Goal: Task Accomplishment & Management: Use online tool/utility

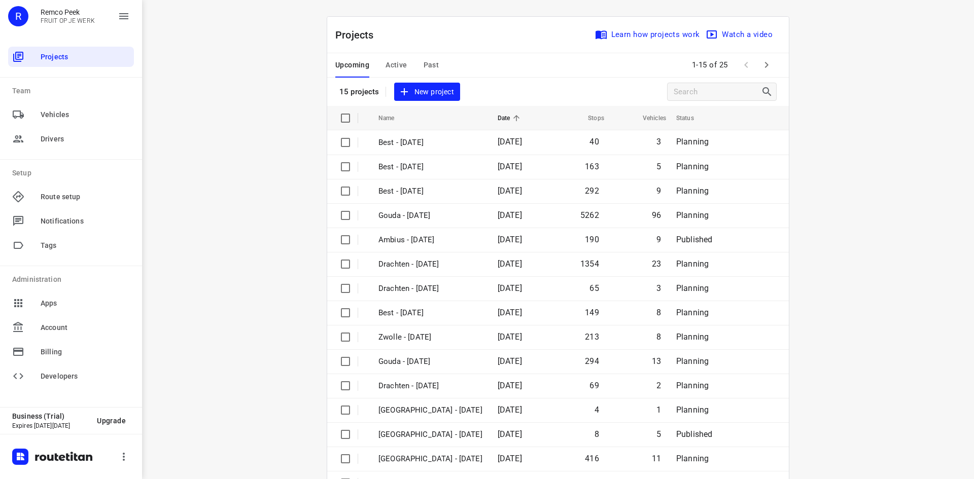
click at [466, 43] on div "Projects Learn how projects work Watch a video" at bounding box center [558, 35] width 462 height 37
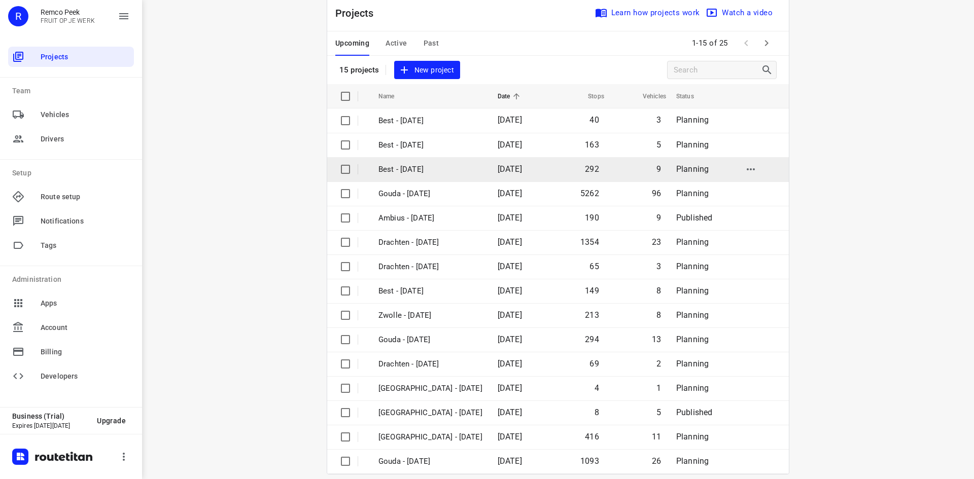
scroll to position [33, 0]
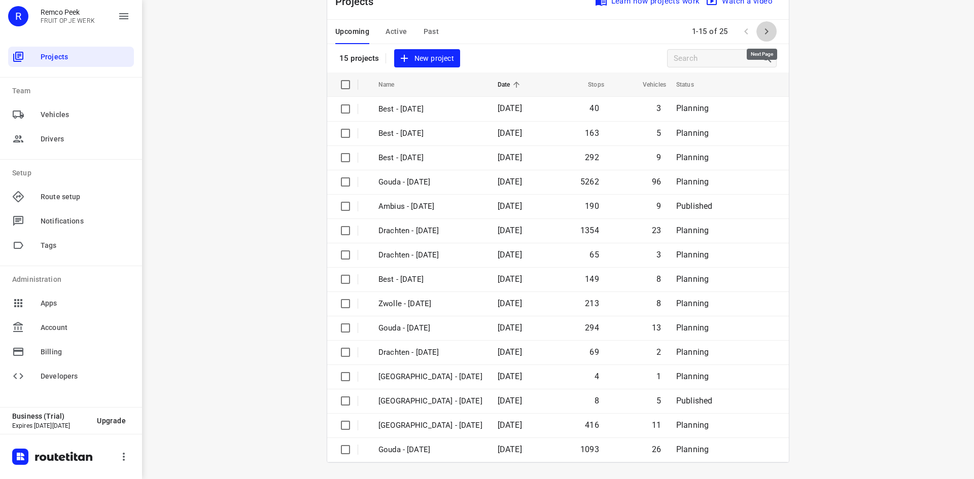
click at [765, 31] on icon "button" at bounding box center [767, 31] width 4 height 6
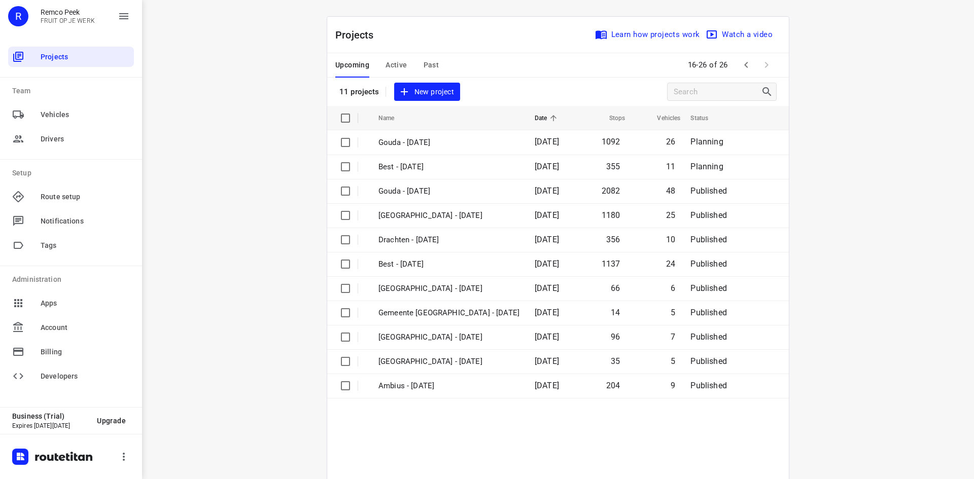
click at [595, 68] on div "Upcoming Active Past 16-26 of 26" at bounding box center [558, 65] width 462 height 24
click at [510, 85] on div "Projects Learn how projects work Watch a video 11 projects New project" at bounding box center [558, 61] width 462 height 89
drag, startPoint x: 493, startPoint y: 63, endPoint x: 483, endPoint y: 41, distance: 24.5
click at [501, 60] on div "Upcoming Active Past 16-26 of 26" at bounding box center [558, 65] width 462 height 24
click at [386, 65] on span "Active" at bounding box center [396, 65] width 21 height 13
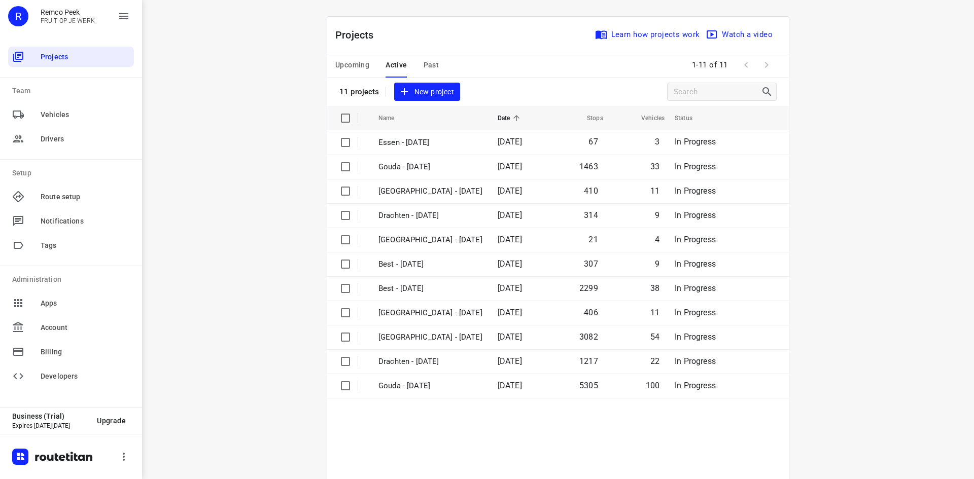
click at [276, 93] on div "i © 2025 Routetitan , © Stadia Maps , © OpenMapTiles © OpenStreetMap contributo…" at bounding box center [558, 239] width 832 height 479
click at [350, 63] on span "Upcoming" at bounding box center [352, 65] width 34 height 13
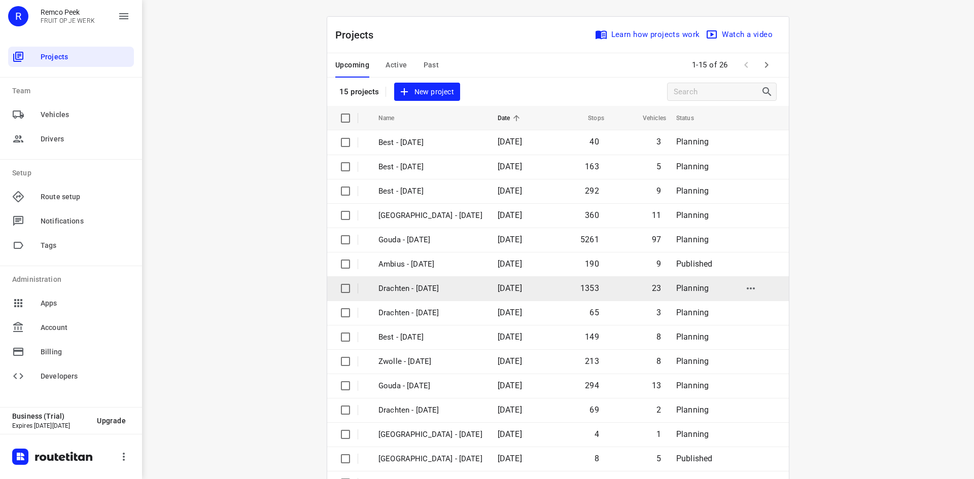
scroll to position [33, 0]
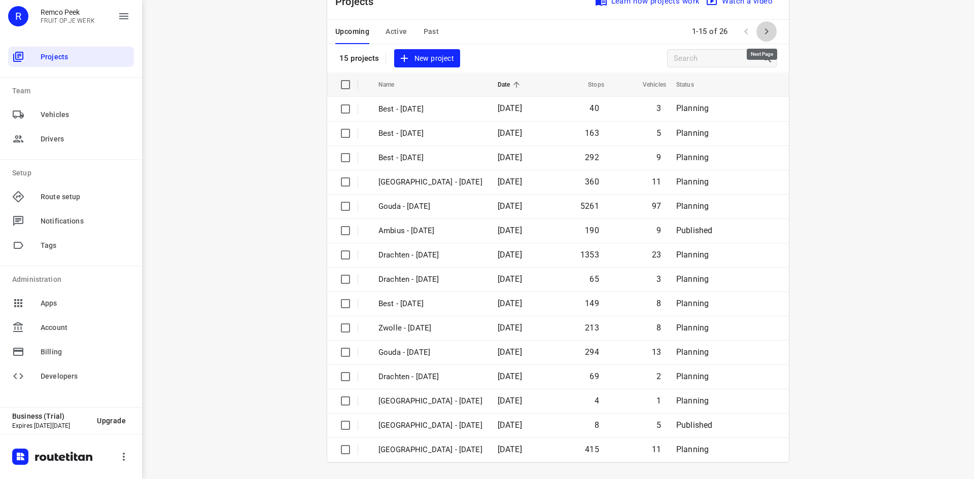
click at [761, 32] on icon "button" at bounding box center [767, 31] width 12 height 12
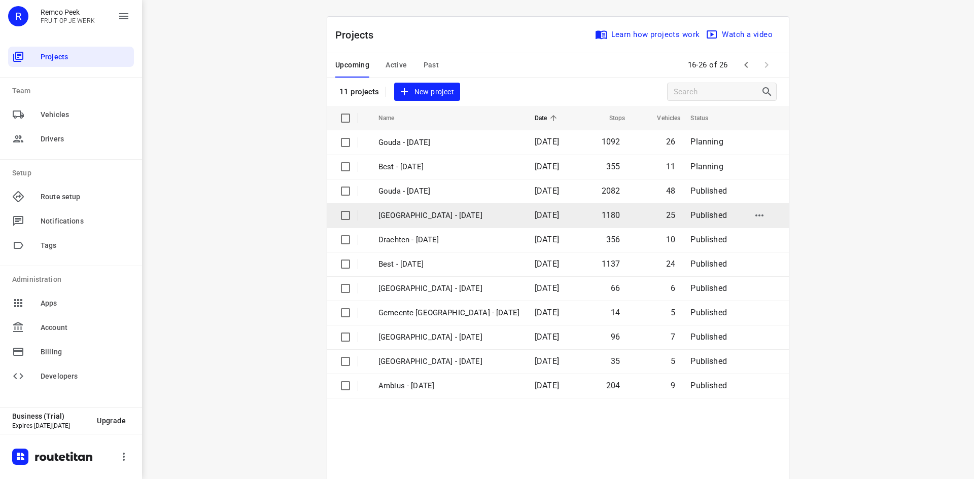
click at [486, 216] on p "[GEOGRAPHIC_DATA] - [DATE]" at bounding box center [448, 216] width 141 height 12
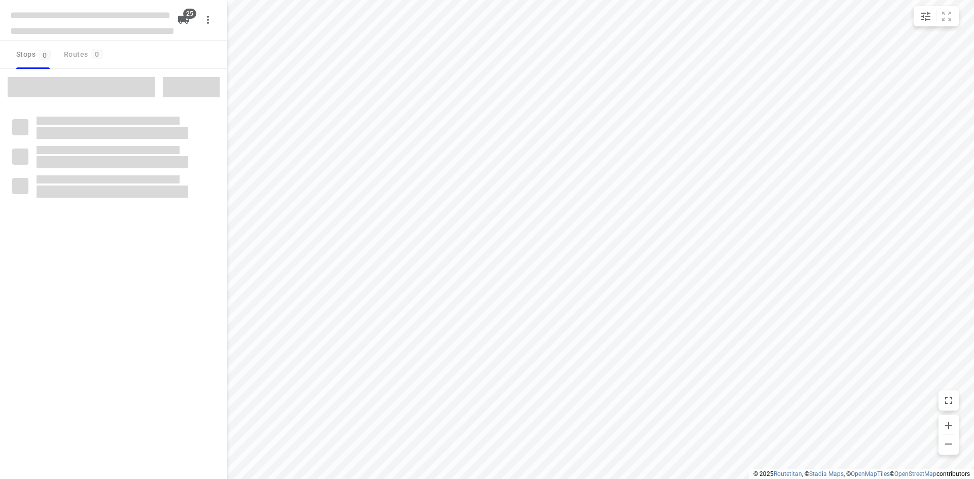
checkbox input "true"
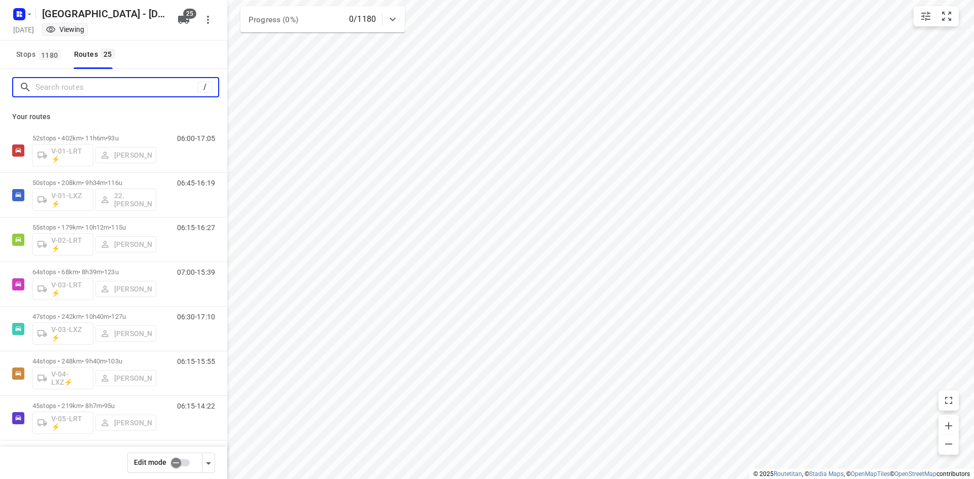
click at [136, 84] on input "Search routes" at bounding box center [117, 88] width 162 height 16
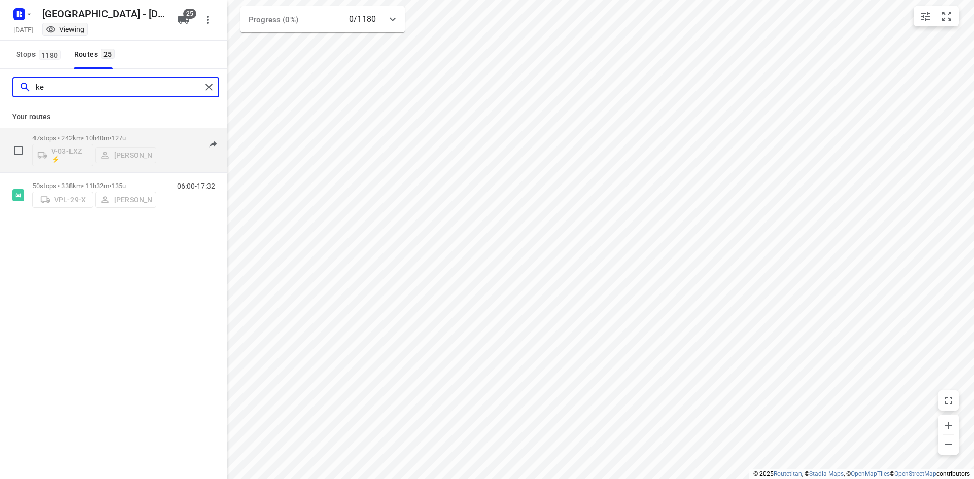
type input "ke"
click at [168, 156] on div "06:30-17:10" at bounding box center [189, 152] width 51 height 37
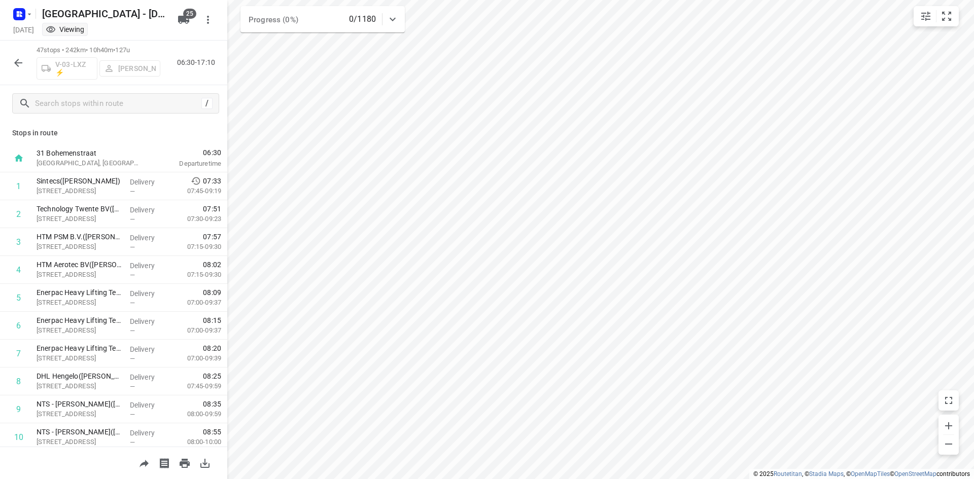
click at [18, 60] on icon "button" at bounding box center [18, 63] width 8 height 8
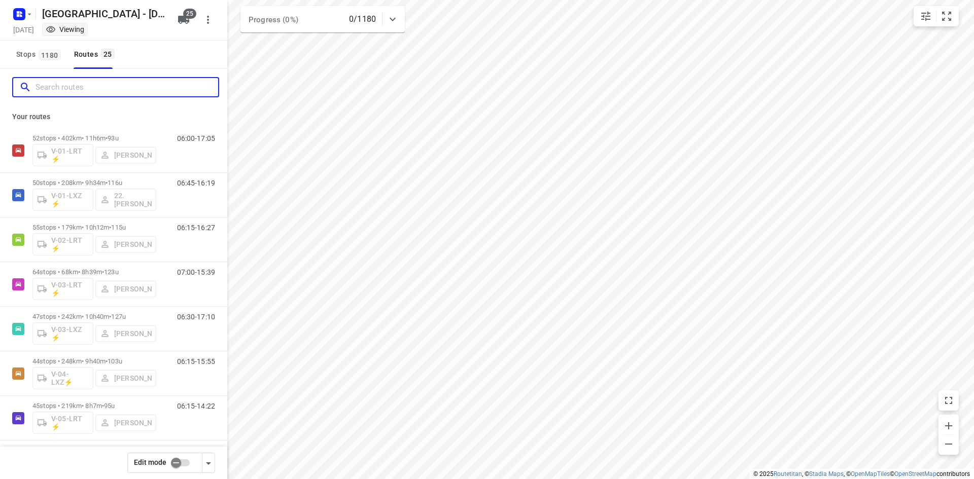
click at [172, 81] on input "Search routes" at bounding box center [127, 88] width 183 height 16
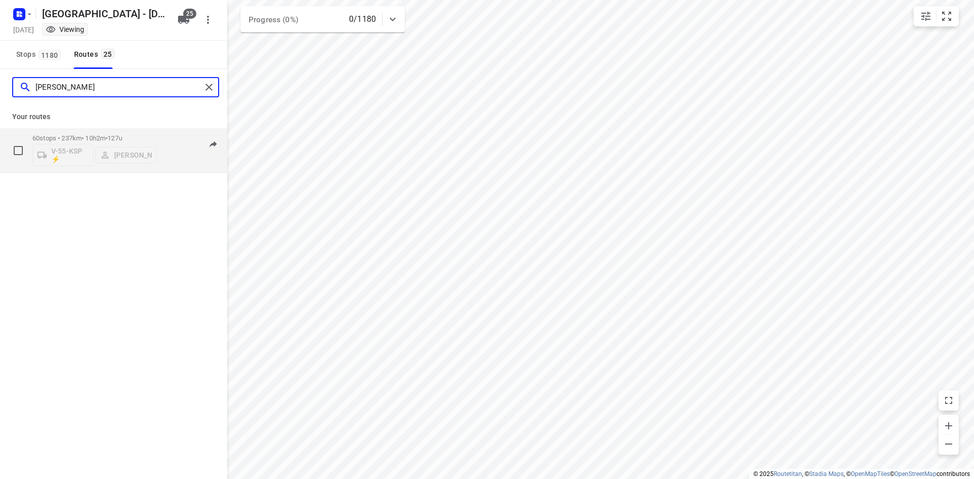
type input "kim"
click at [178, 162] on div "07:00-17:02" at bounding box center [189, 152] width 51 height 37
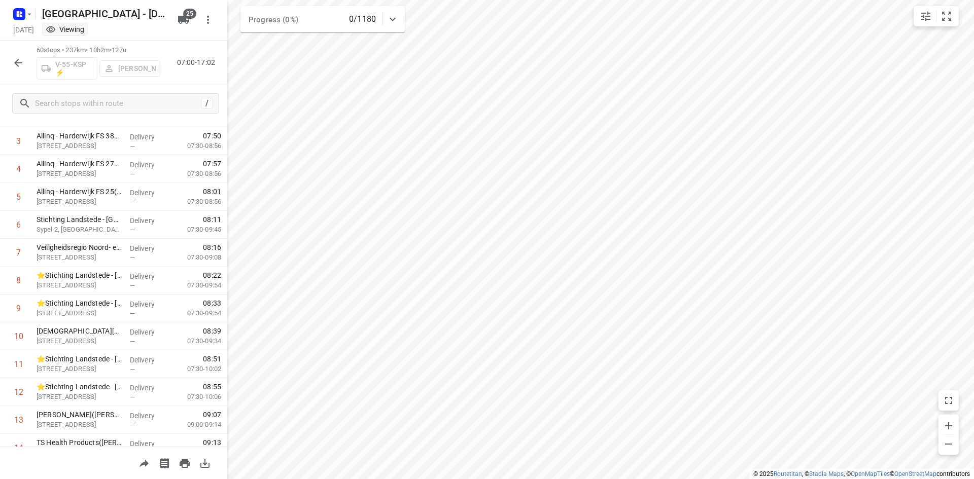
scroll to position [101, 0]
click at [13, 64] on icon "button" at bounding box center [18, 63] width 12 height 12
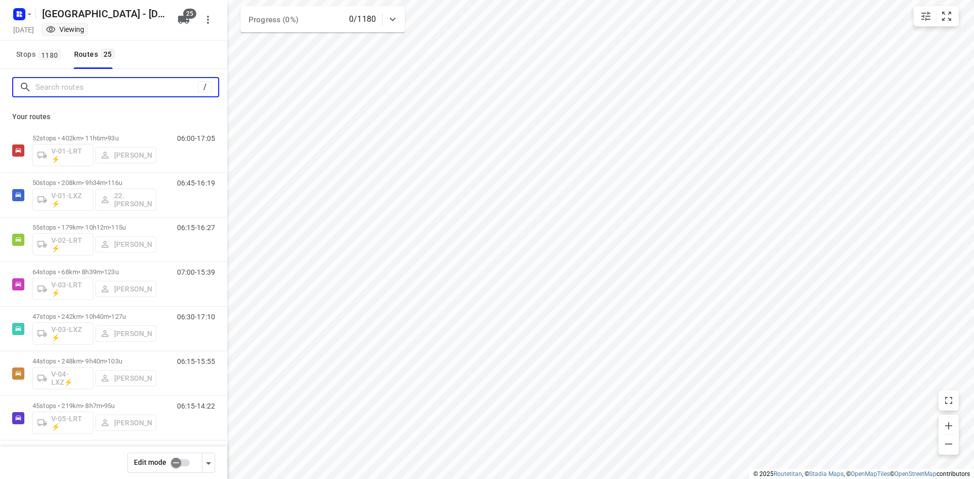
click at [129, 89] on input "Search routes" at bounding box center [117, 88] width 162 height 16
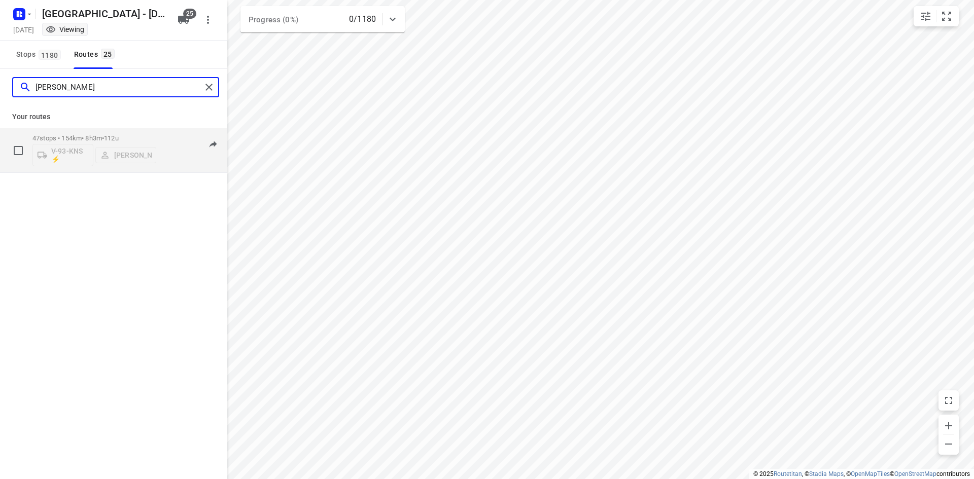
type input "thom"
click at [171, 161] on div "06:45-14:48" at bounding box center [189, 152] width 51 height 37
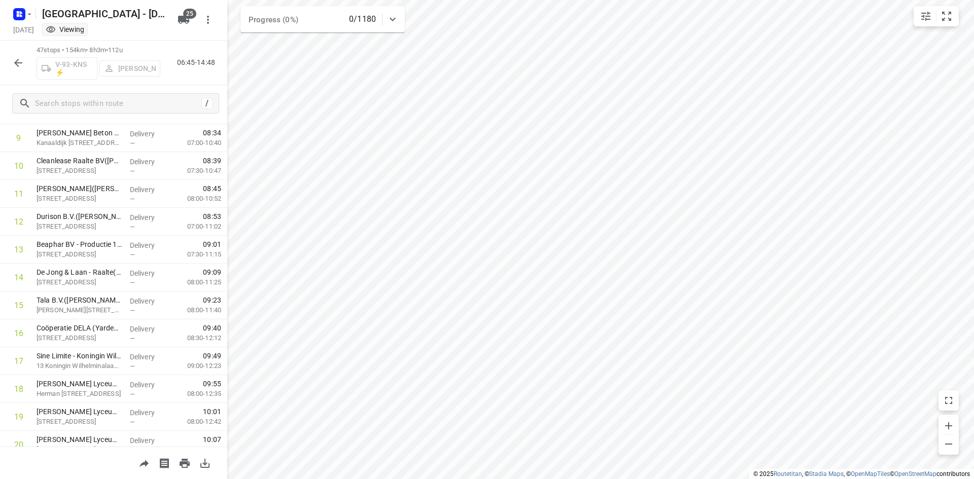
scroll to position [0, 0]
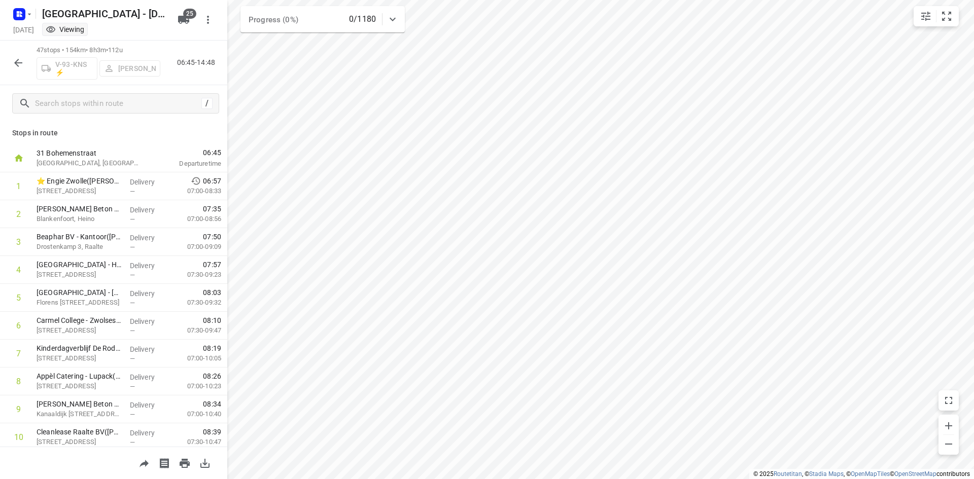
click at [179, 85] on div "/" at bounding box center [113, 103] width 227 height 37
click at [18, 57] on icon "button" at bounding box center [18, 63] width 12 height 12
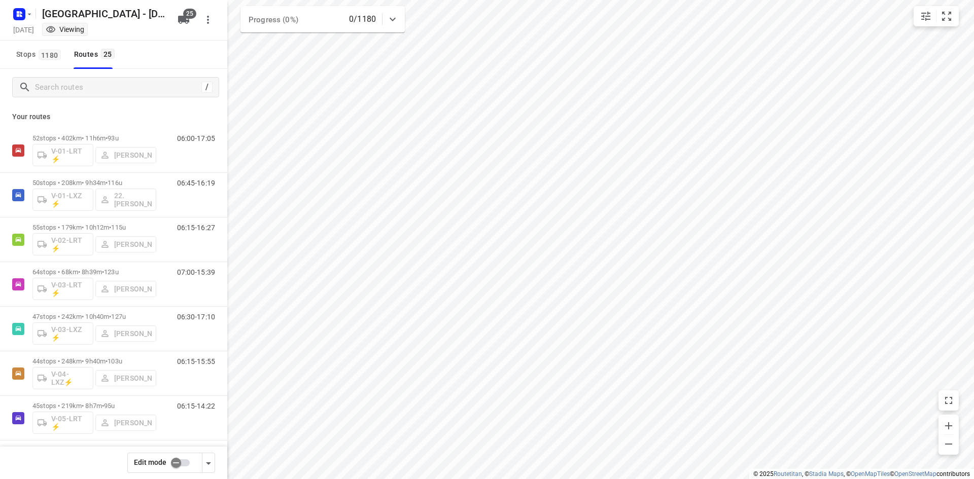
click at [175, 51] on div "Stops 1180 Routes 25" at bounding box center [113, 55] width 227 height 28
click at [97, 82] on input "Search routes" at bounding box center [127, 88] width 183 height 16
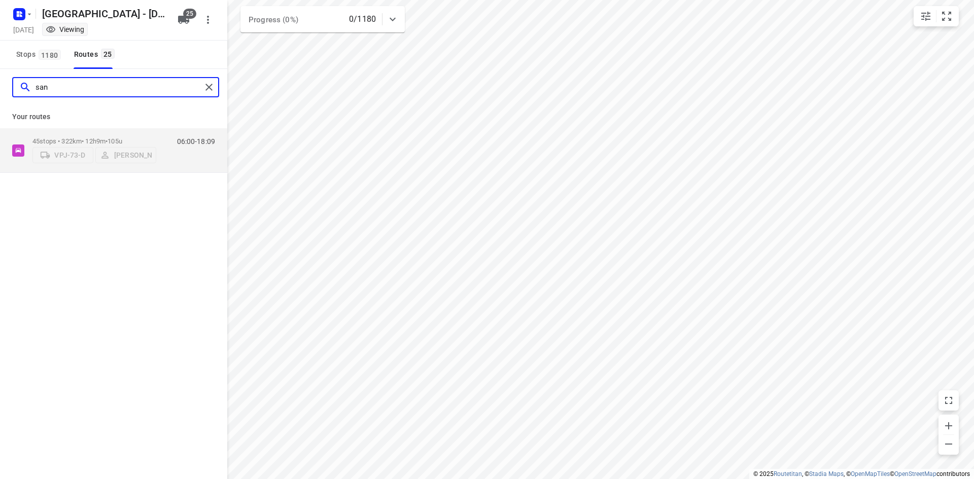
drag, startPoint x: 172, startPoint y: 82, endPoint x: 0, endPoint y: 75, distance: 172.1
click at [0, 75] on div "san" at bounding box center [113, 87] width 227 height 37
drag, startPoint x: 113, startPoint y: 91, endPoint x: 0, endPoint y: 82, distance: 113.0
click at [0, 82] on div "arn" at bounding box center [113, 87] width 227 height 37
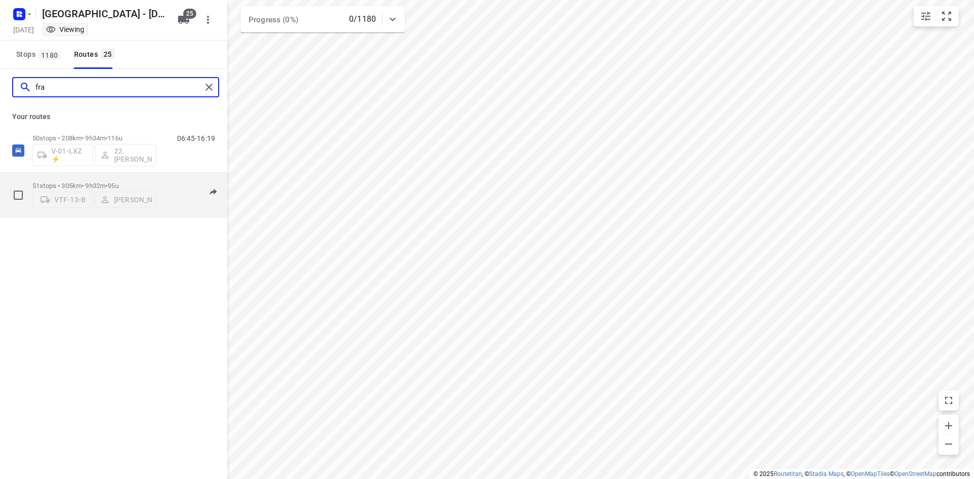
type input "fra"
click at [168, 203] on div "06:30-16:01" at bounding box center [189, 197] width 51 height 31
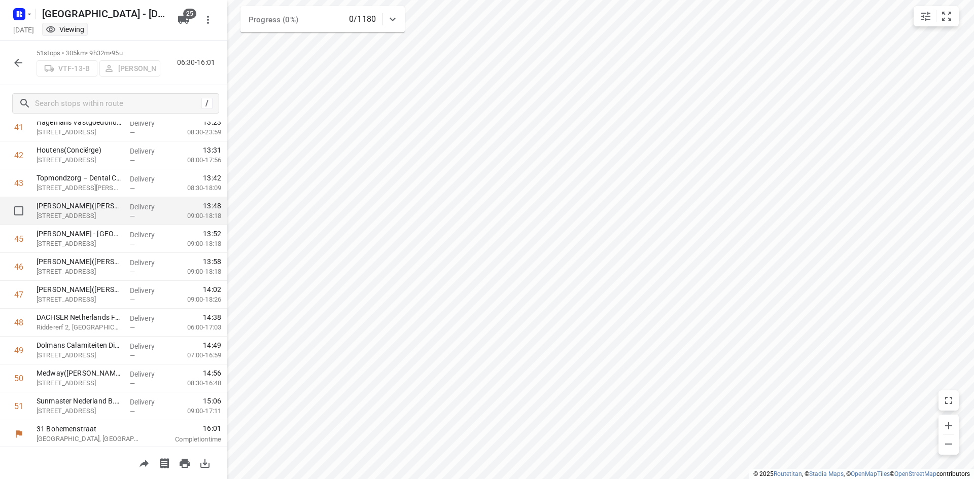
scroll to position [1177, 0]
click at [18, 61] on icon "button" at bounding box center [18, 63] width 12 height 12
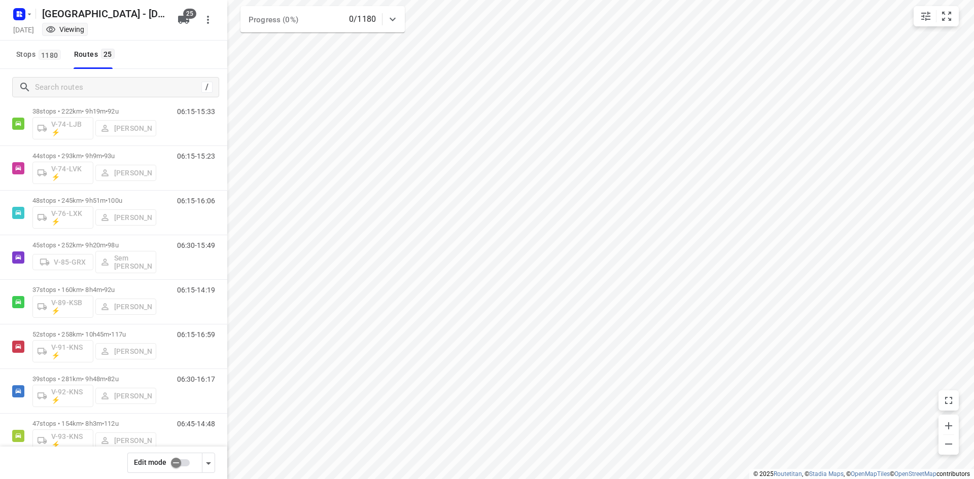
scroll to position [660, 0]
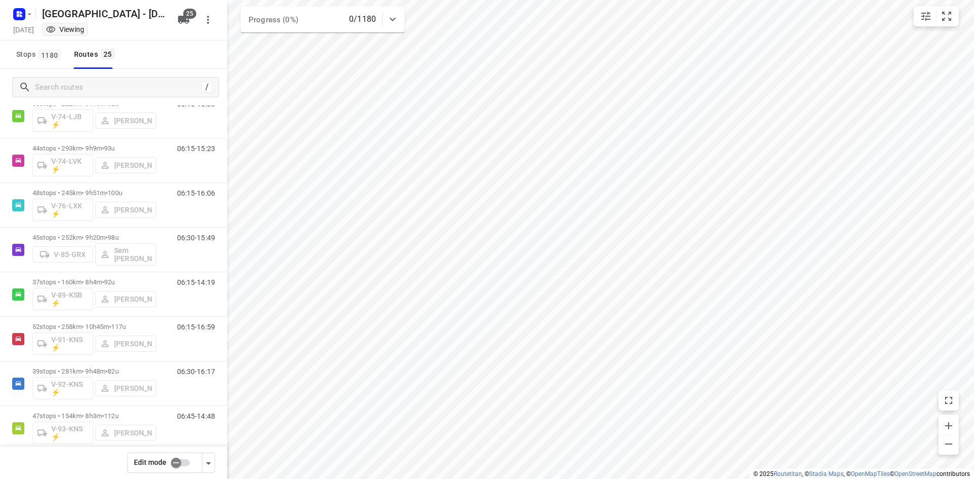
drag, startPoint x: 157, startPoint y: 57, endPoint x: 141, endPoint y: 53, distance: 16.4
click at [157, 57] on div "Stops 1180 Routes 25" at bounding box center [113, 55] width 227 height 28
click at [19, 15] on icon "button" at bounding box center [18, 15] width 3 height 3
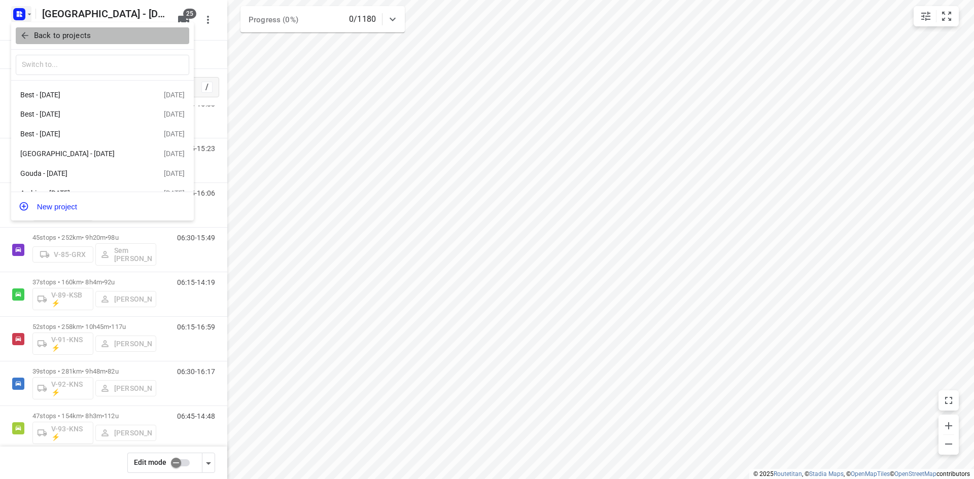
click at [24, 34] on icon "button" at bounding box center [24, 35] width 7 height 7
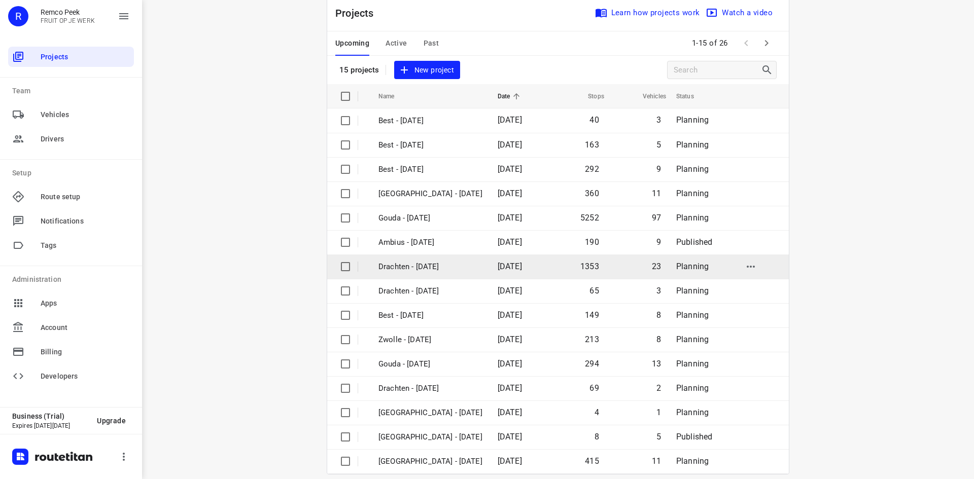
scroll to position [33, 0]
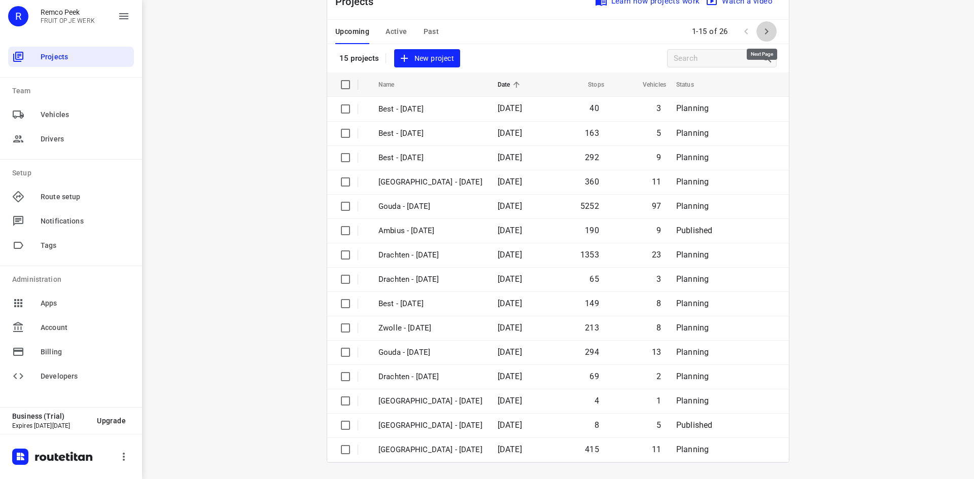
click at [768, 31] on icon "button" at bounding box center [767, 31] width 12 height 12
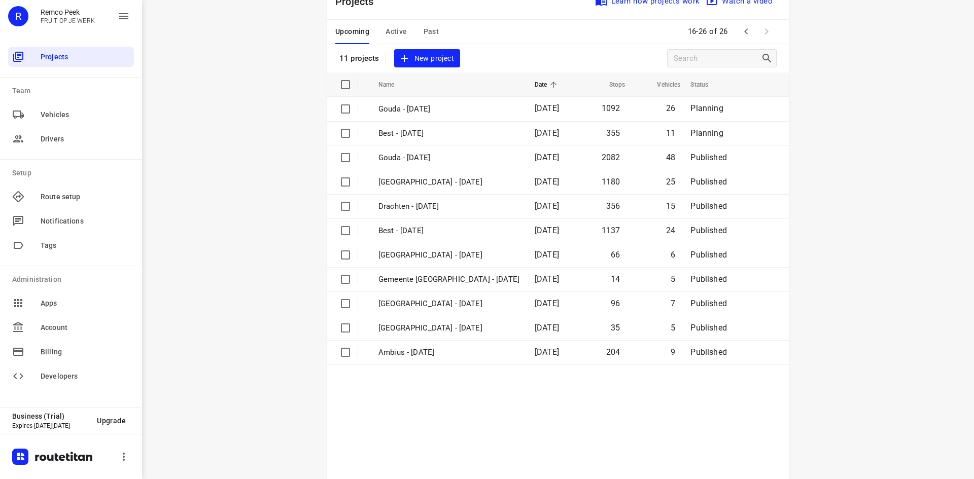
scroll to position [0, 0]
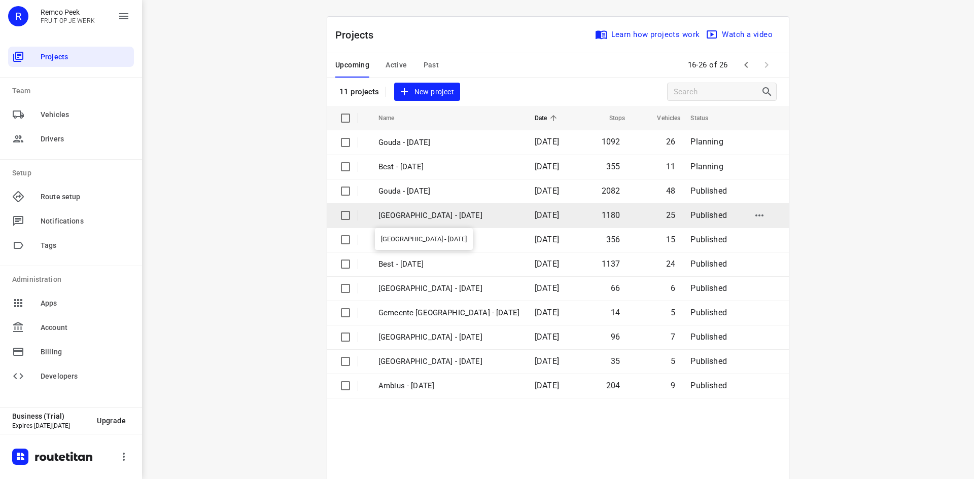
click at [420, 211] on p "[GEOGRAPHIC_DATA] - [DATE]" at bounding box center [448, 216] width 141 height 12
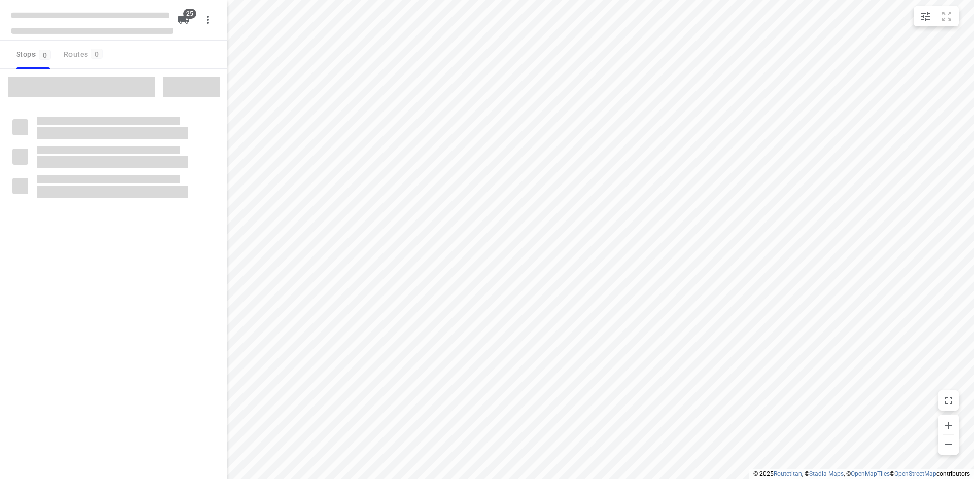
checkbox input "true"
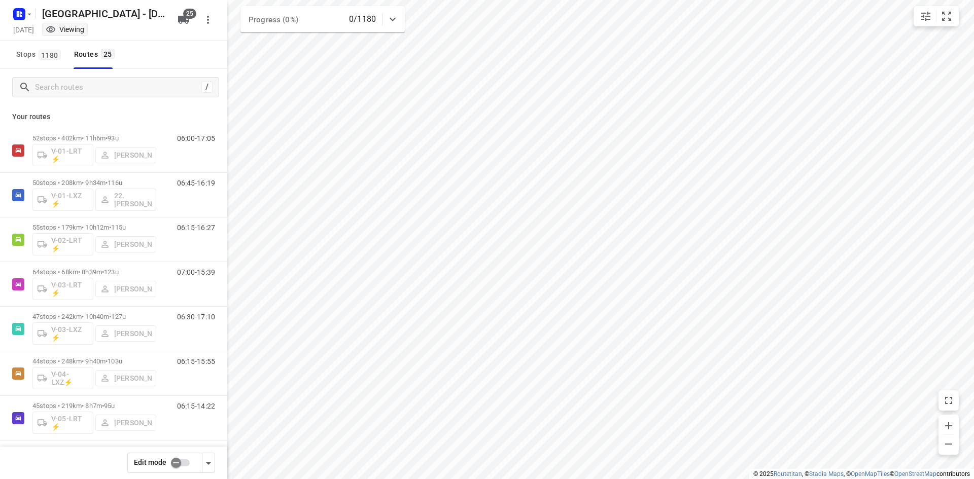
click at [181, 460] on input "checkbox" at bounding box center [176, 463] width 58 height 19
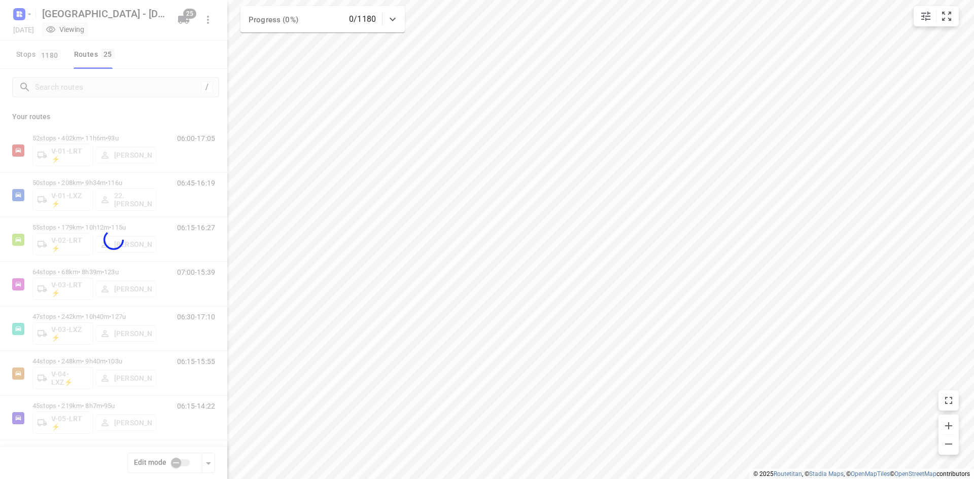
checkbox input "true"
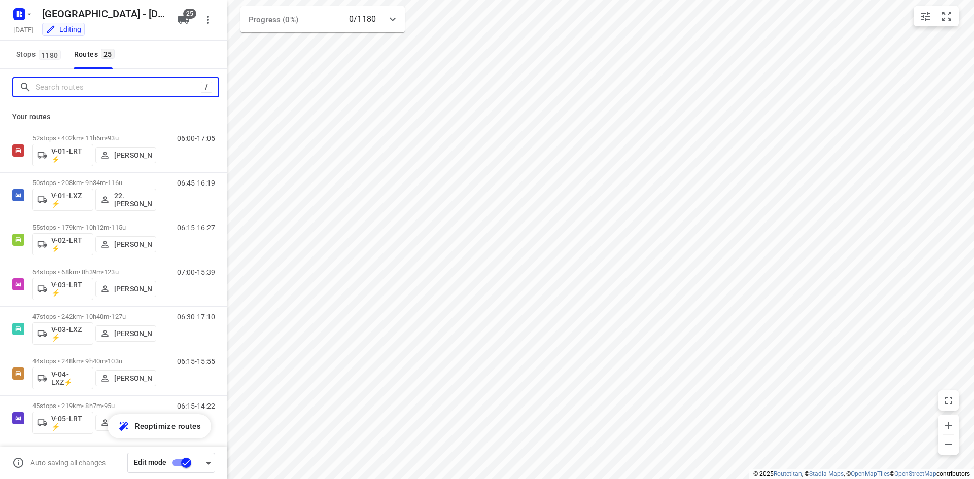
click at [92, 89] on input "Search routes" at bounding box center [118, 88] width 165 height 16
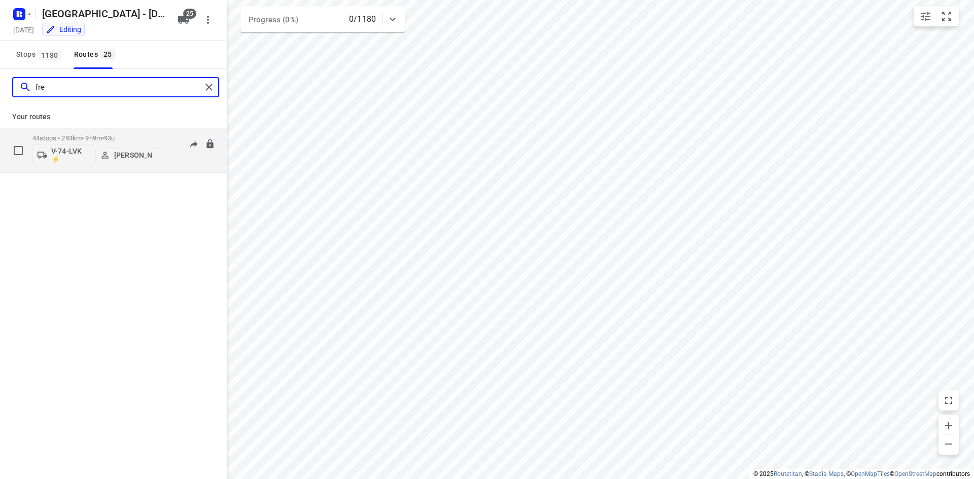
type input "fre"
click at [65, 151] on p "V-74-LVK ⚡" at bounding box center [70, 155] width 38 height 16
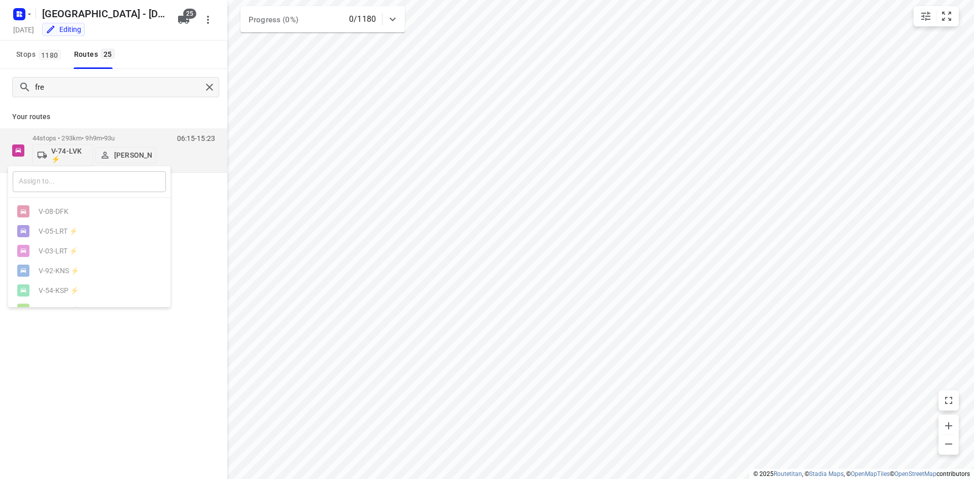
click at [82, 182] on input "text" at bounding box center [89, 181] width 153 height 21
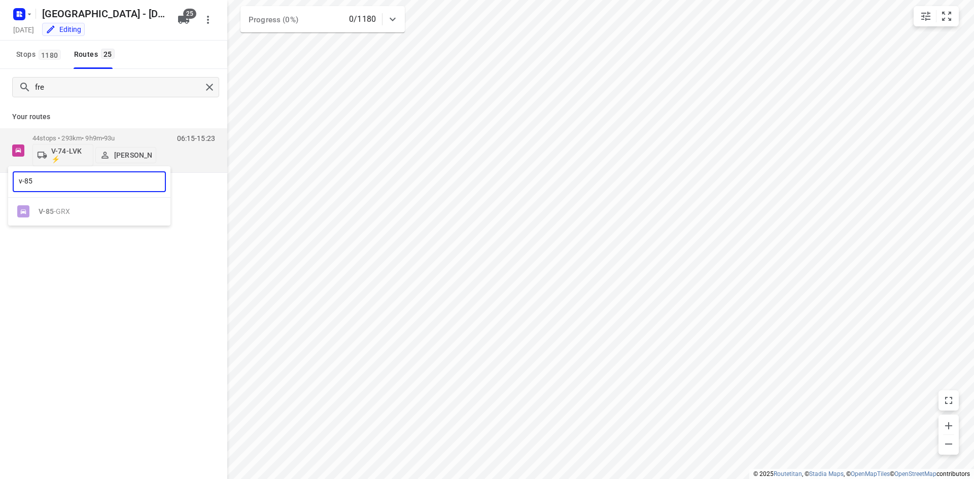
type input "v-85"
click at [71, 214] on ul "V-85 -GRX" at bounding box center [89, 212] width 162 height 20
click at [192, 196] on div at bounding box center [487, 239] width 974 height 479
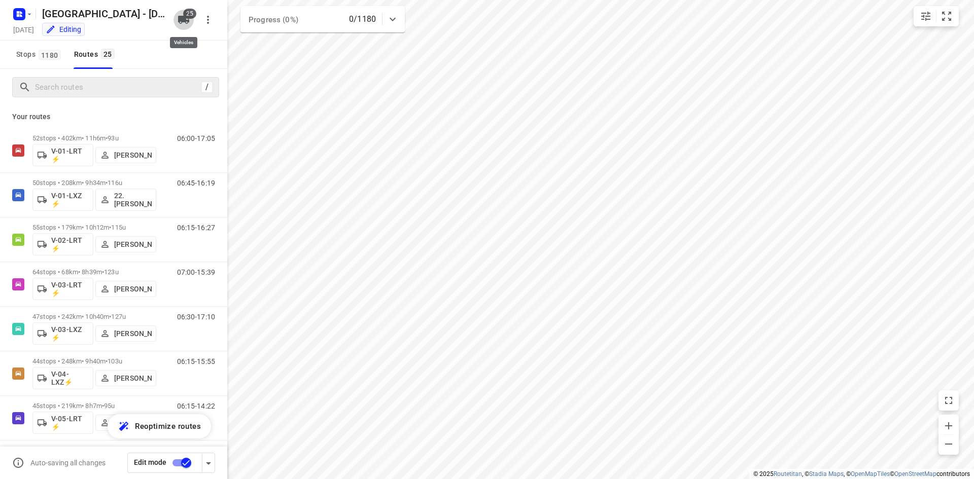
click at [183, 16] on icon "button" at bounding box center [183, 20] width 11 height 8
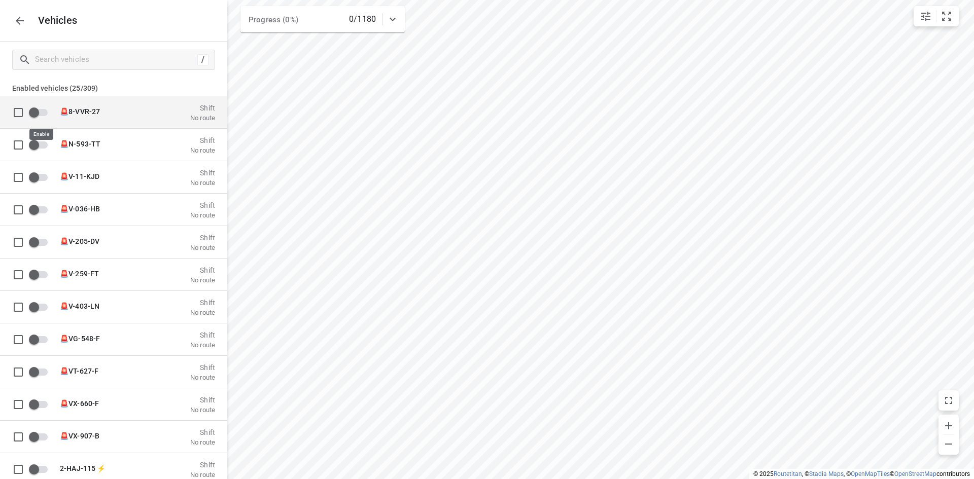
click at [33, 111] on input "grid" at bounding box center [34, 111] width 58 height 19
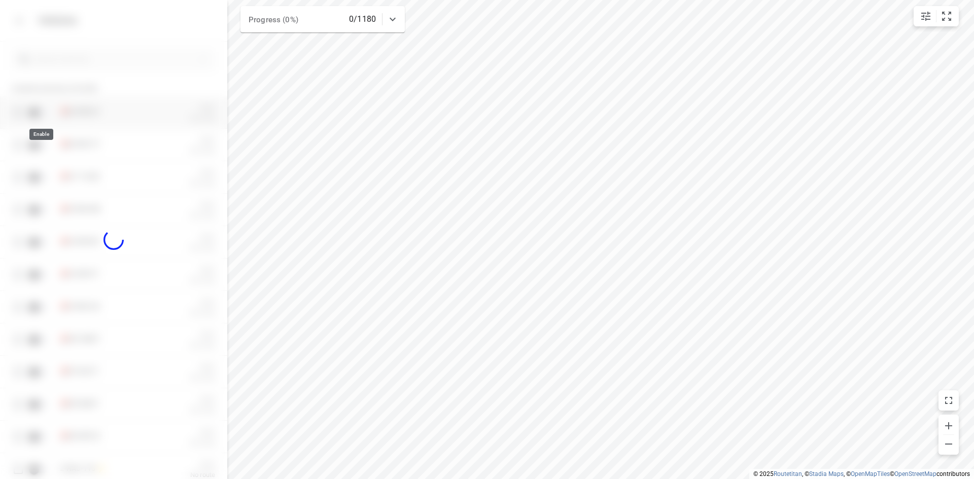
checkbox input "true"
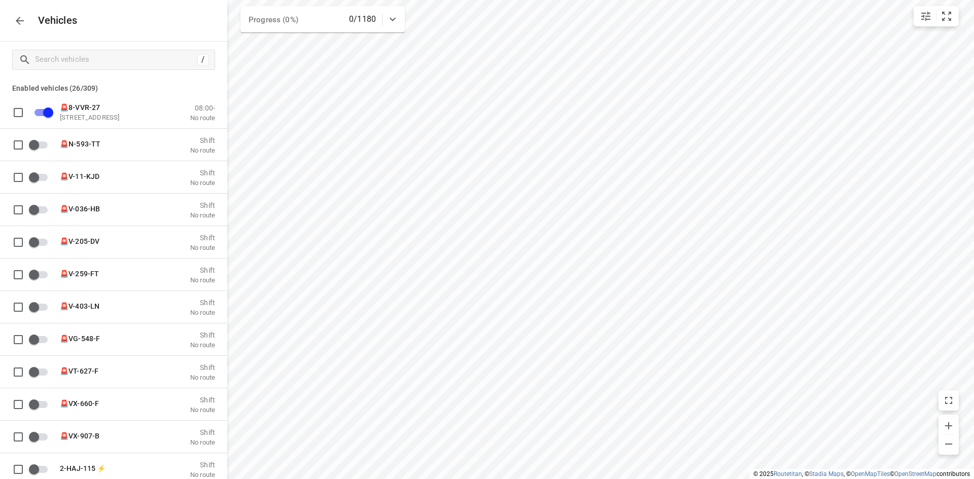
click at [21, 23] on icon "button" at bounding box center [20, 21] width 12 height 12
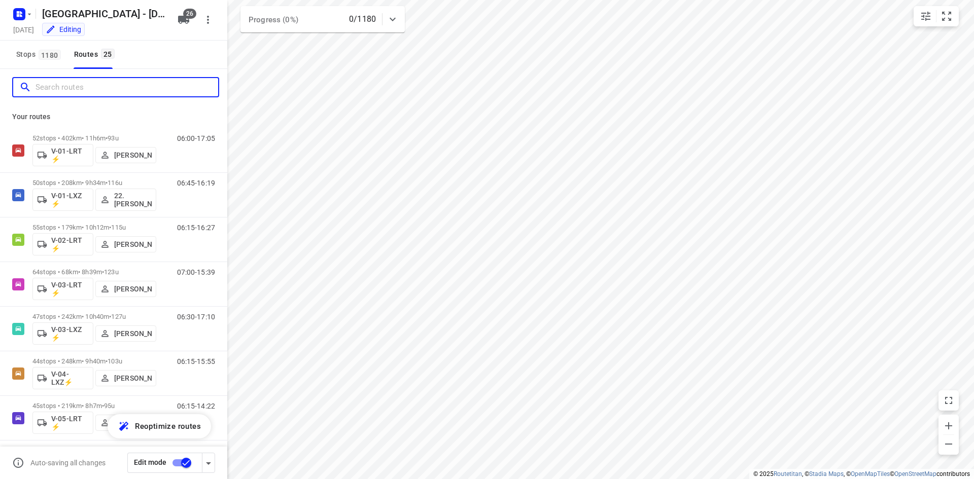
click at [96, 88] on input "Search routes" at bounding box center [127, 88] width 183 height 16
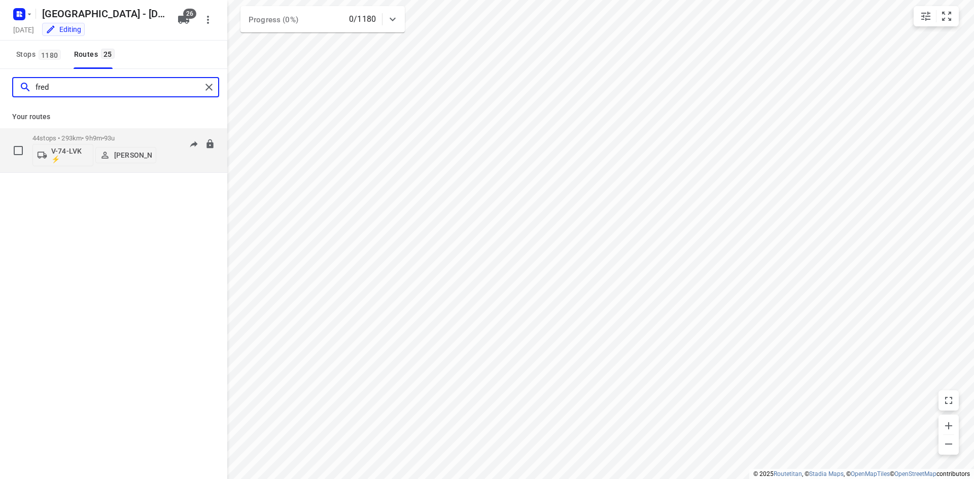
type input "fred"
click at [63, 152] on p "V-74-LVK ⚡" at bounding box center [70, 155] width 38 height 16
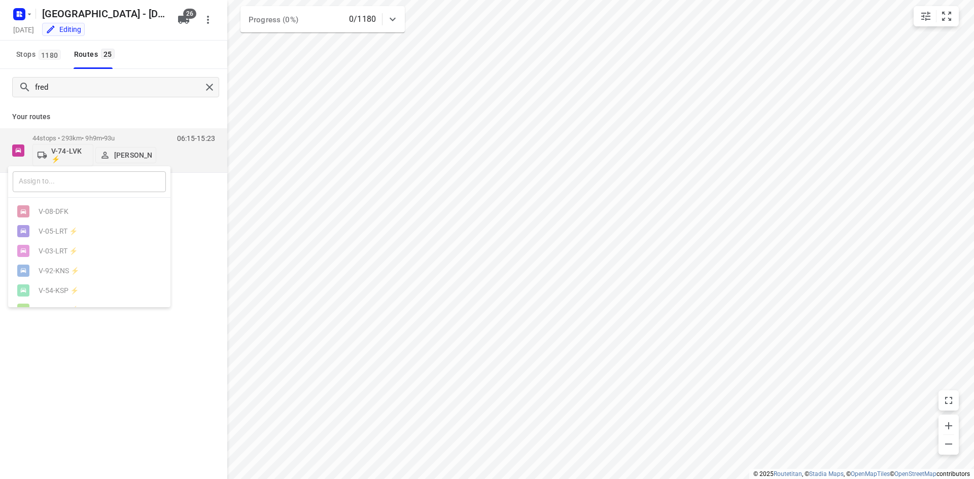
click at [61, 181] on input "text" at bounding box center [89, 181] width 153 height 21
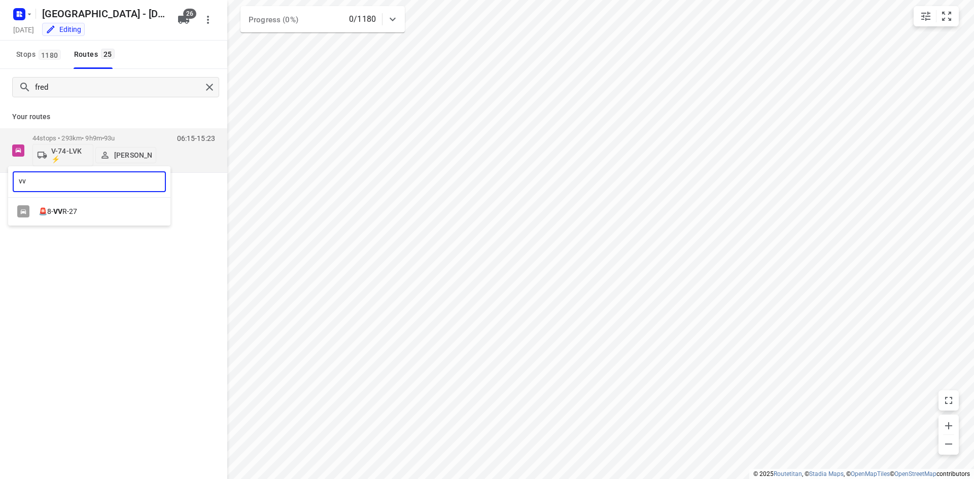
type input "vv"
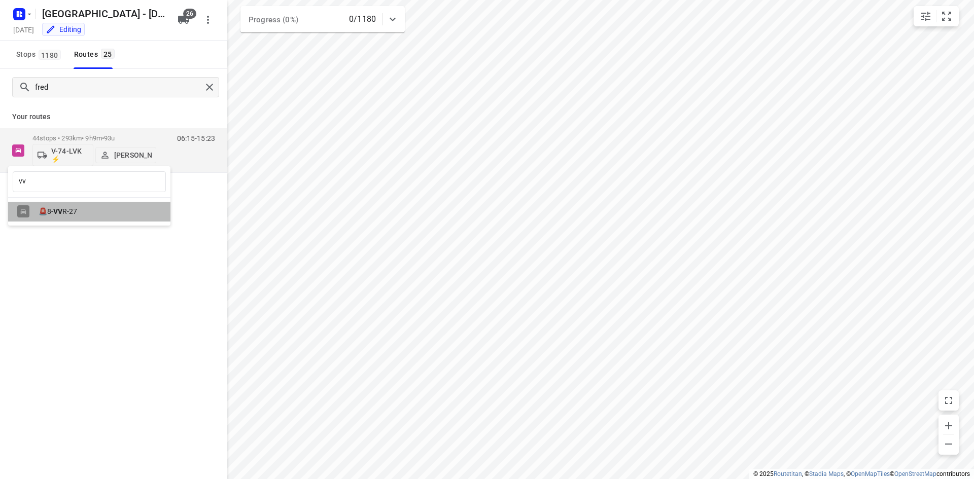
click at [72, 214] on div "🚨8- VV R-27" at bounding box center [92, 212] width 107 height 8
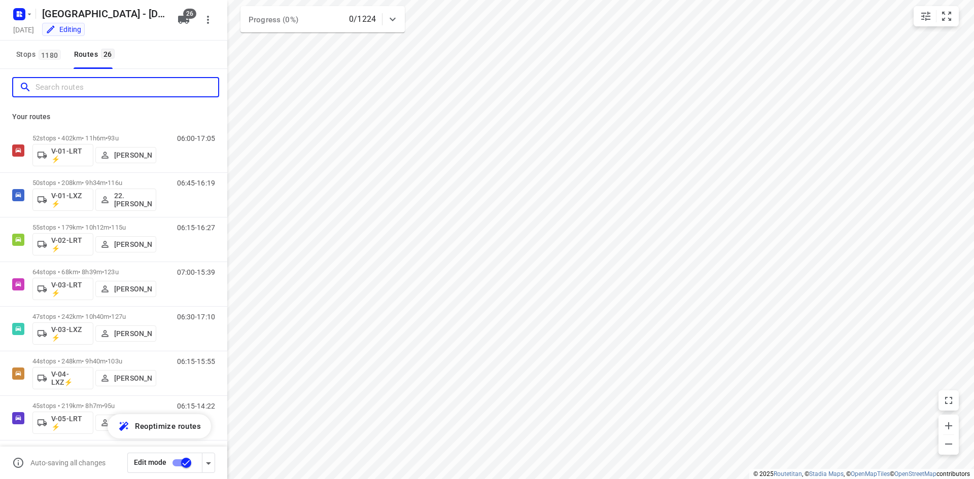
click at [129, 92] on input "Search routes" at bounding box center [127, 88] width 183 height 16
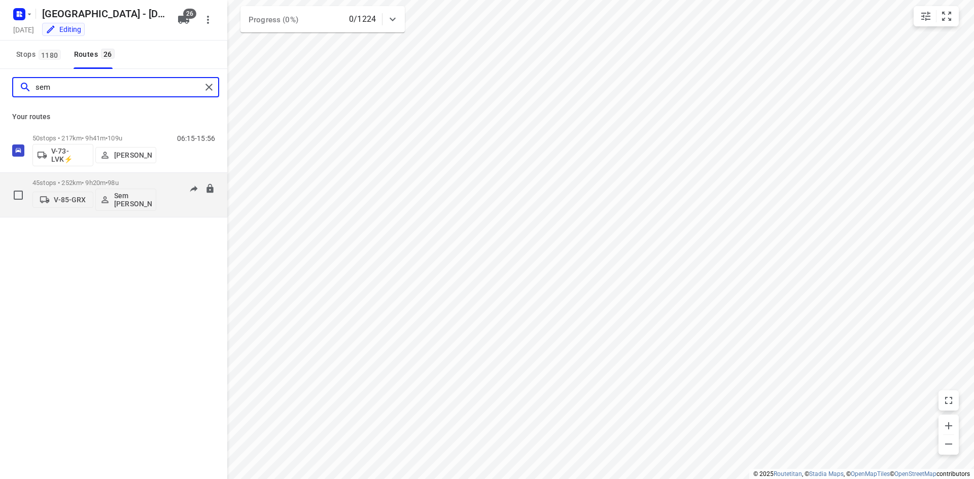
type input "sem"
click at [62, 199] on p "V-85-GRX" at bounding box center [70, 200] width 32 height 8
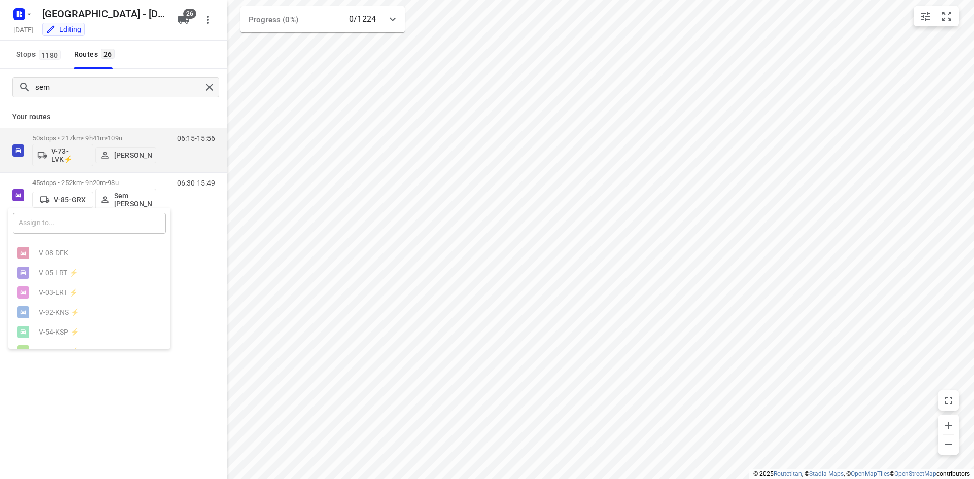
click at [70, 228] on input "text" at bounding box center [89, 223] width 153 height 21
type input "74"
click at [62, 274] on ul "V- 74 -LJB ⚡ V- 74 -LVK ⚡" at bounding box center [89, 264] width 162 height 40
click at [60, 302] on div at bounding box center [487, 239] width 974 height 479
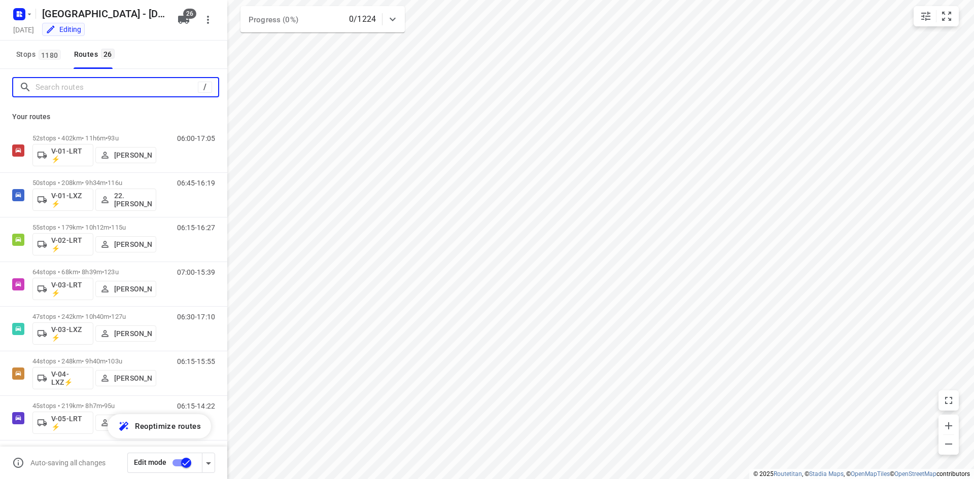
click at [147, 86] on input "Search routes" at bounding box center [117, 88] width 162 height 16
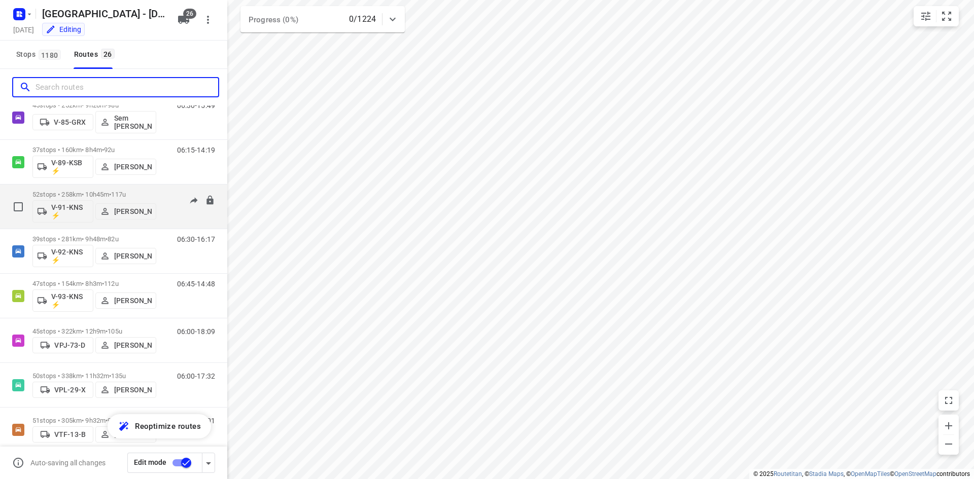
scroll to position [852, 0]
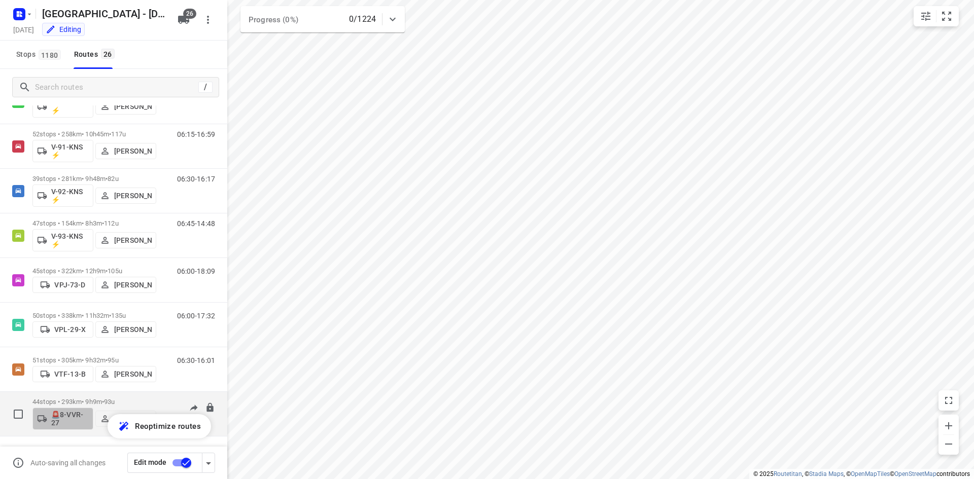
click at [61, 420] on p "🚨8-VVR-27" at bounding box center [70, 419] width 38 height 16
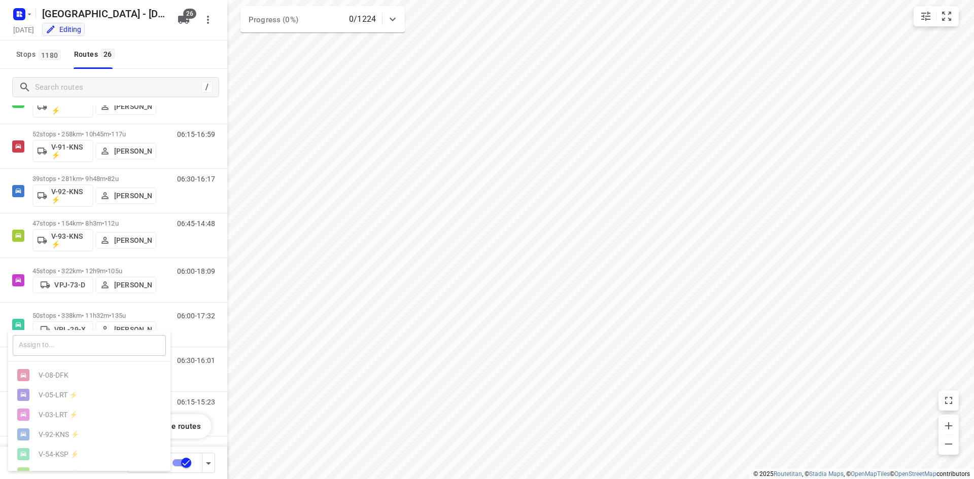
click at [57, 346] on input "text" at bounding box center [89, 345] width 153 height 21
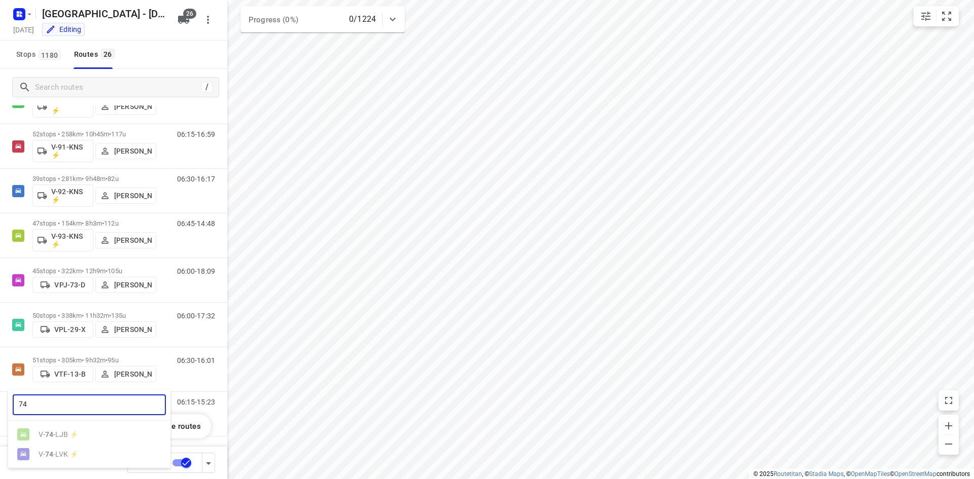
type input "74"
click at [101, 86] on div at bounding box center [487, 239] width 974 height 479
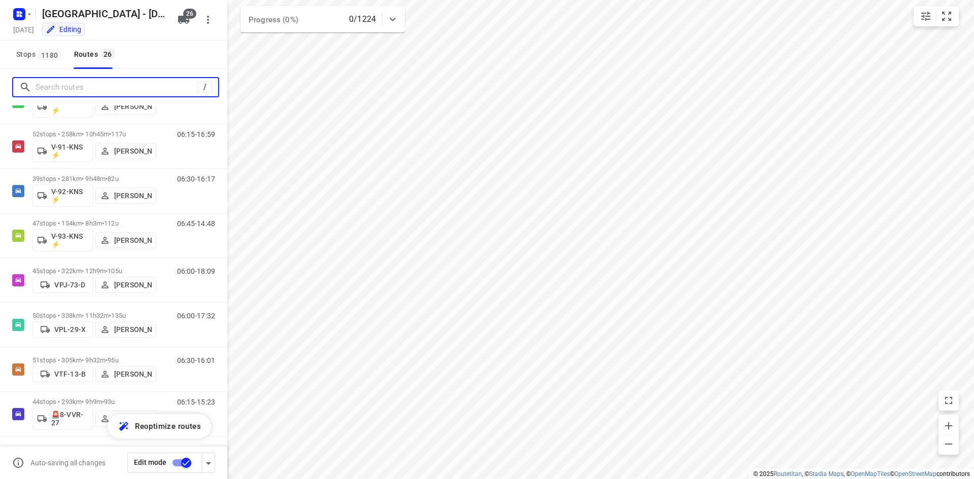
click at [102, 85] on input "Search routes" at bounding box center [117, 88] width 162 height 16
click at [183, 15] on span "26" at bounding box center [189, 14] width 13 height 10
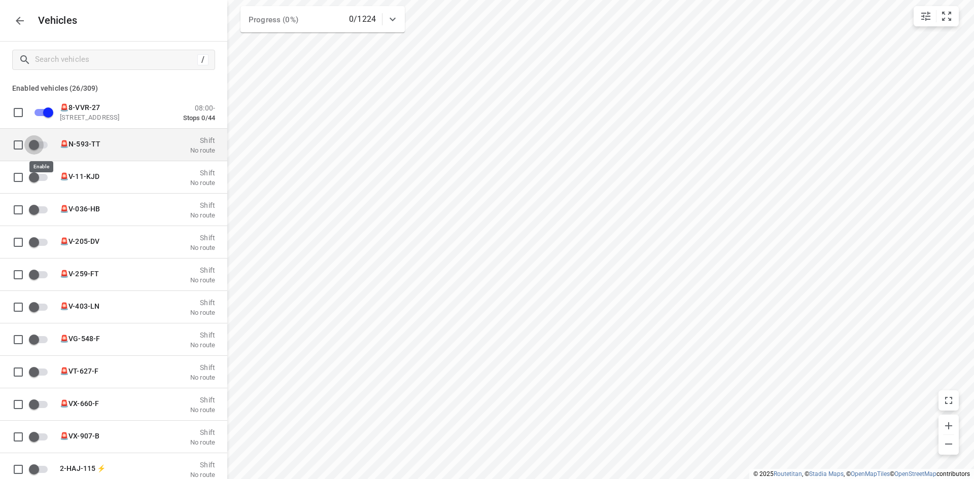
click at [33, 146] on input "grid" at bounding box center [34, 144] width 58 height 19
checkbox input "true"
click at [17, 19] on icon "button" at bounding box center [20, 21] width 8 height 8
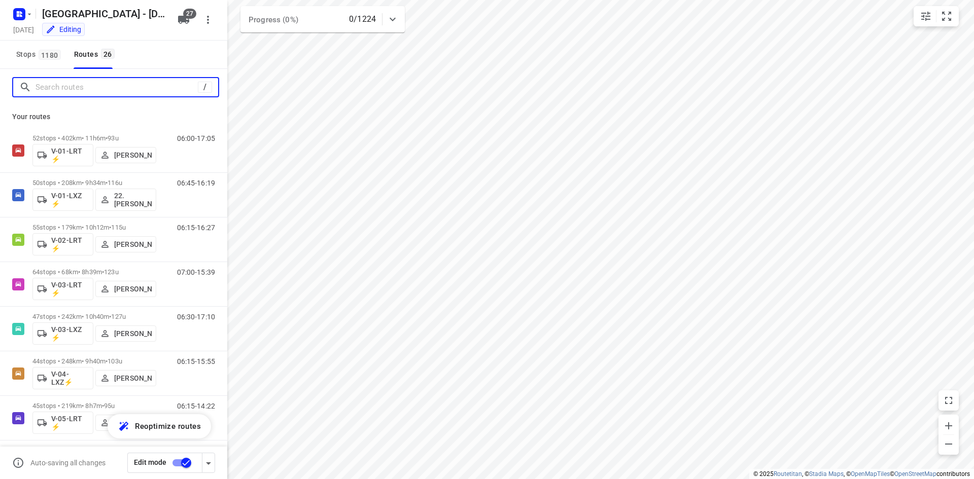
click at [67, 83] on input "Search routes" at bounding box center [117, 88] width 162 height 16
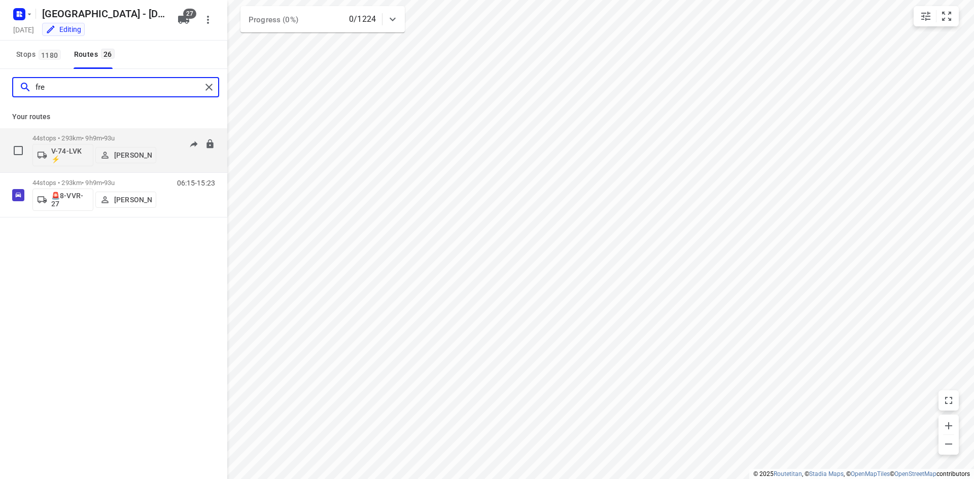
type input "fre"
click at [65, 154] on p "V-74-LVK ⚡" at bounding box center [70, 155] width 38 height 16
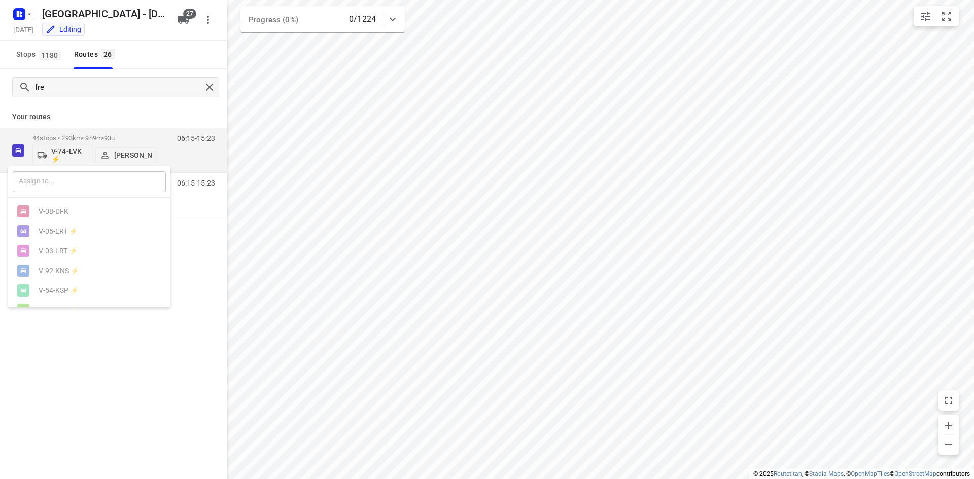
click at [63, 182] on input "text" at bounding box center [89, 181] width 153 height 21
type input "v"
click at [189, 15] on div at bounding box center [487, 239] width 974 height 479
click at [185, 23] on div "v ​ V-08-DFK V-05-LRT ⚡ V-03-LRT ⚡ V-92-KNS ⚡ V-54-KSP ⚡ V-74-LJB ⚡ V-89-KSB ⚡ …" at bounding box center [487, 239] width 974 height 479
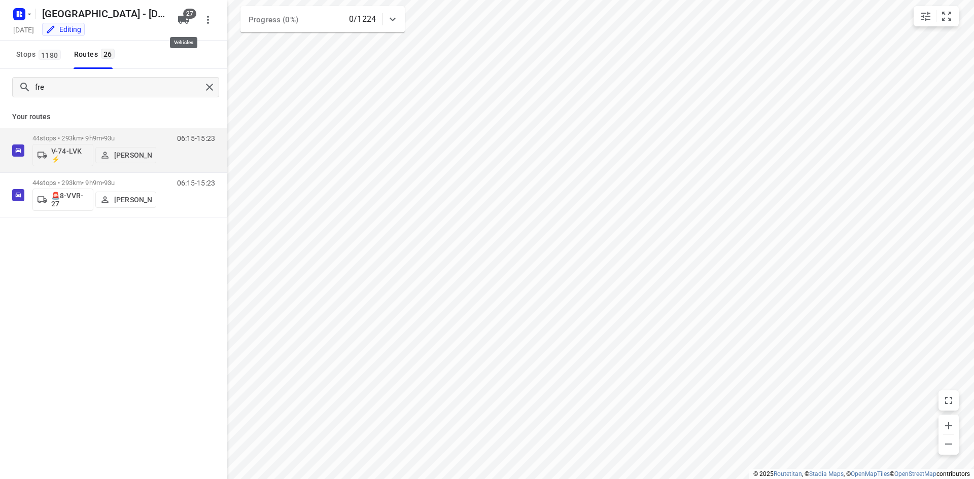
click at [185, 17] on span "27" at bounding box center [189, 14] width 13 height 10
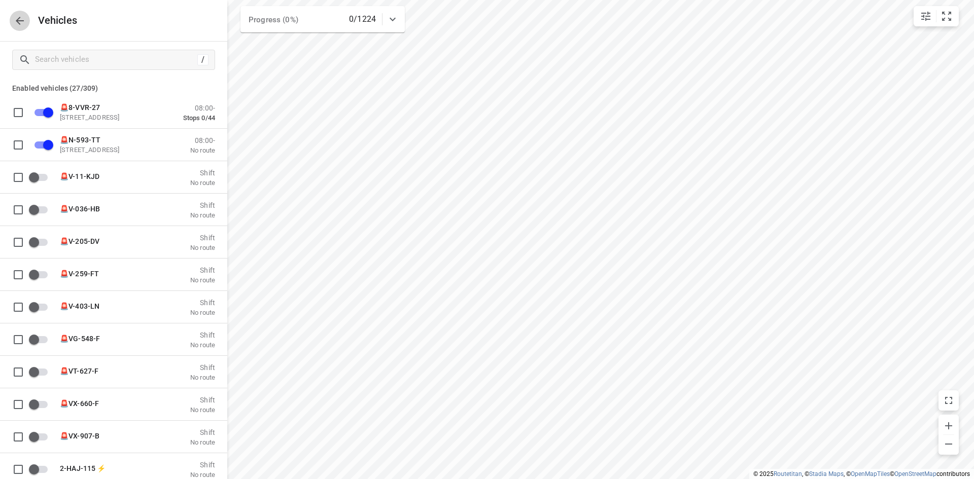
click at [15, 19] on icon "button" at bounding box center [20, 21] width 12 height 12
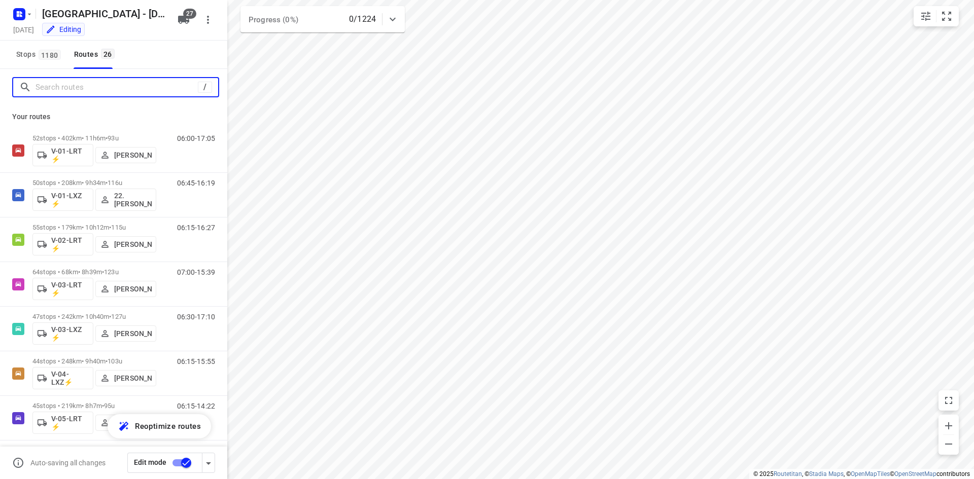
click at [61, 85] on input "Search routes" at bounding box center [117, 88] width 162 height 16
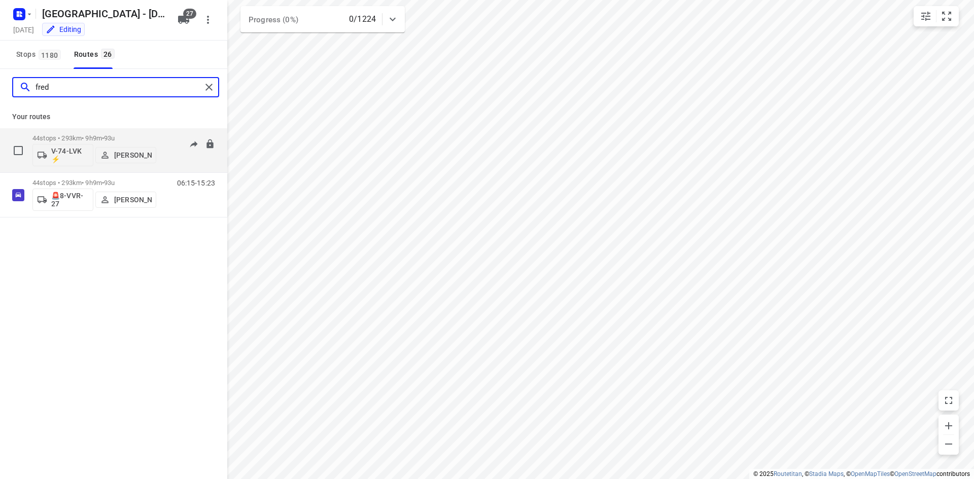
type input "fred"
click at [63, 158] on p "V-74-LVK ⚡" at bounding box center [70, 155] width 38 height 16
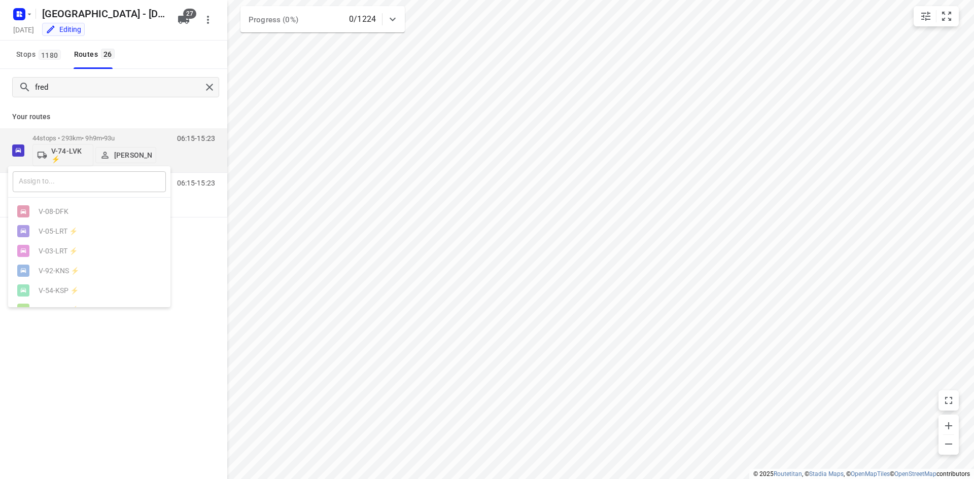
click at [68, 183] on input "text" at bounding box center [89, 181] width 153 height 21
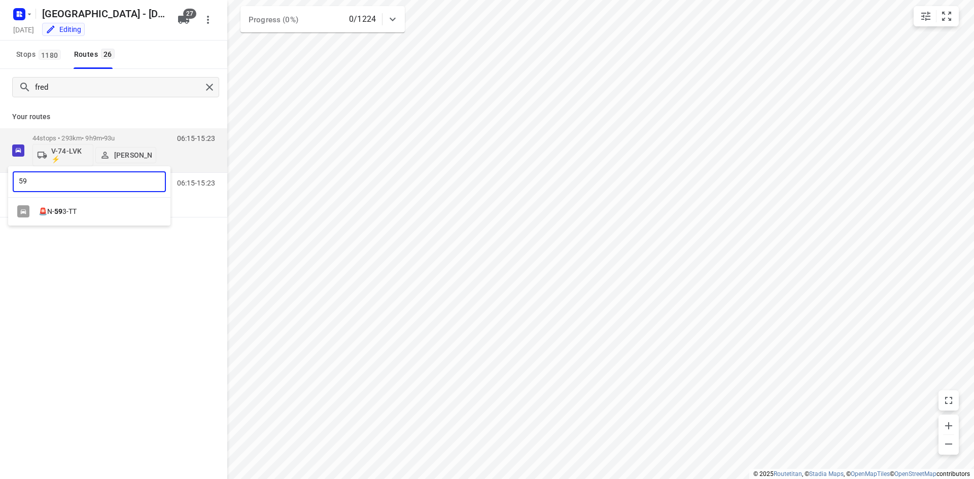
type input "59"
click at [72, 212] on div "🚨N- 59 3-TT" at bounding box center [92, 212] width 107 height 8
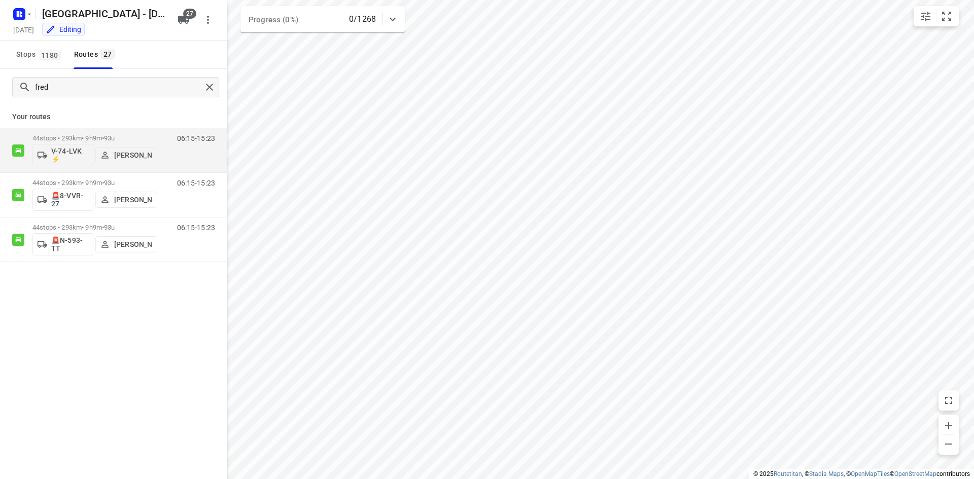
click at [166, 58] on div "Stops 1180 Routes 27" at bounding box center [113, 55] width 227 height 28
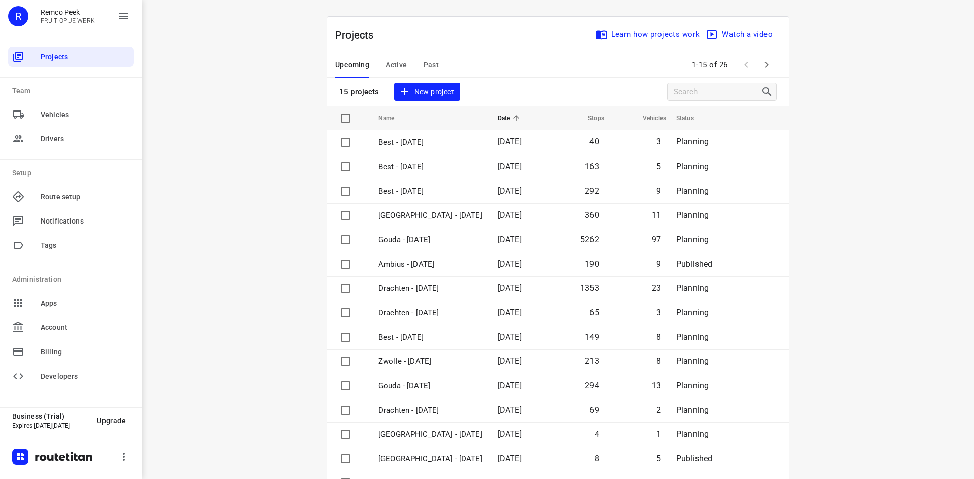
click at [392, 64] on span "Active" at bounding box center [396, 65] width 21 height 13
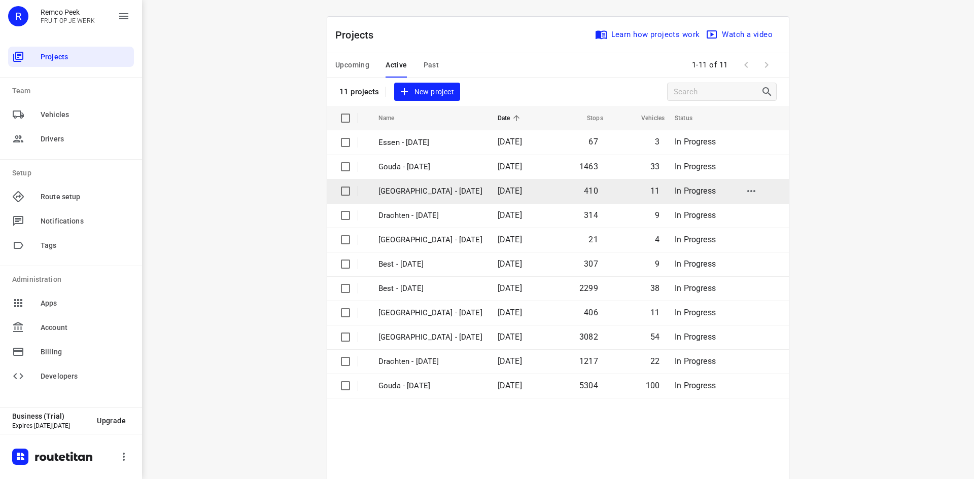
click at [414, 189] on p "[GEOGRAPHIC_DATA] - [DATE]" at bounding box center [430, 192] width 104 height 12
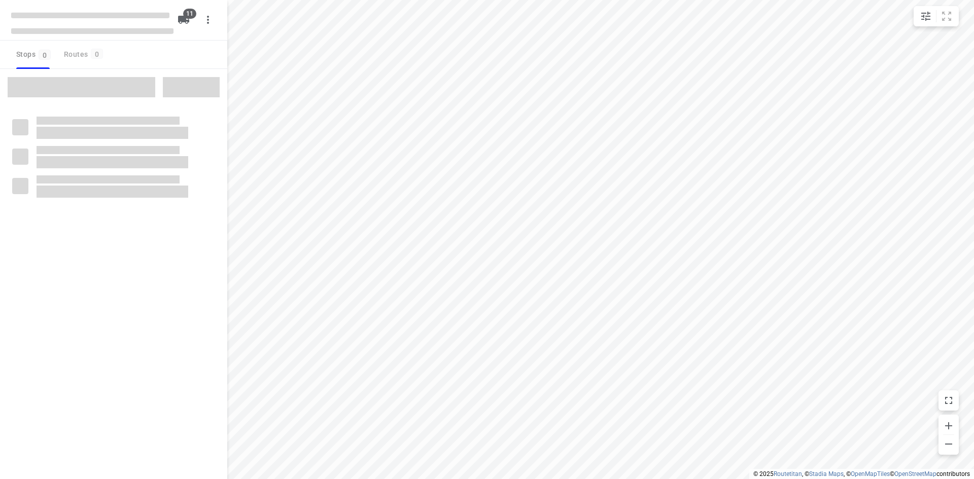
checkbox input "true"
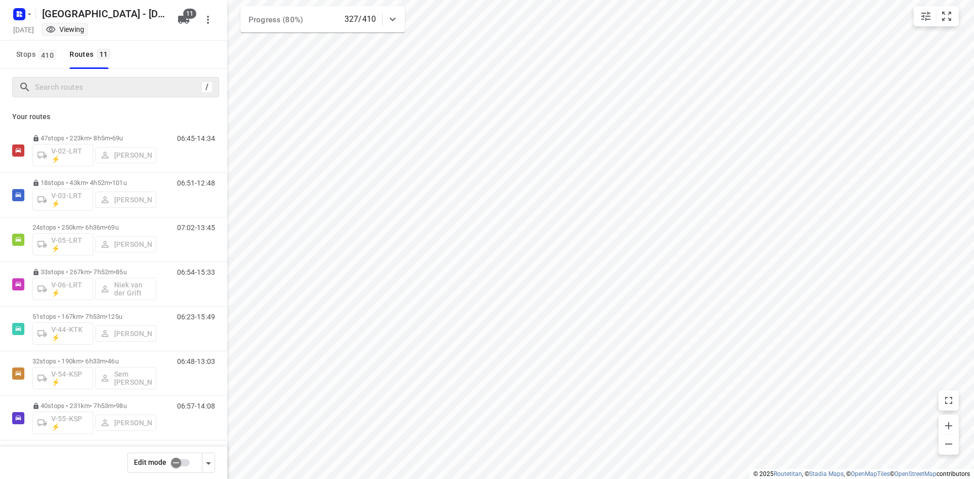
click at [172, 78] on div "/" at bounding box center [115, 87] width 207 height 20
click at [164, 92] on input "Search routes" at bounding box center [117, 88] width 162 height 16
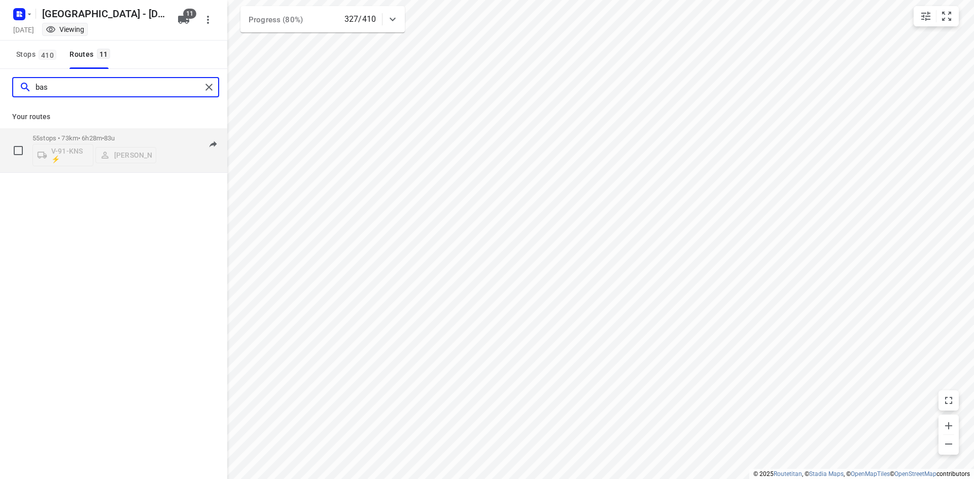
type input "bas"
click at [171, 162] on div "08:25-14:34" at bounding box center [189, 152] width 51 height 37
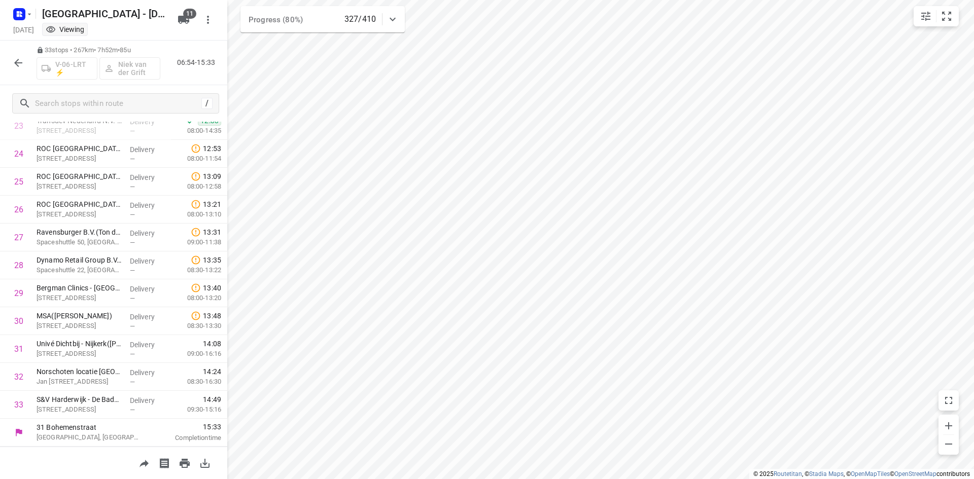
scroll to position [674, 0]
click at [21, 62] on icon "button" at bounding box center [18, 63] width 8 height 8
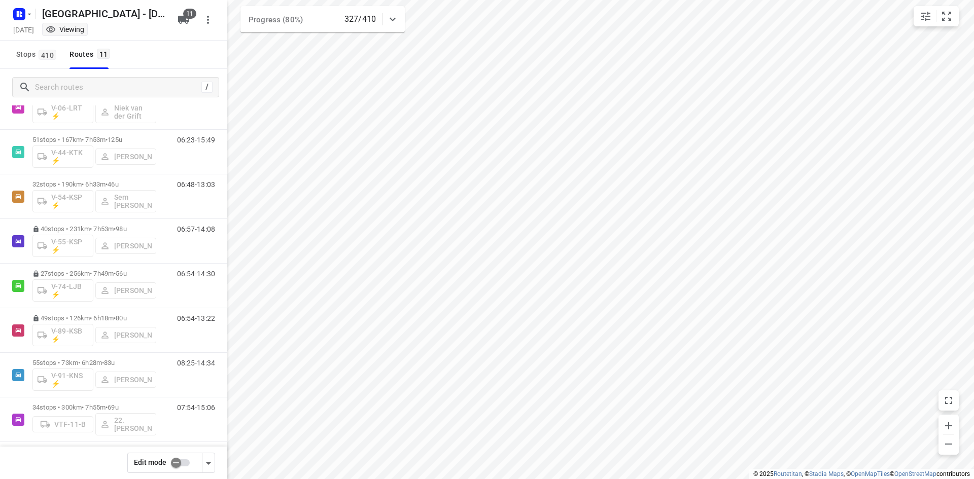
scroll to position [183, 0]
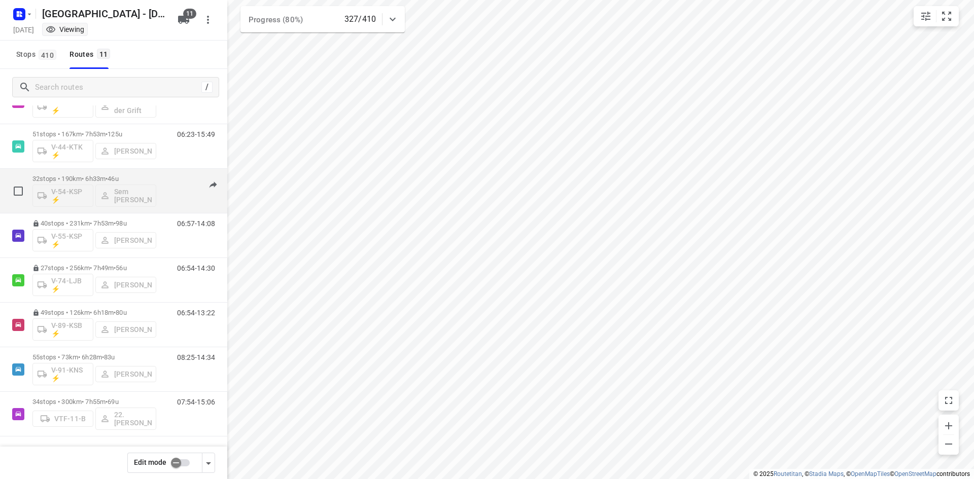
click at [174, 194] on div "06:48-13:03" at bounding box center [189, 193] width 51 height 37
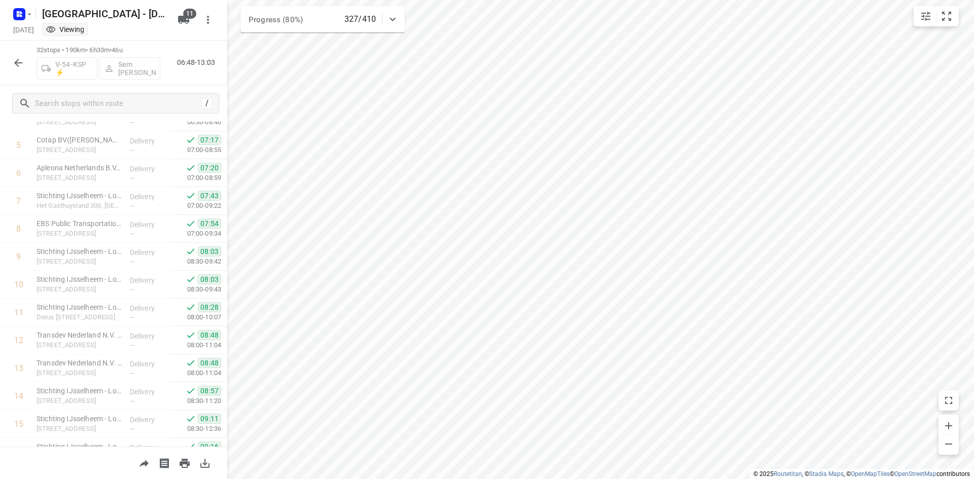
scroll to position [0, 0]
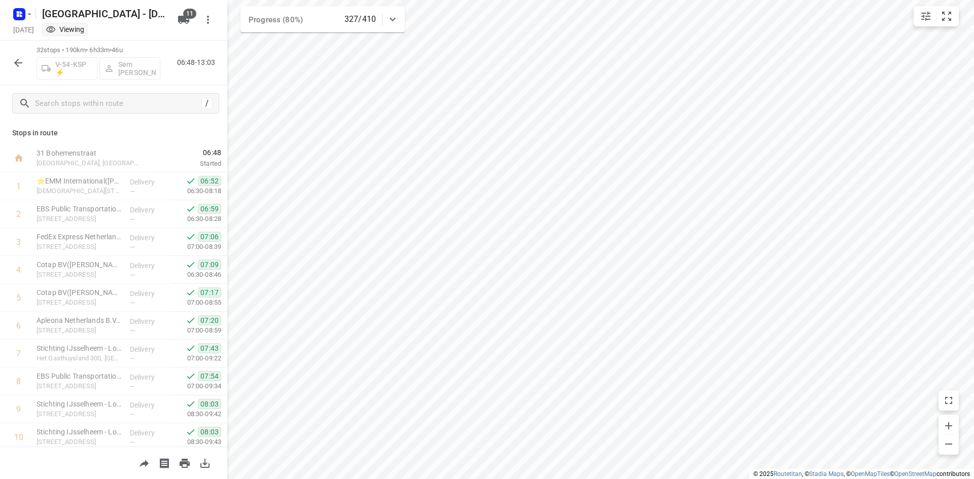
click at [19, 67] on icon "button" at bounding box center [18, 63] width 12 height 12
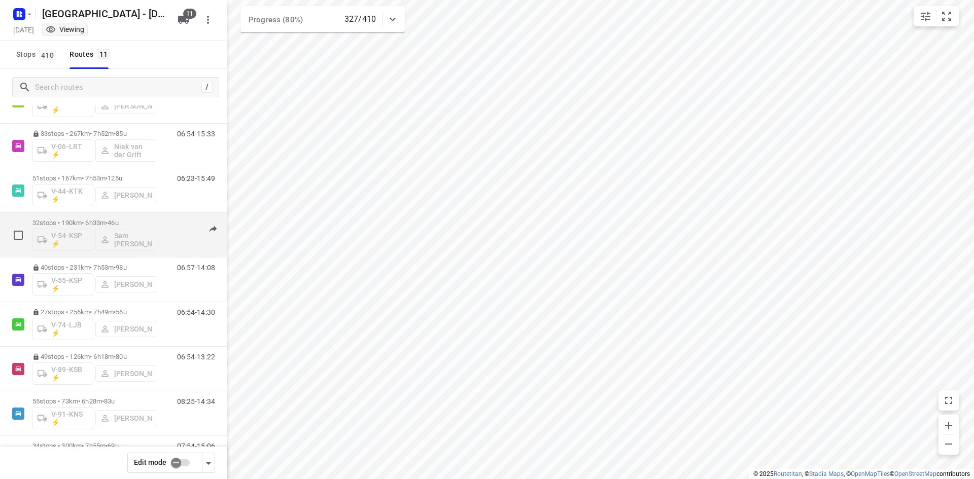
scroll to position [183, 0]
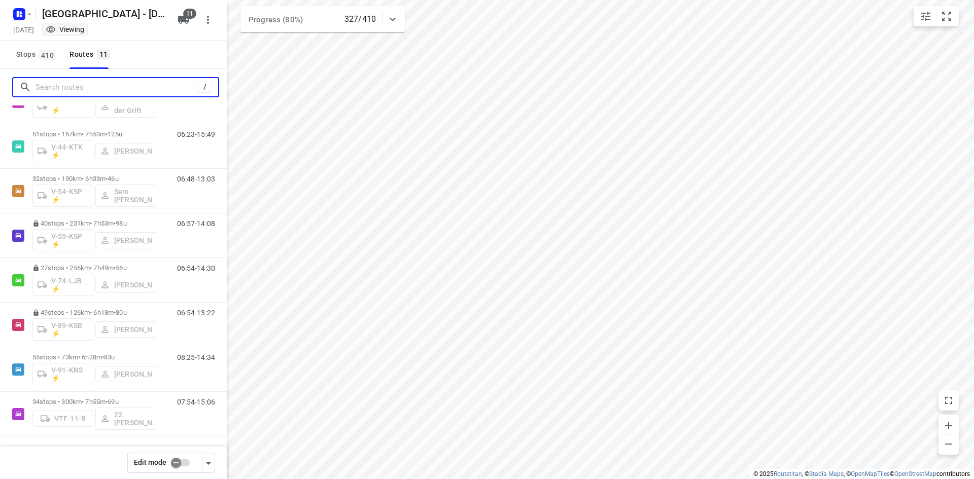
click at [131, 84] on input "Search routes" at bounding box center [117, 88] width 162 height 16
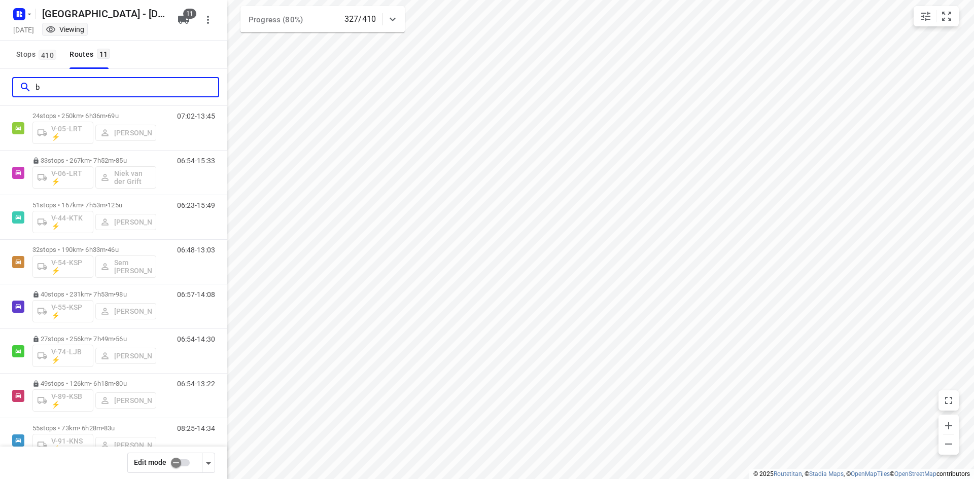
scroll to position [0, 0]
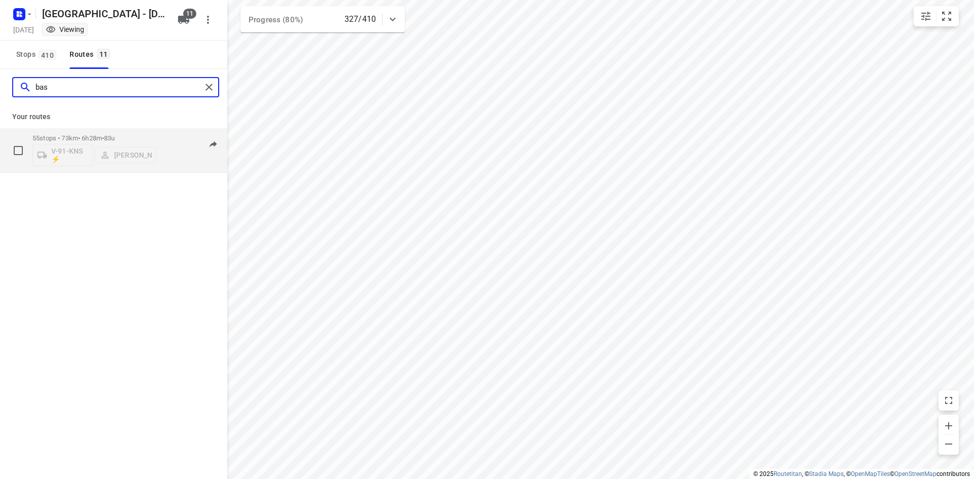
type input "bas"
click at [171, 163] on div "08:25-14:34" at bounding box center [189, 152] width 51 height 37
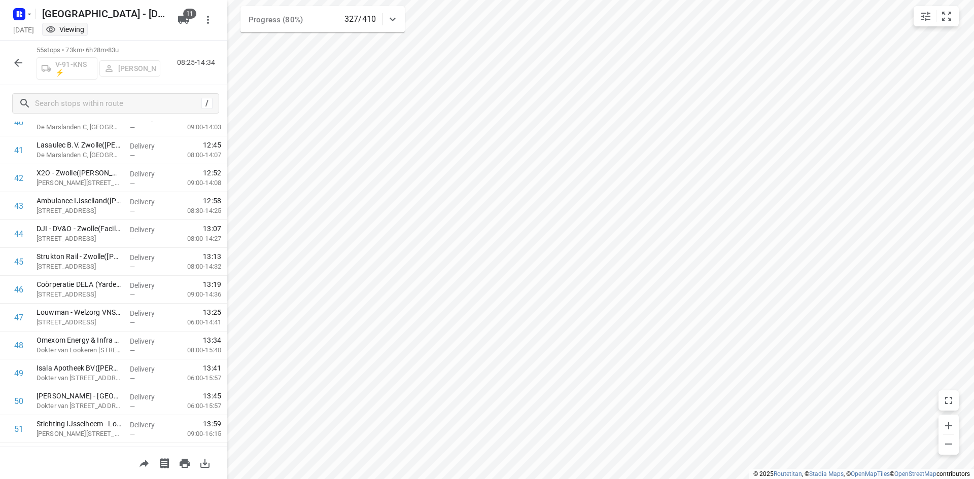
scroll to position [1035, 0]
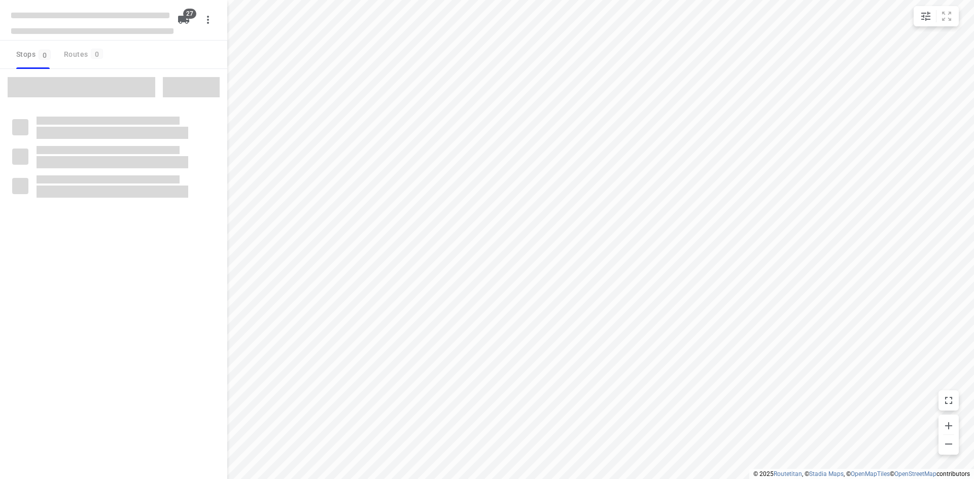
checkbox input "true"
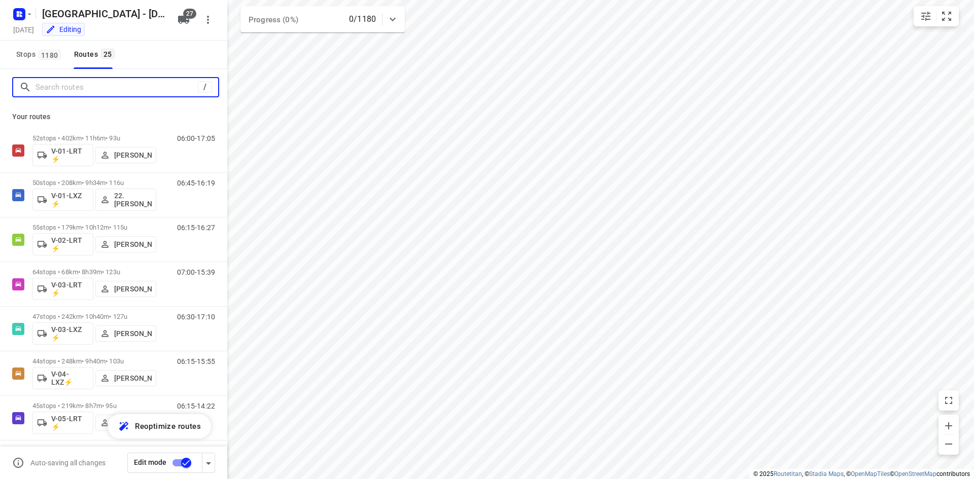
click at [125, 86] on input "Search routes" at bounding box center [117, 88] width 162 height 16
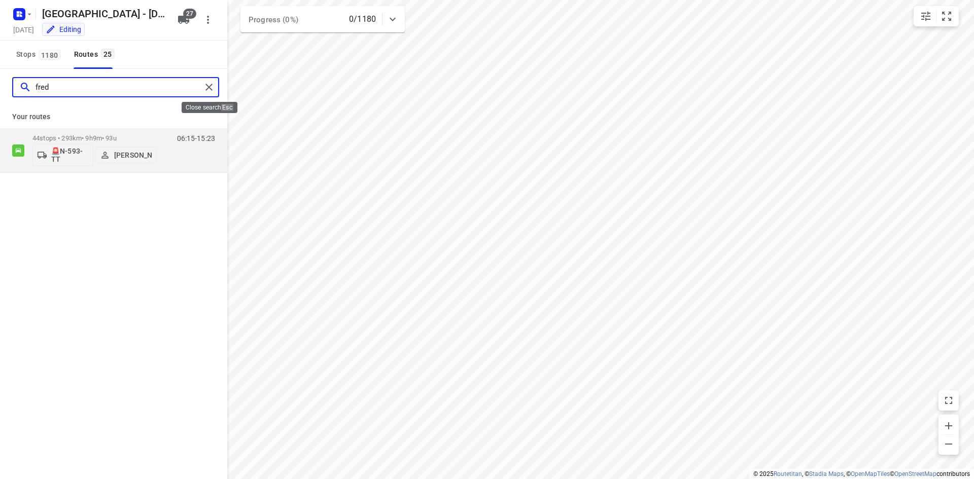
type input "fred"
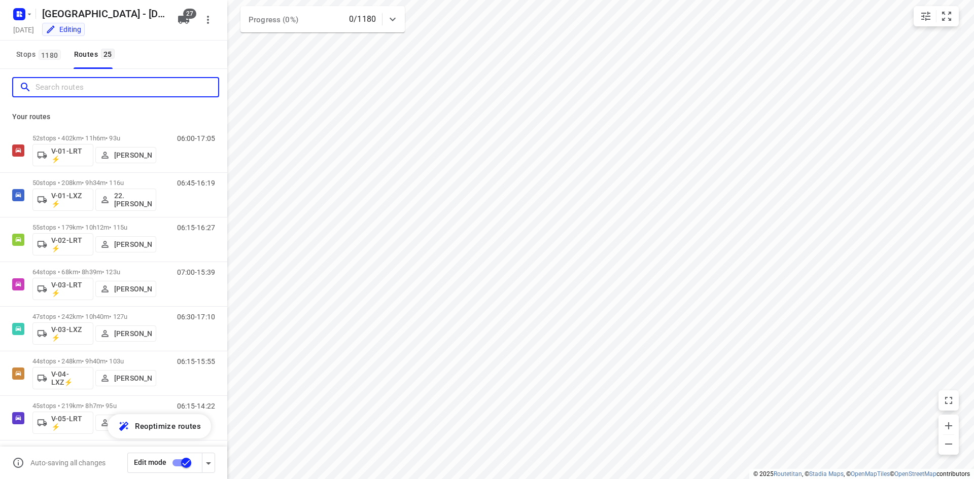
click at [160, 91] on input "Search routes" at bounding box center [127, 88] width 183 height 16
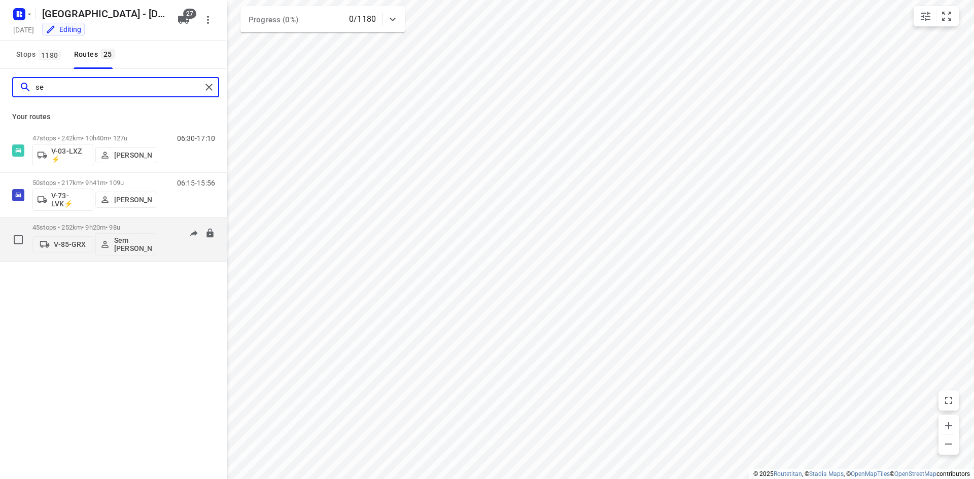
type input "se"
click at [72, 246] on p "V-85-GRX" at bounding box center [70, 244] width 32 height 8
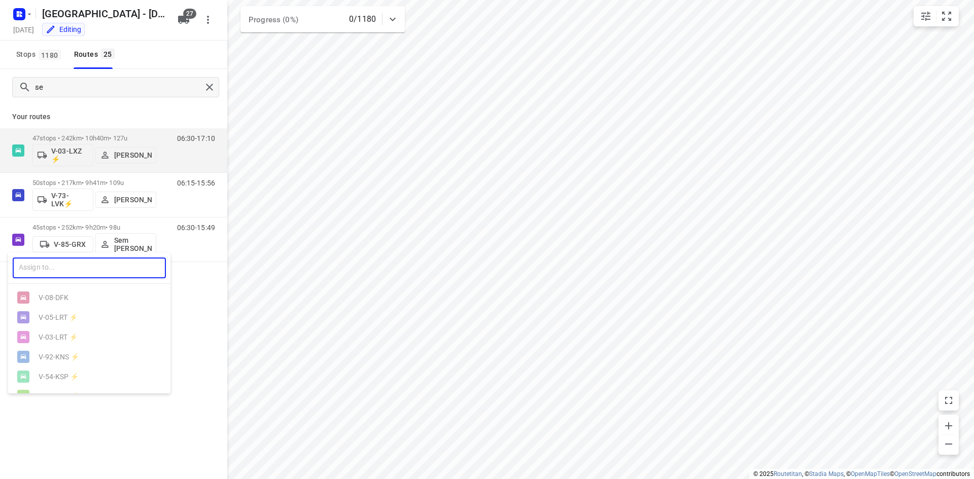
drag, startPoint x: 66, startPoint y: 273, endPoint x: 54, endPoint y: 261, distance: 16.9
click at [65, 272] on input "text" at bounding box center [89, 268] width 153 height 21
type input "74"
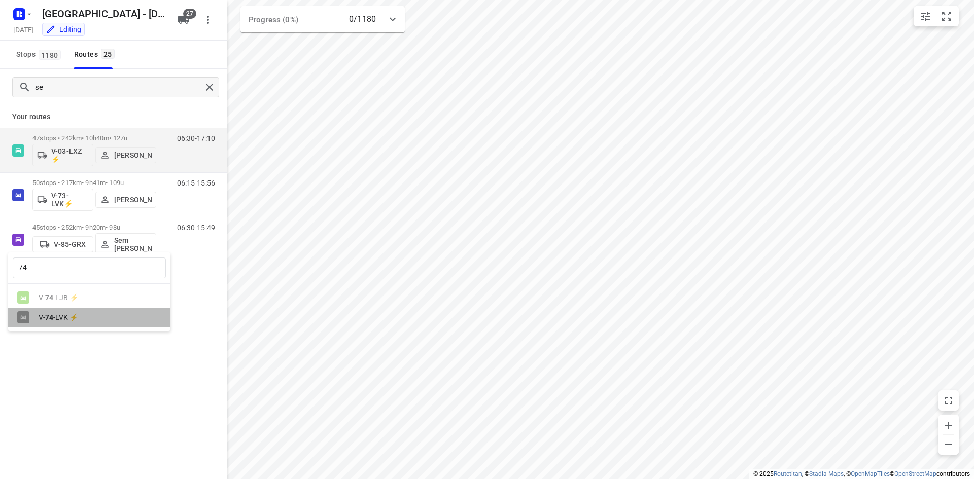
click at [65, 320] on div "V- 74 -LVK ⚡" at bounding box center [92, 318] width 107 height 8
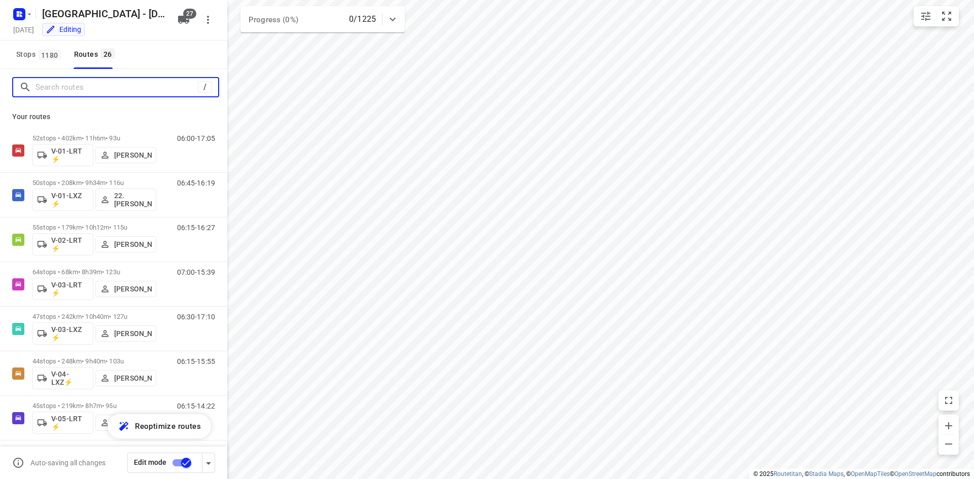
click at [154, 87] on input "Search routes" at bounding box center [117, 88] width 162 height 16
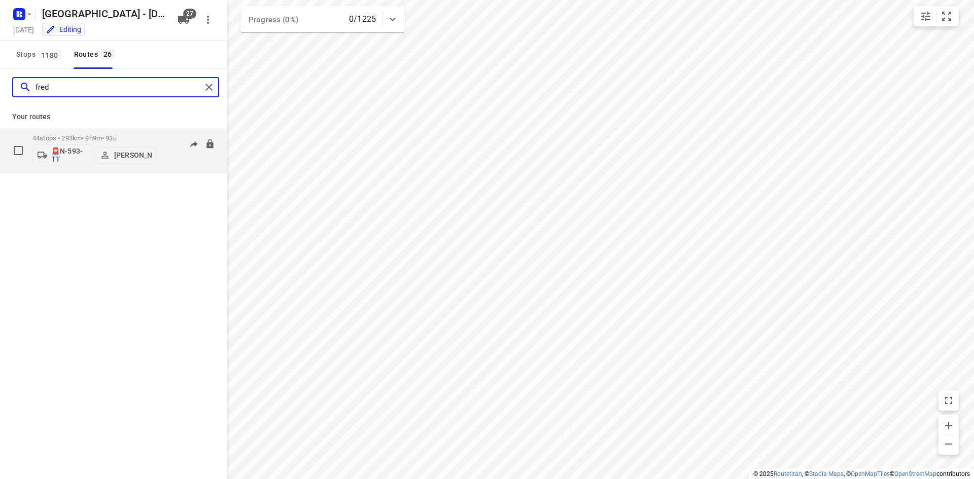
type input "fred"
click at [66, 156] on p "🚨N-593-TT" at bounding box center [70, 155] width 38 height 16
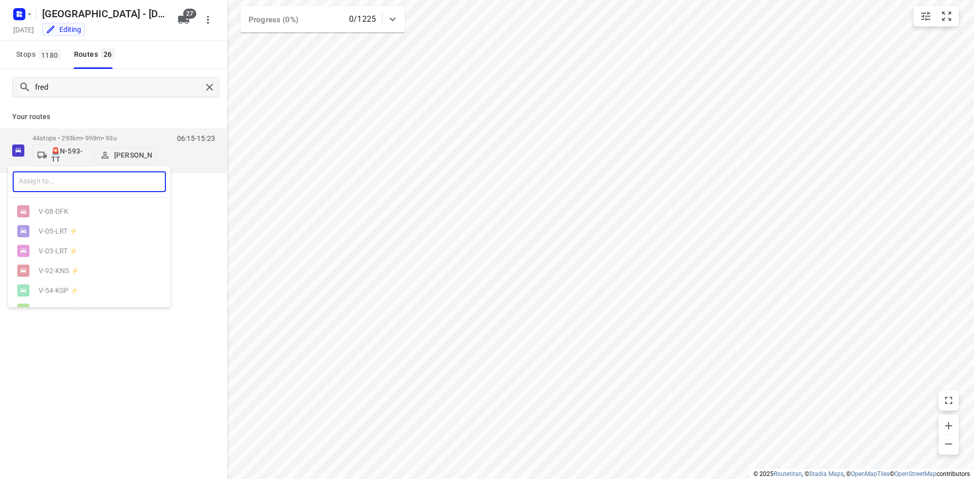
click at [75, 188] on input "text" at bounding box center [89, 181] width 153 height 21
type input "85"
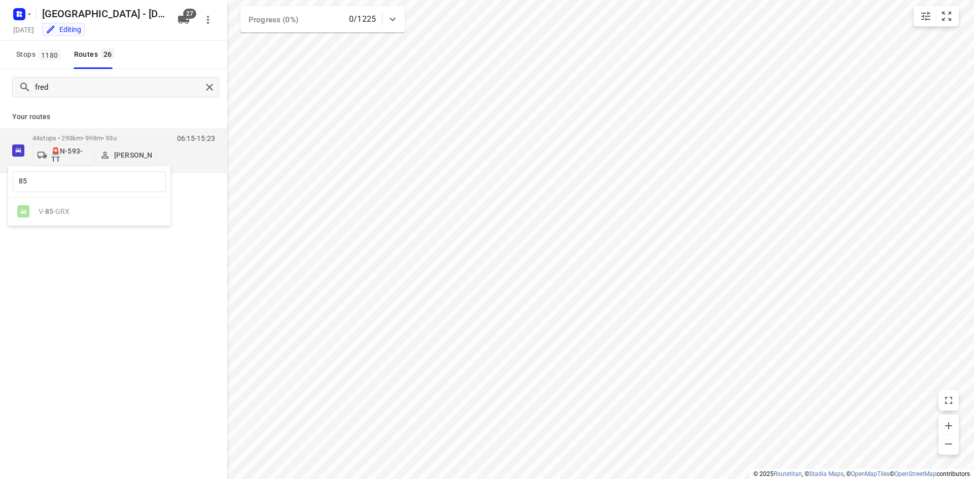
click at [71, 208] on ul "V- 85 -GRX" at bounding box center [89, 212] width 162 height 20
click at [185, 109] on div at bounding box center [487, 239] width 974 height 479
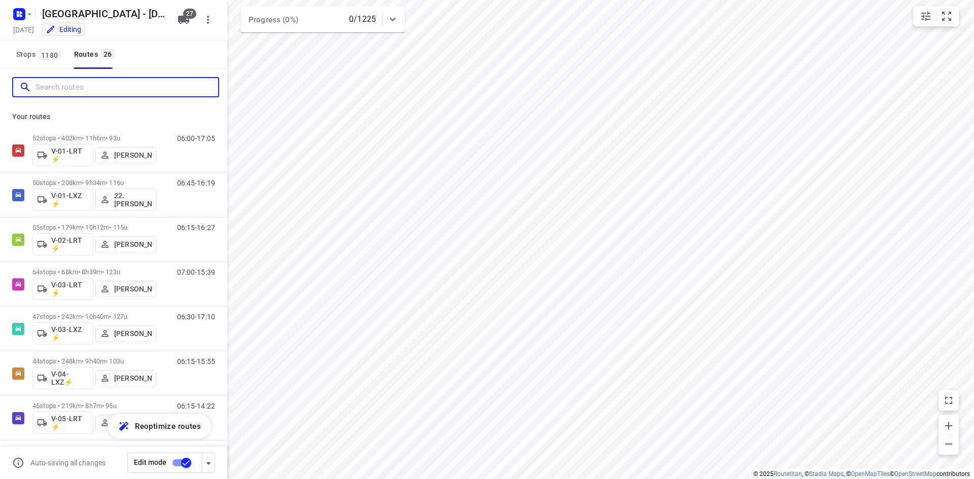
click at [152, 85] on input "Search routes" at bounding box center [127, 88] width 183 height 16
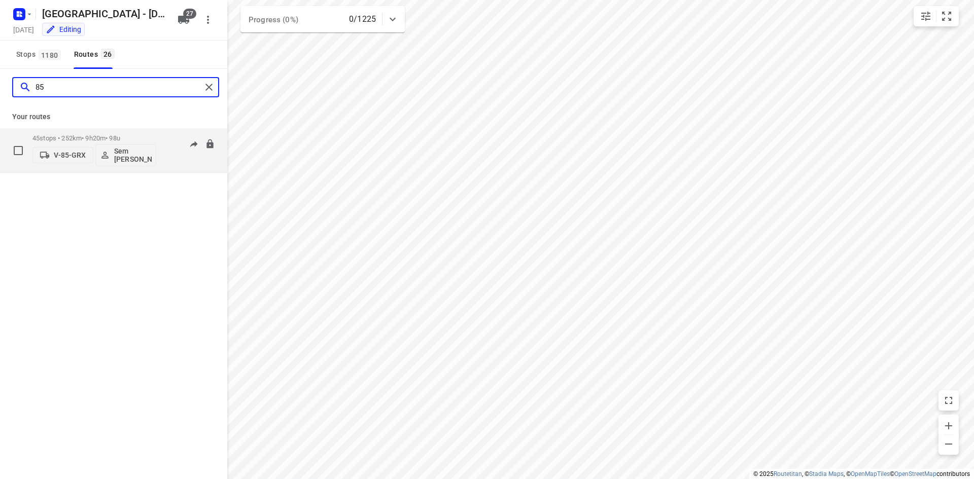
type input "85"
click at [78, 158] on p "V-85-GRX" at bounding box center [70, 155] width 32 height 8
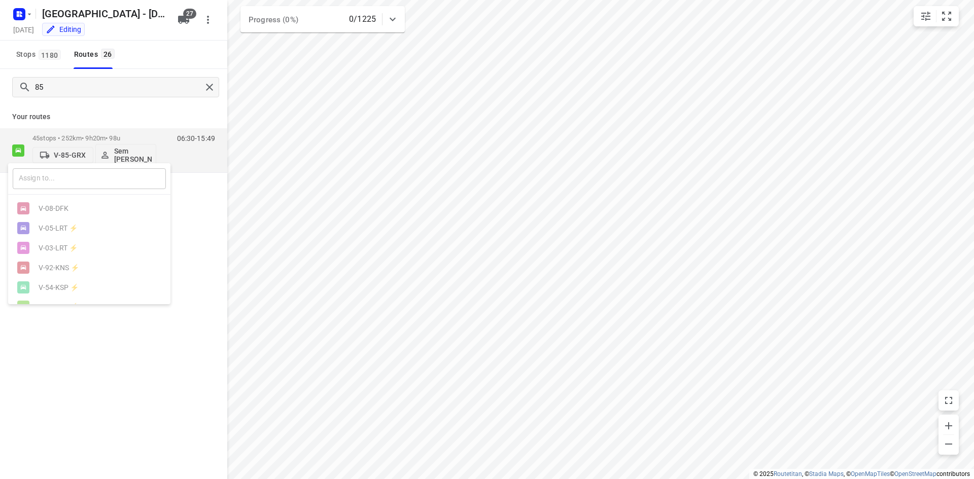
click at [70, 181] on input "text" at bounding box center [89, 178] width 153 height 21
type input "74"
click at [142, 319] on div at bounding box center [487, 239] width 974 height 479
click at [156, 106] on div "Your routes 45 stops • 252km • 9h20m • 98u V-85-GRX Sem Bollweg 06:30-15:49" at bounding box center [113, 139] width 227 height 67
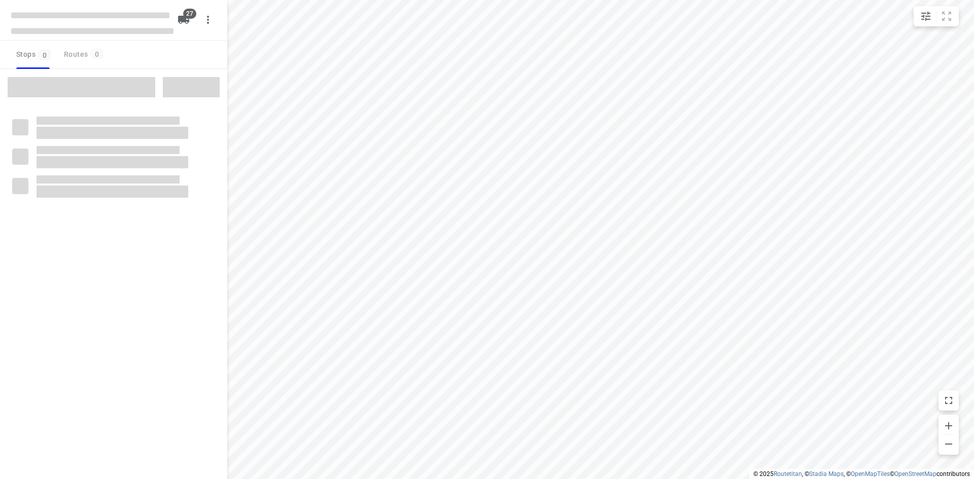
checkbox input "true"
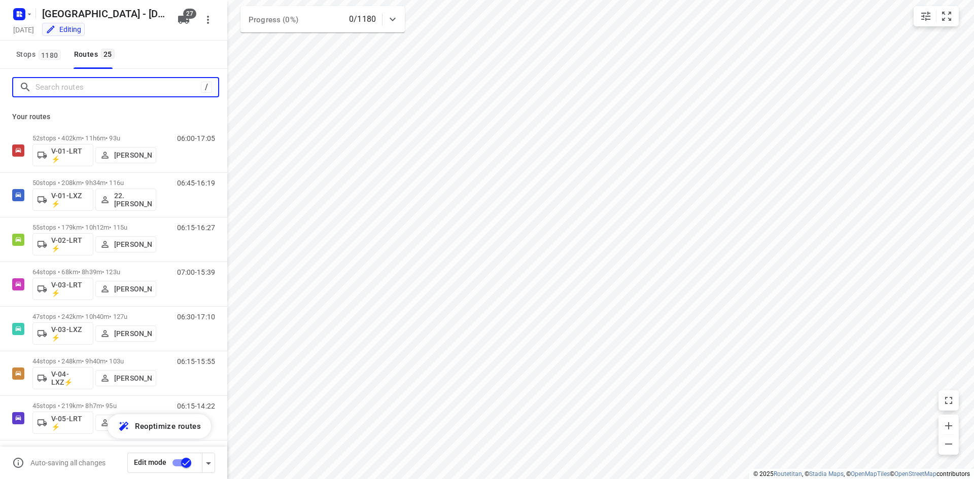
click at [114, 88] on input "Search routes" at bounding box center [118, 88] width 165 height 16
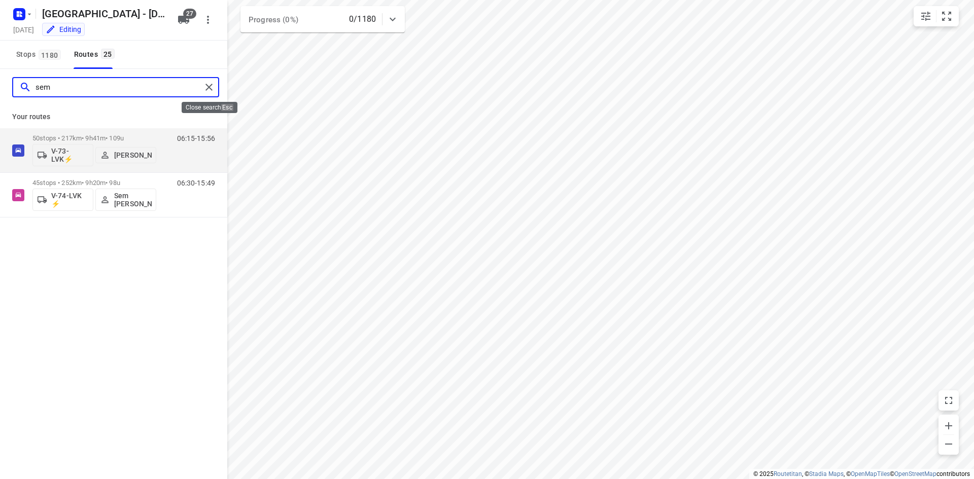
type input "sem"
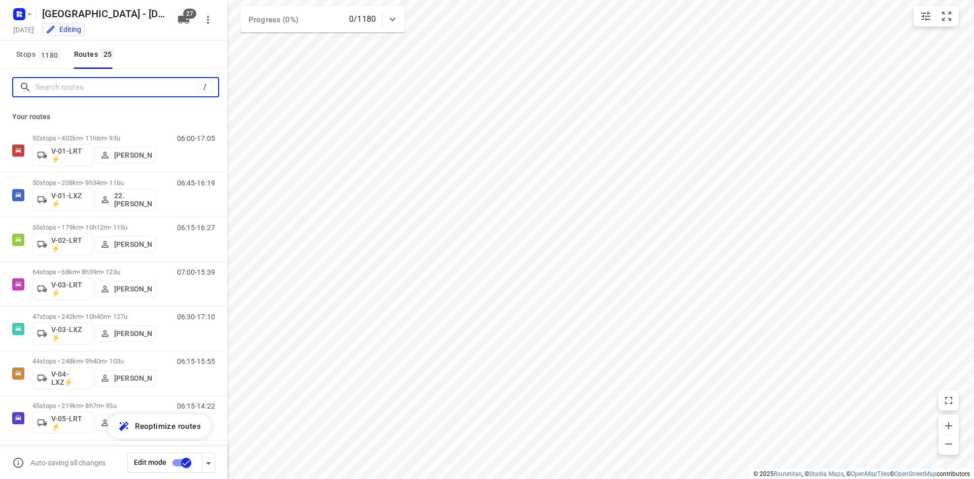
click at [180, 82] on input "Search routes" at bounding box center [117, 88] width 162 height 16
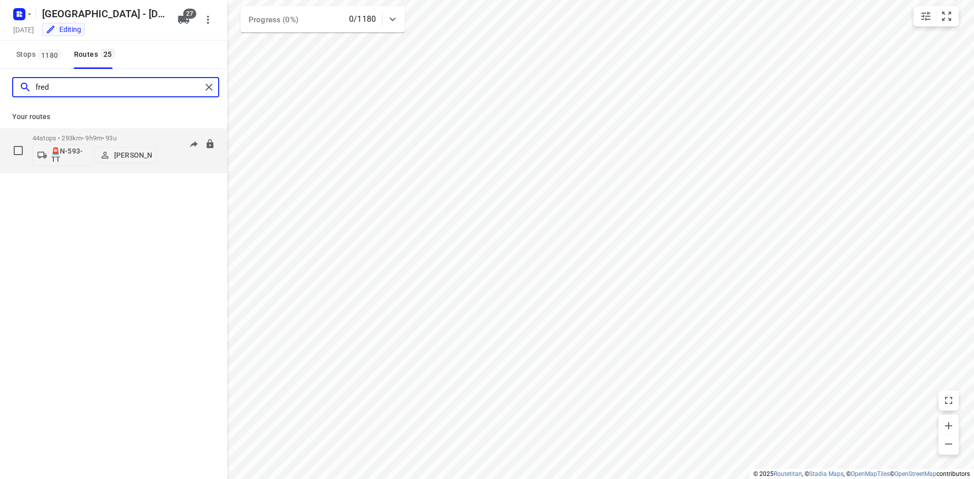
type input "fred"
click at [67, 155] on p "🚨N-593-TT" at bounding box center [70, 155] width 38 height 16
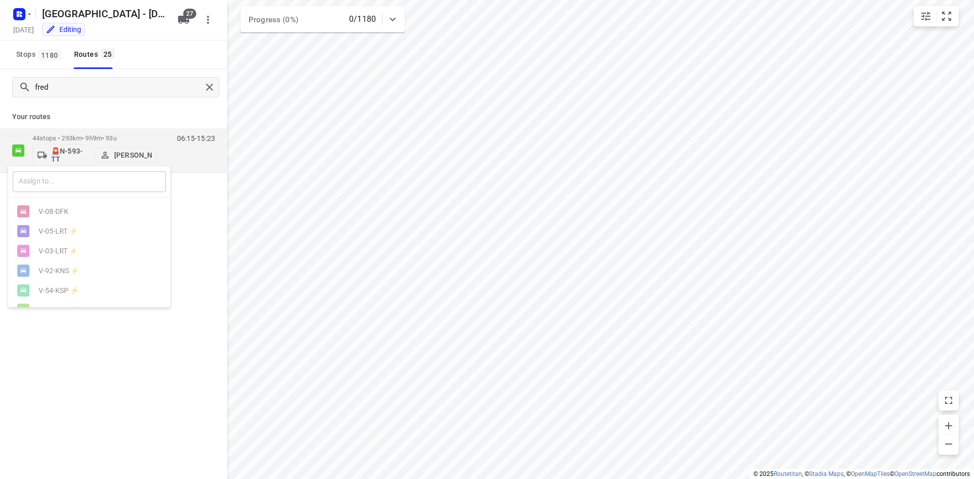
click at [76, 178] on input "text" at bounding box center [89, 181] width 153 height 21
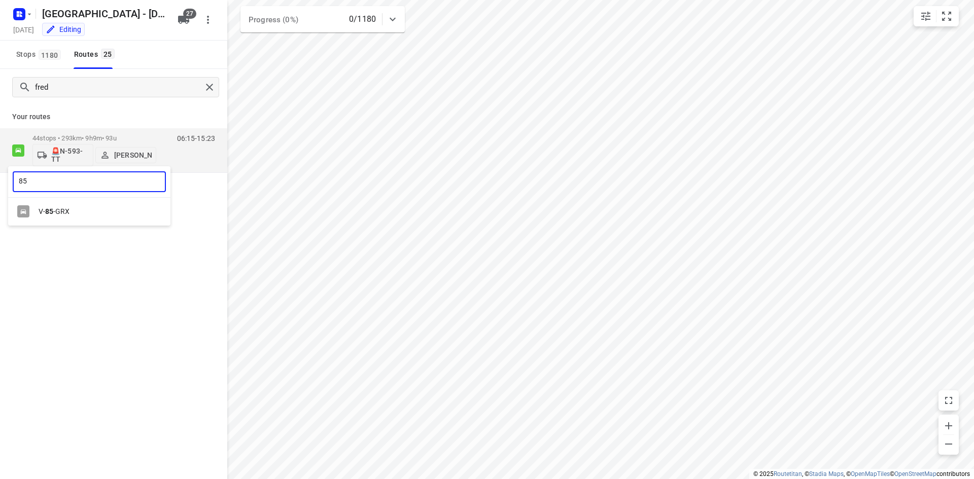
type input "85"
click at [68, 215] on div "V- 85 -GRX" at bounding box center [92, 212] width 107 height 8
click at [186, 14] on span "27" at bounding box center [189, 14] width 13 height 10
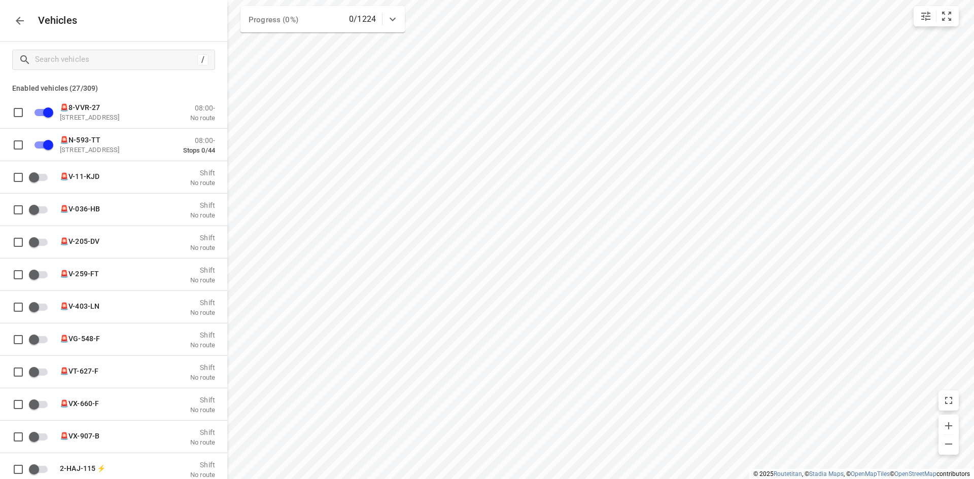
click at [116, 29] on div "Vehicles" at bounding box center [113, 20] width 227 height 41
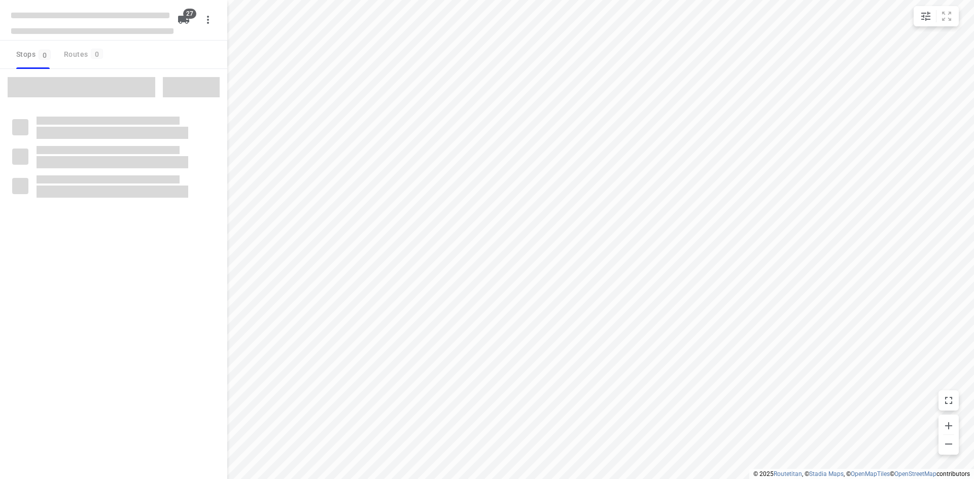
checkbox input "true"
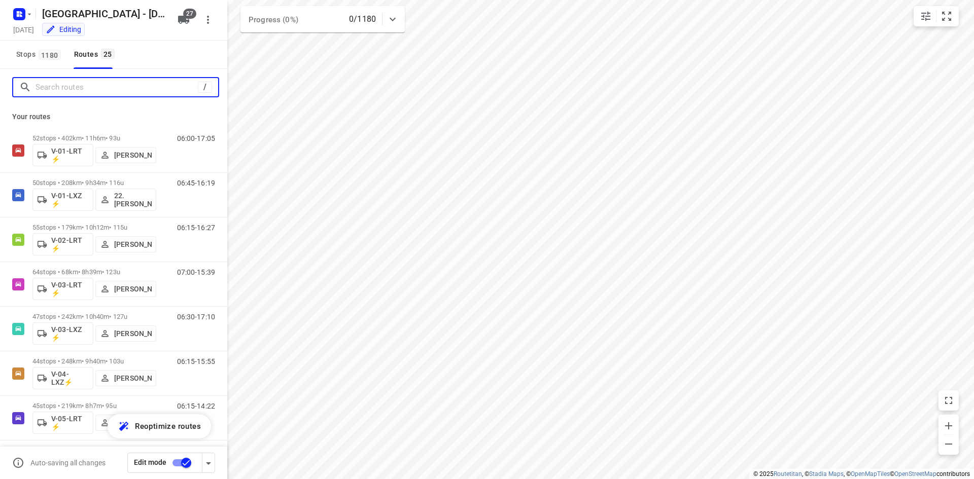
click at [104, 90] on input "Search routes" at bounding box center [117, 88] width 162 height 16
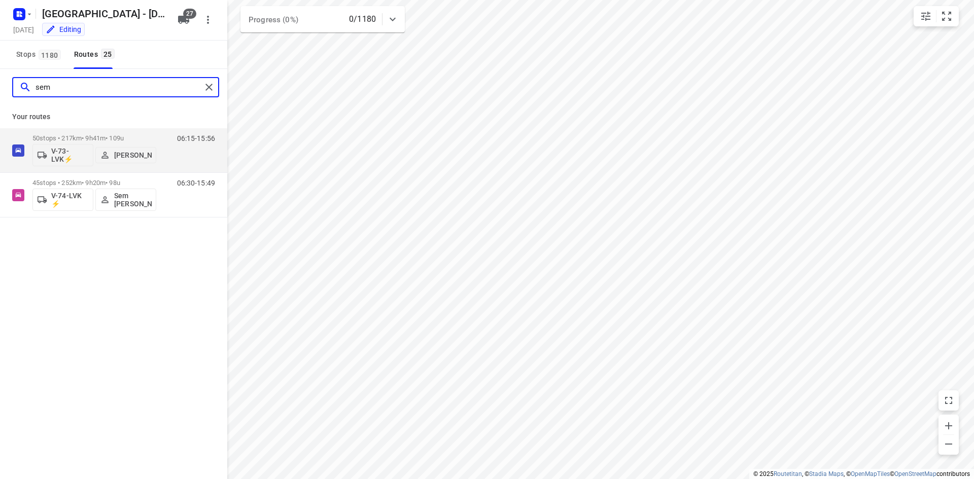
drag, startPoint x: 83, startPoint y: 86, endPoint x: 11, endPoint y: 86, distance: 72.0
click at [11, 86] on div "sem" at bounding box center [113, 87] width 227 height 37
type input "fre"
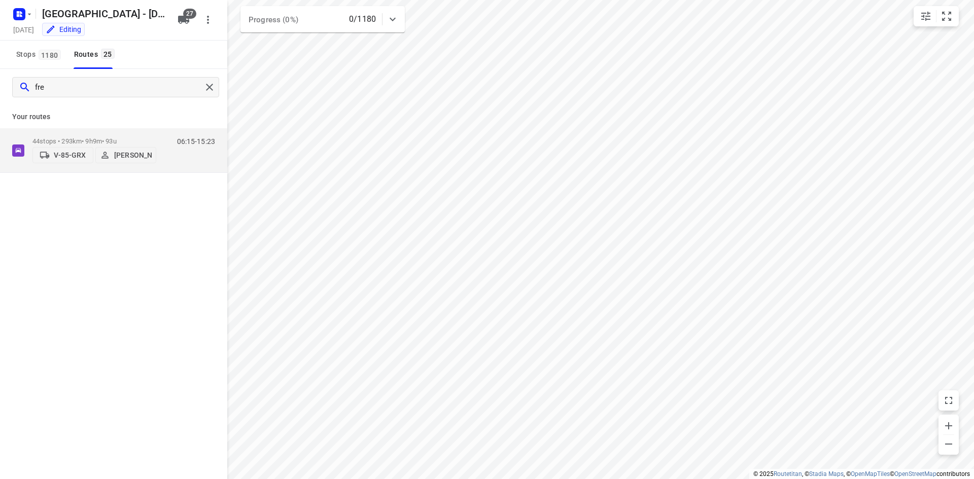
click at [186, 18] on span "27" at bounding box center [189, 14] width 13 height 10
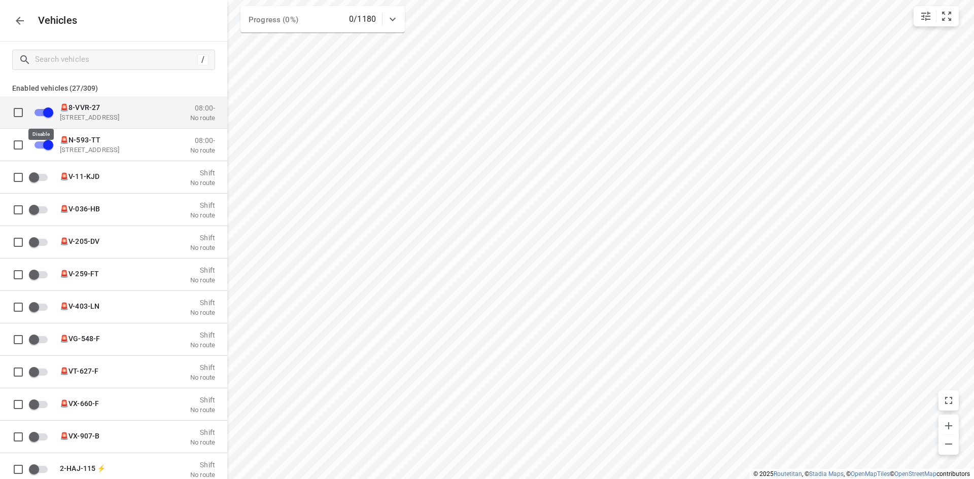
click at [48, 110] on input "grid" at bounding box center [48, 111] width 58 height 19
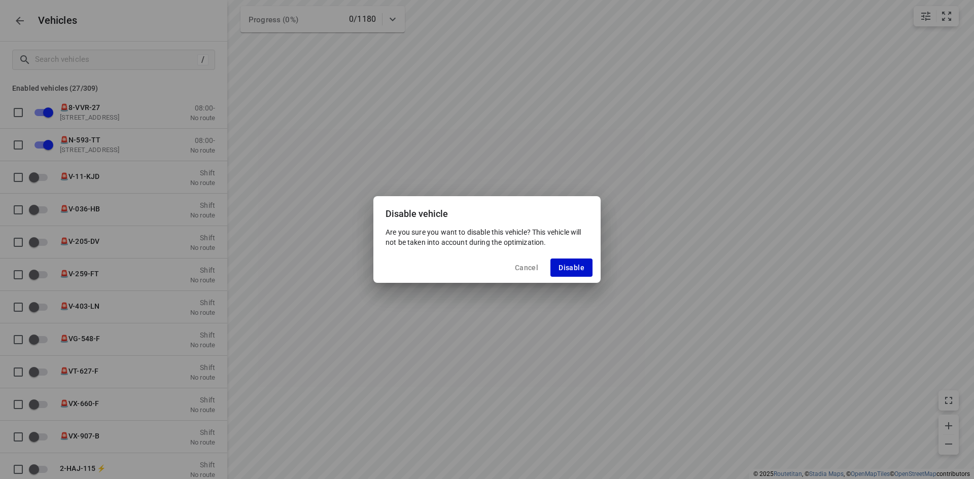
click at [564, 270] on span "Disable" at bounding box center [572, 268] width 26 height 8
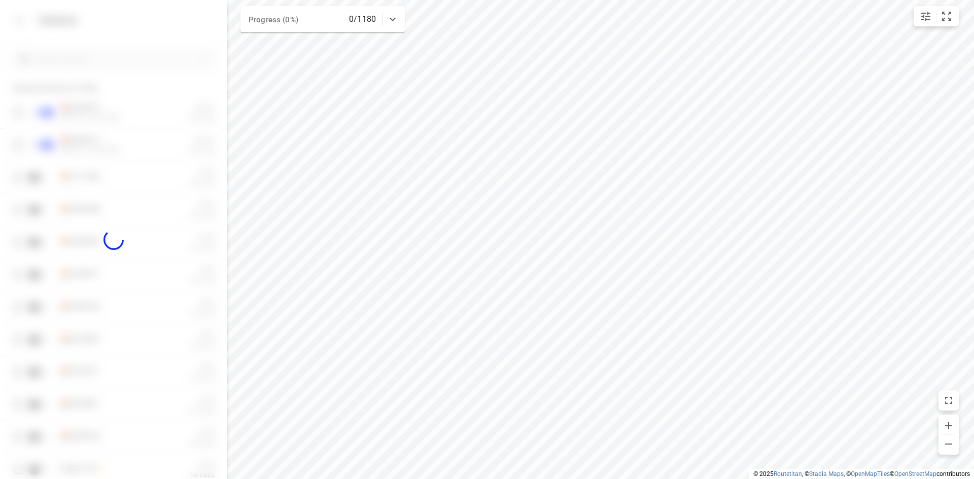
checkbox input "false"
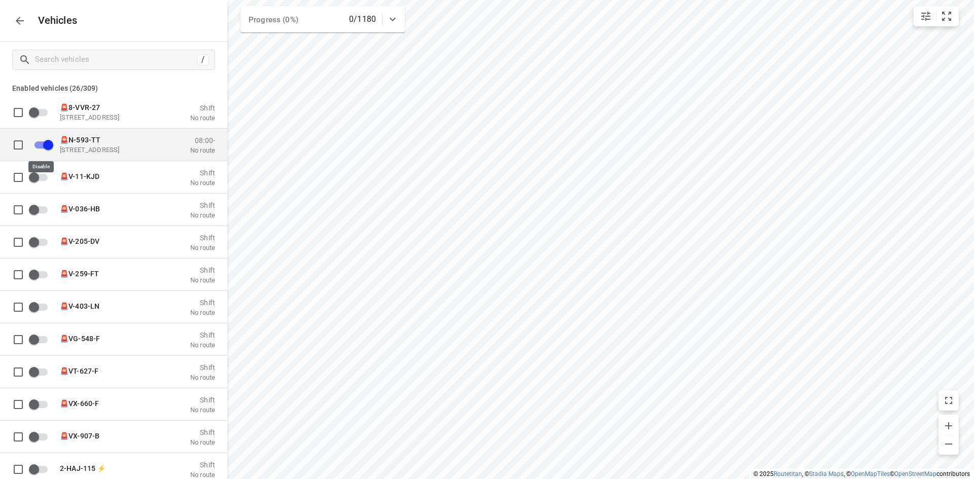
click at [49, 143] on input "grid" at bounding box center [48, 144] width 58 height 19
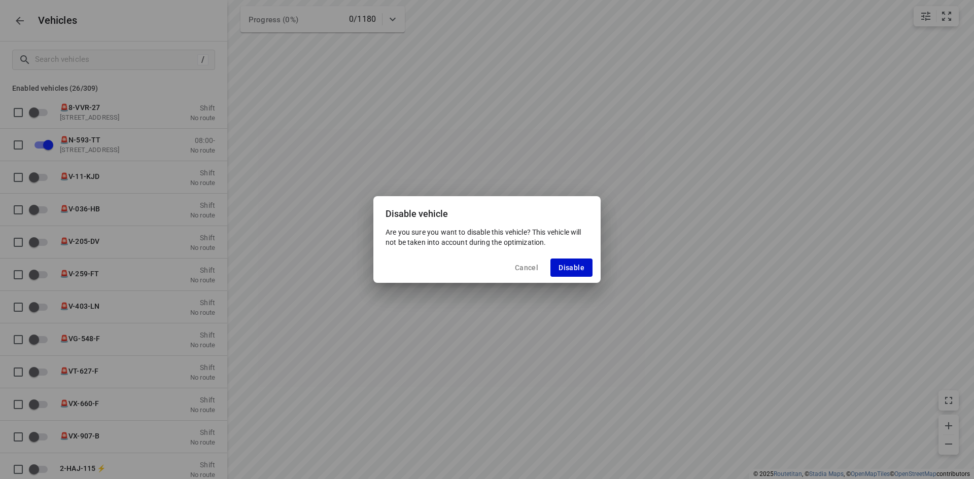
click at [571, 269] on span "Disable" at bounding box center [572, 268] width 26 height 8
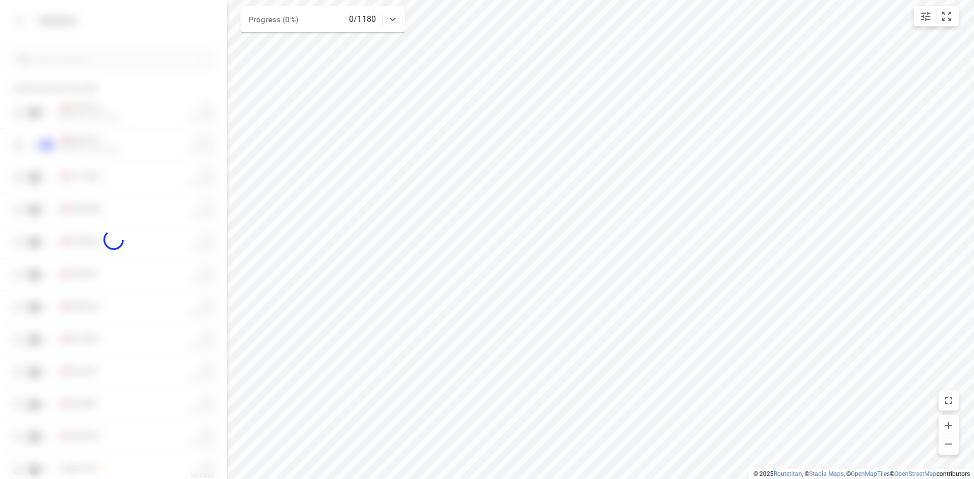
checkbox input "false"
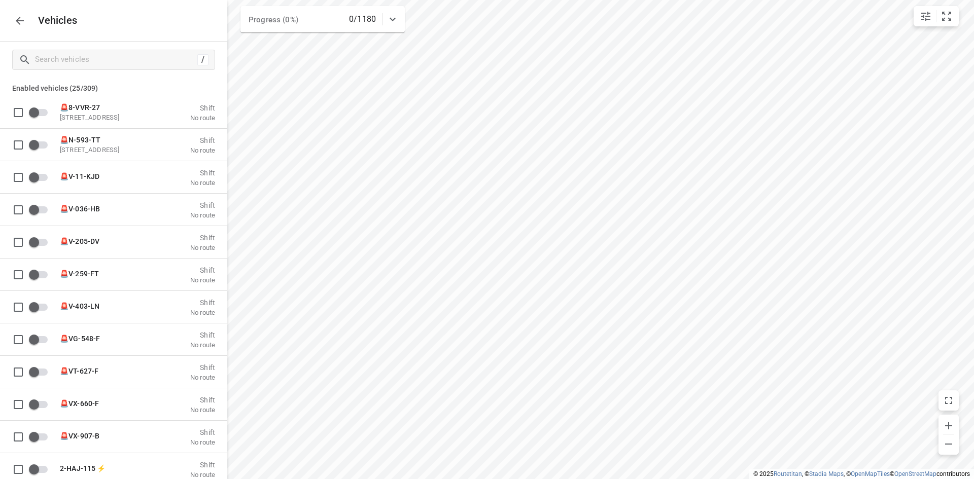
click at [19, 17] on icon "button" at bounding box center [20, 21] width 8 height 8
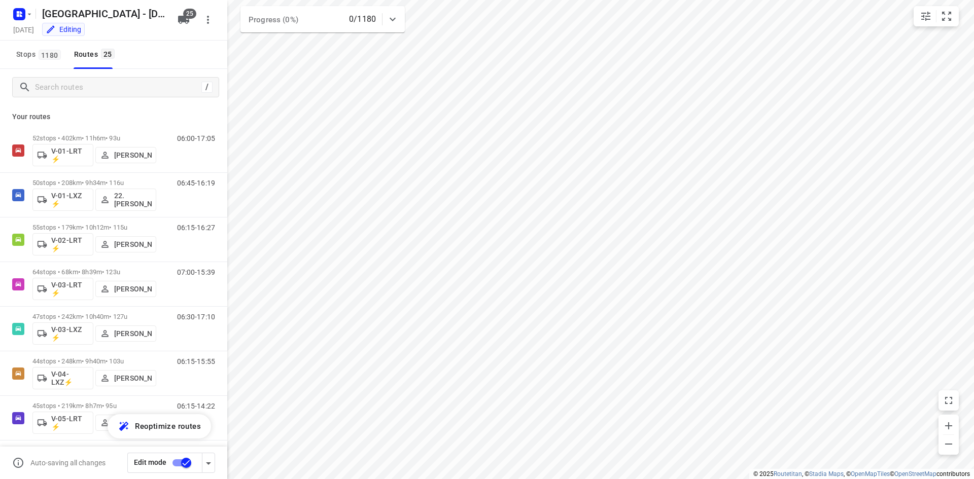
click at [166, 59] on div "Stops 1180 Routes 25" at bounding box center [113, 55] width 227 height 28
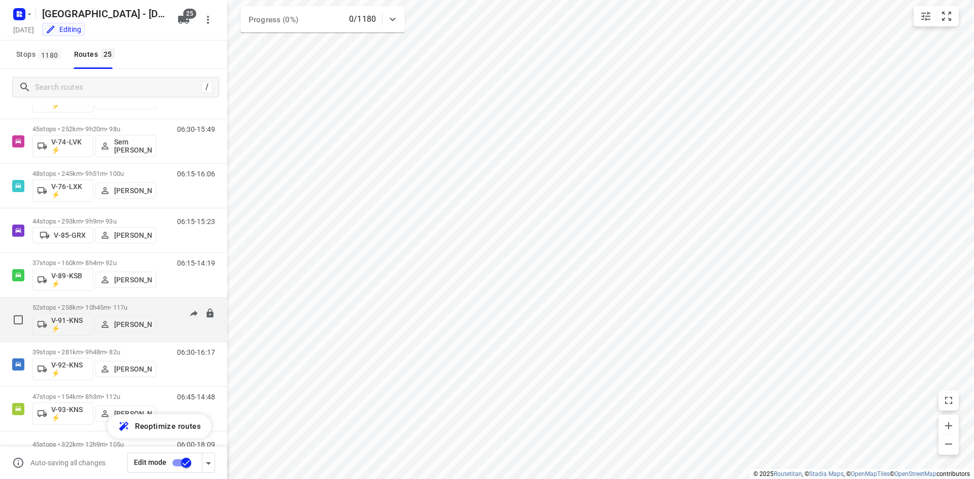
scroll to position [808, 0]
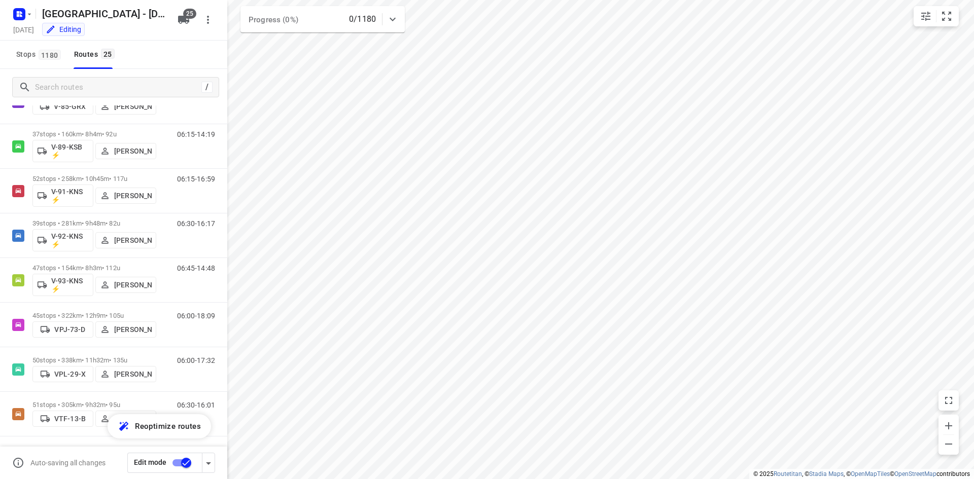
drag, startPoint x: 187, startPoint y: 61, endPoint x: 161, endPoint y: 42, distance: 31.9
click at [186, 61] on div "Stops 1180 Routes 25" at bounding box center [113, 55] width 227 height 28
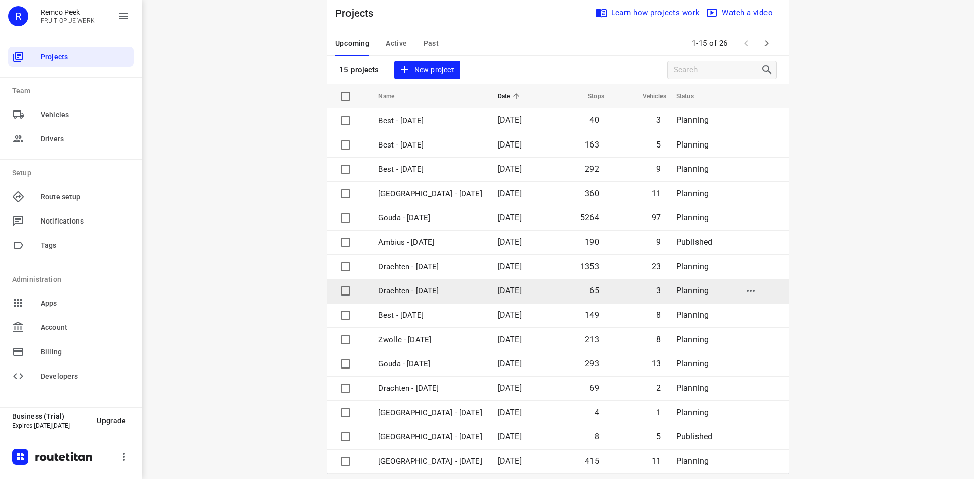
scroll to position [33, 0]
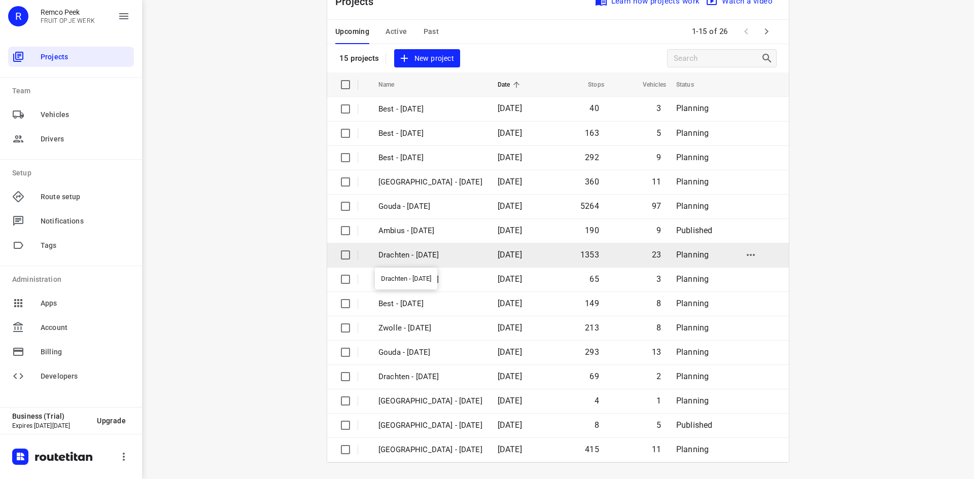
click at [426, 255] on p "Drachten - [DATE]" at bounding box center [430, 256] width 104 height 12
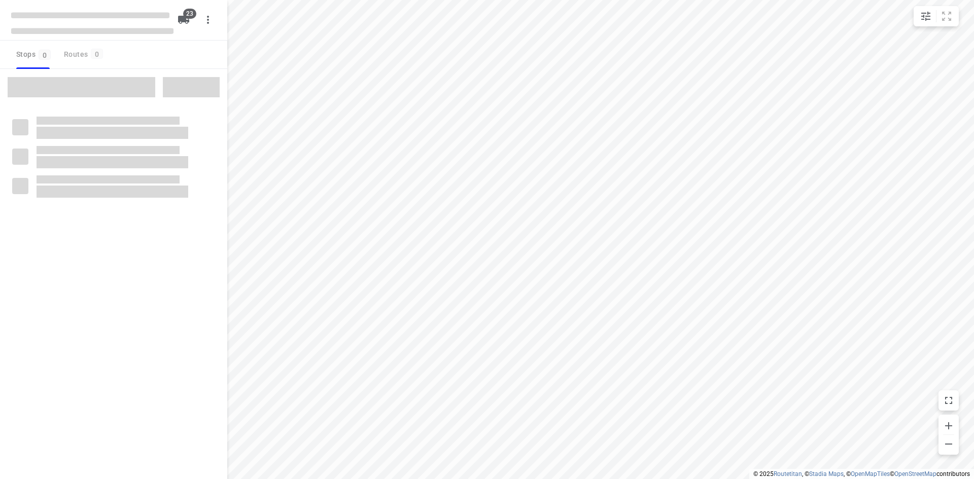
checkbox input "true"
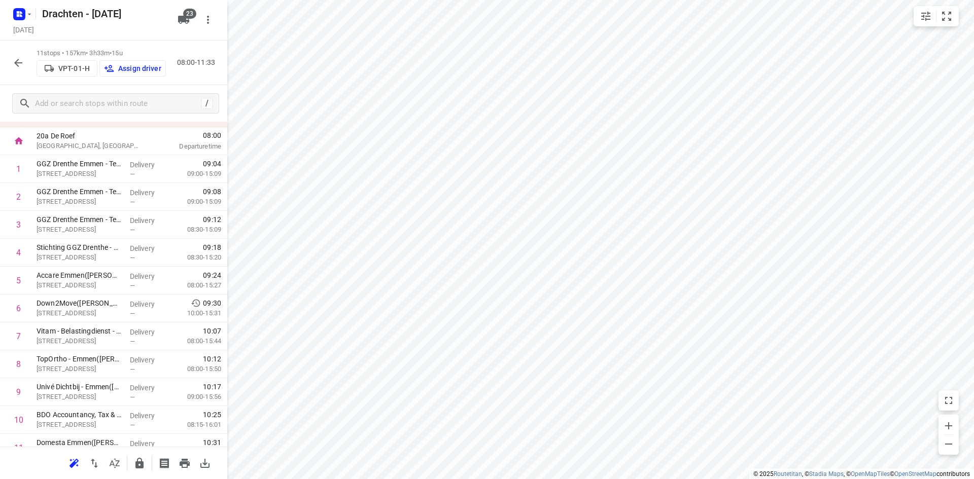
scroll to position [39, 0]
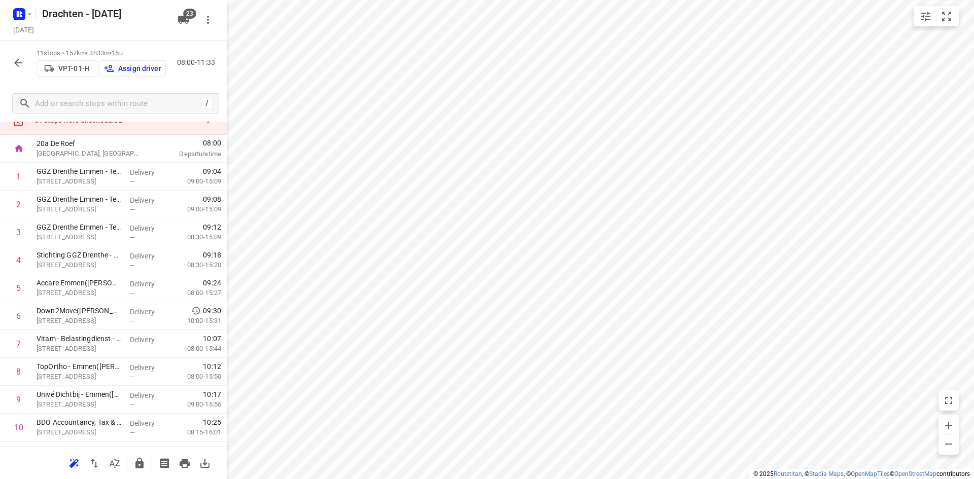
click at [17, 59] on icon "button" at bounding box center [18, 63] width 12 height 12
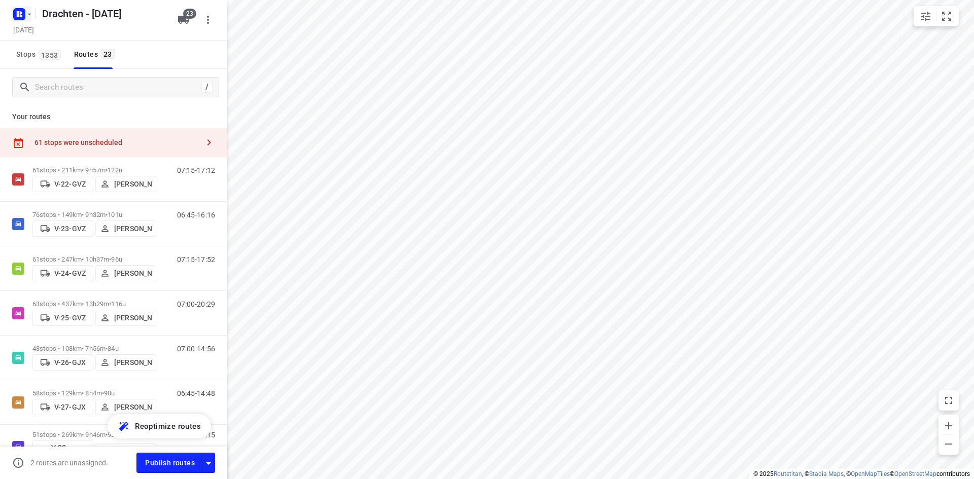
click at [19, 11] on icon "button" at bounding box center [18, 12] width 3 height 3
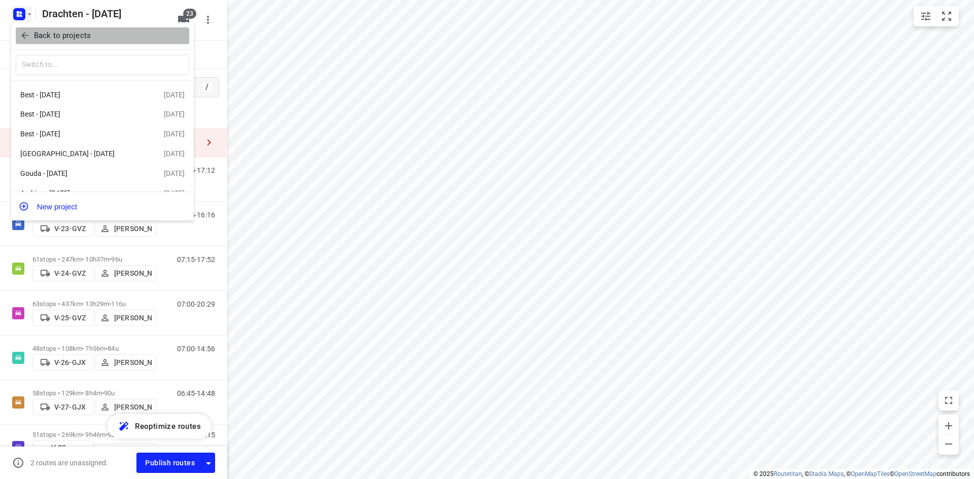
click at [23, 32] on icon "button" at bounding box center [25, 35] width 10 height 10
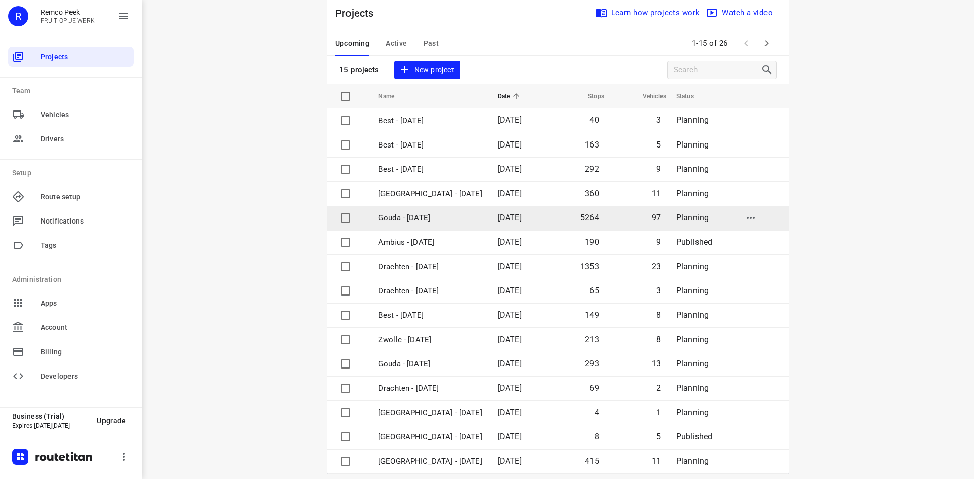
scroll to position [33, 0]
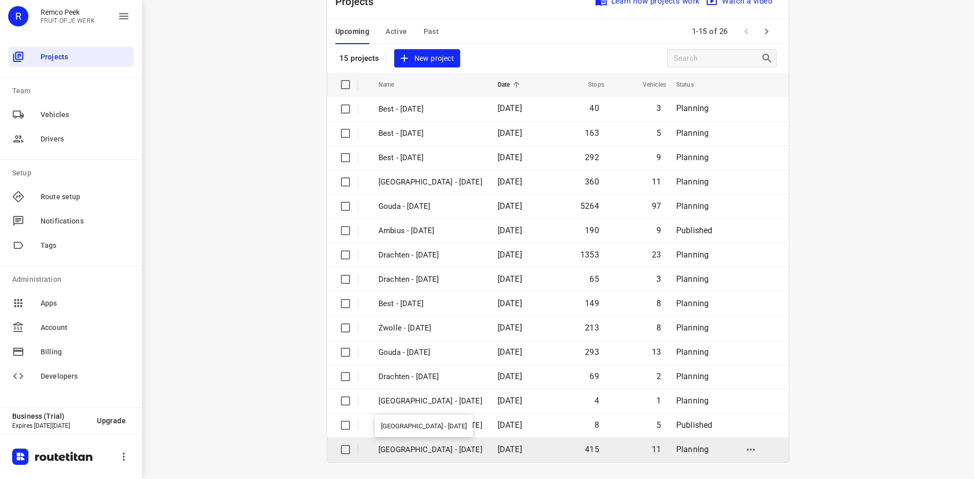
click at [458, 446] on p "[GEOGRAPHIC_DATA] - [DATE]" at bounding box center [430, 450] width 104 height 12
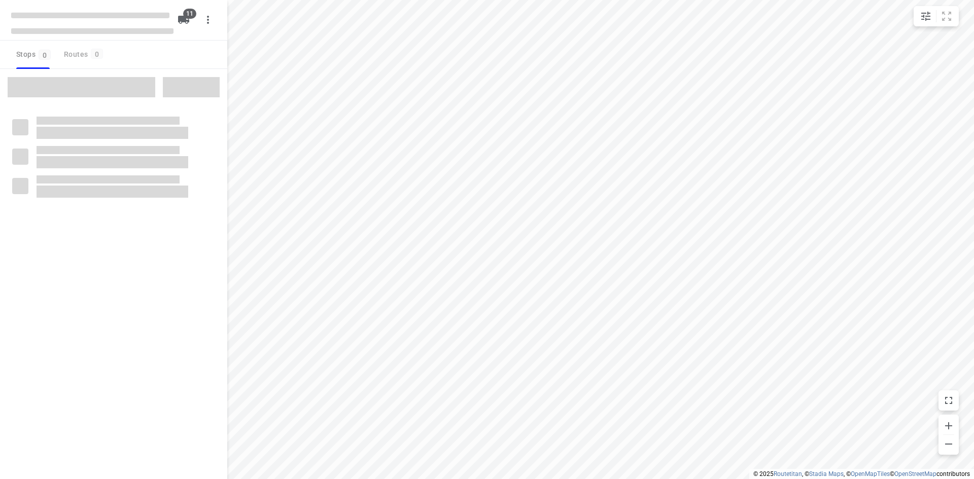
checkbox input "true"
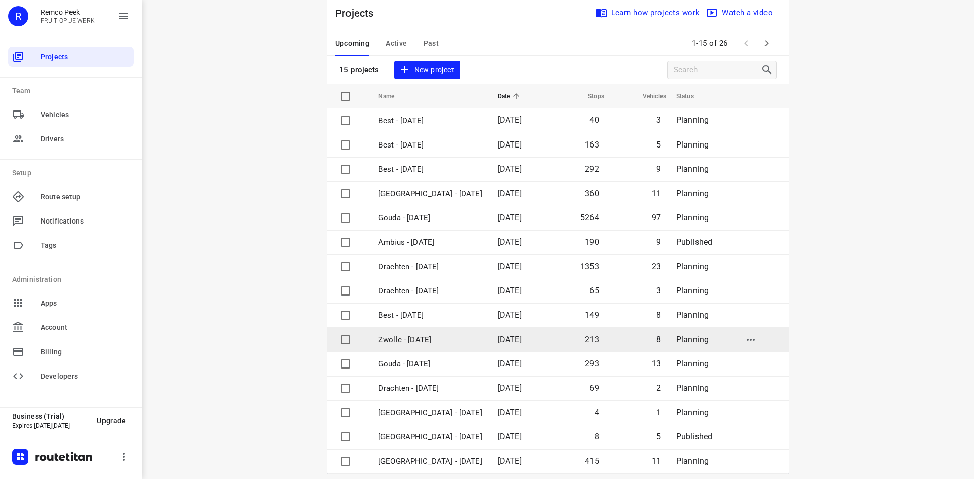
scroll to position [33, 0]
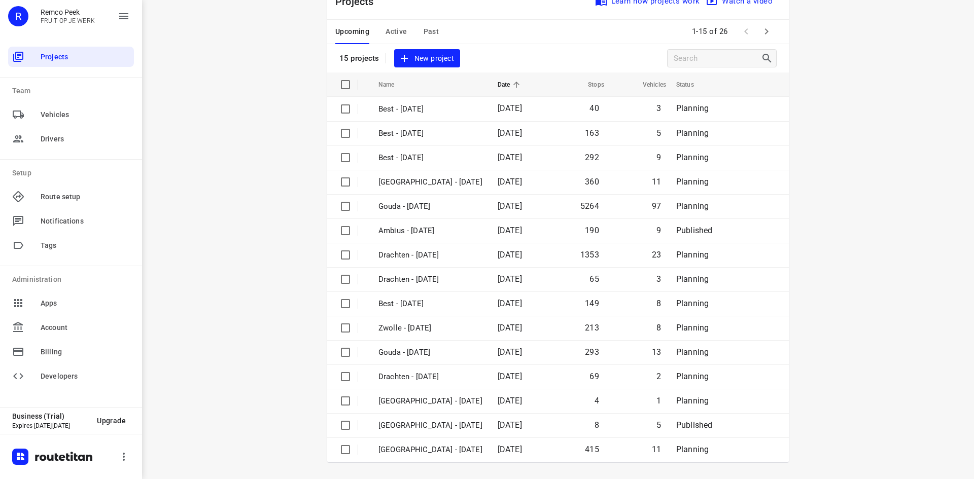
click at [284, 141] on div "i © 2025 Routetitan , © Stadia Maps , © OpenMapTiles © OpenStreetMap contributo…" at bounding box center [558, 239] width 832 height 479
click at [501, 54] on div "Projects Learn how projects work Watch a video 15 projects New project" at bounding box center [558, 27] width 462 height 89
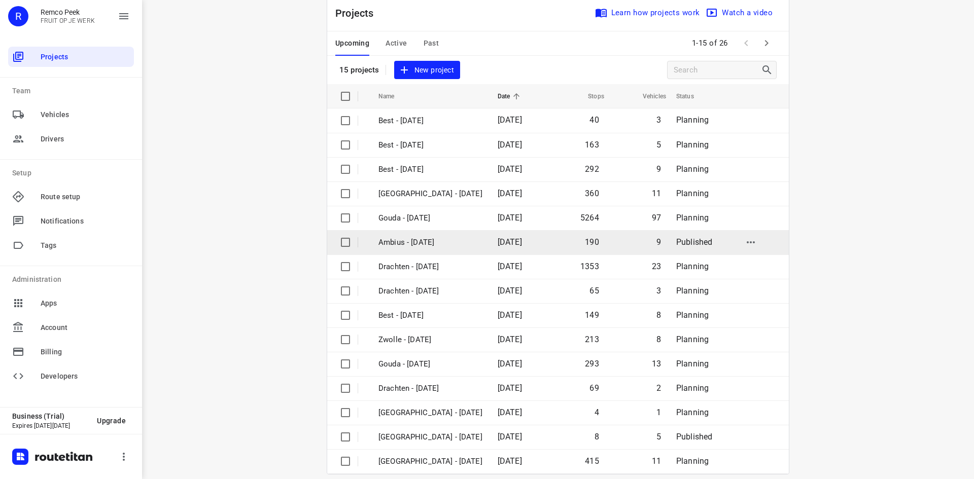
scroll to position [33, 0]
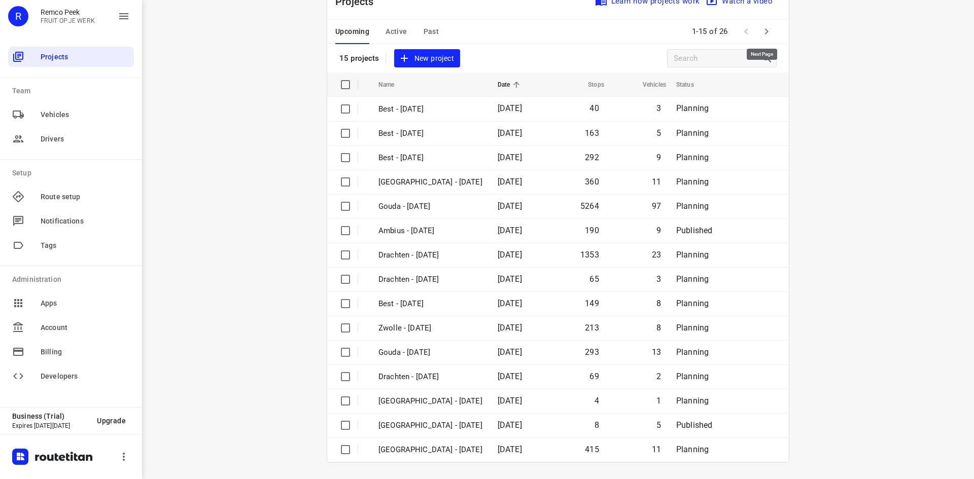
click at [768, 31] on icon "button" at bounding box center [767, 31] width 12 height 12
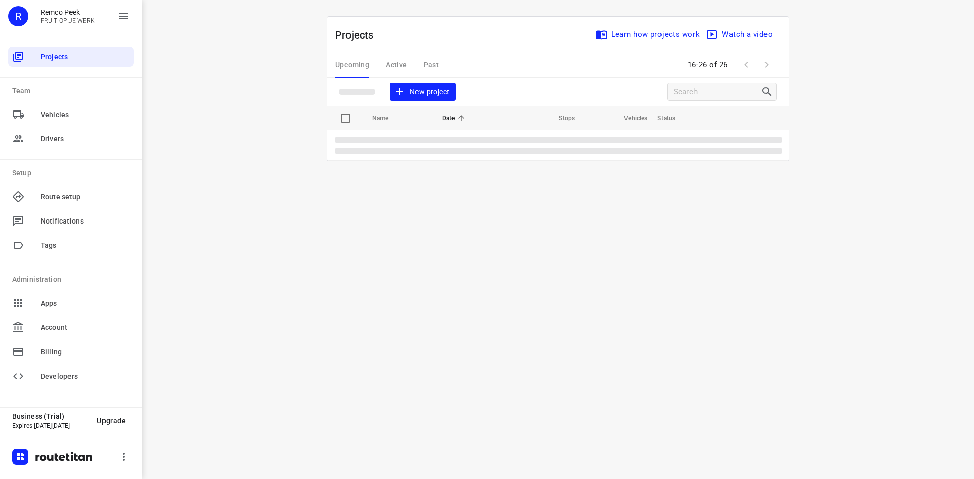
scroll to position [0, 0]
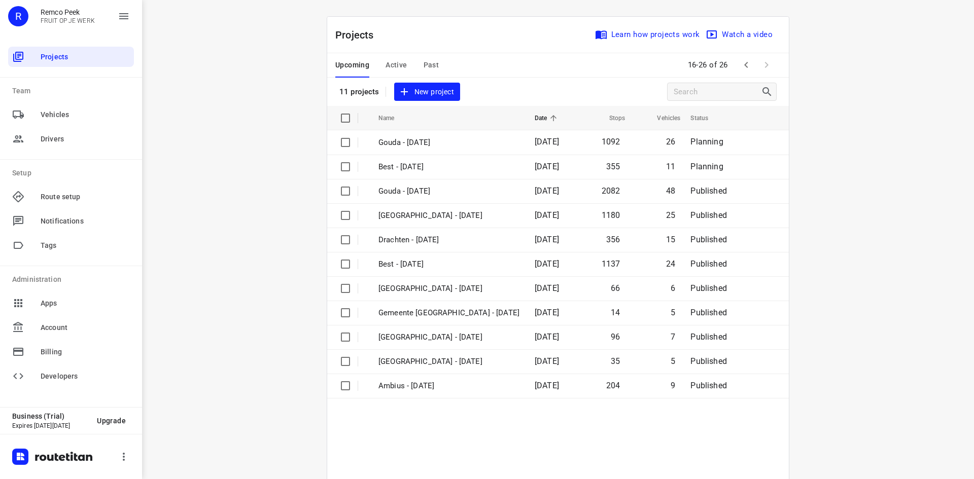
click at [392, 60] on span "Active" at bounding box center [396, 65] width 21 height 13
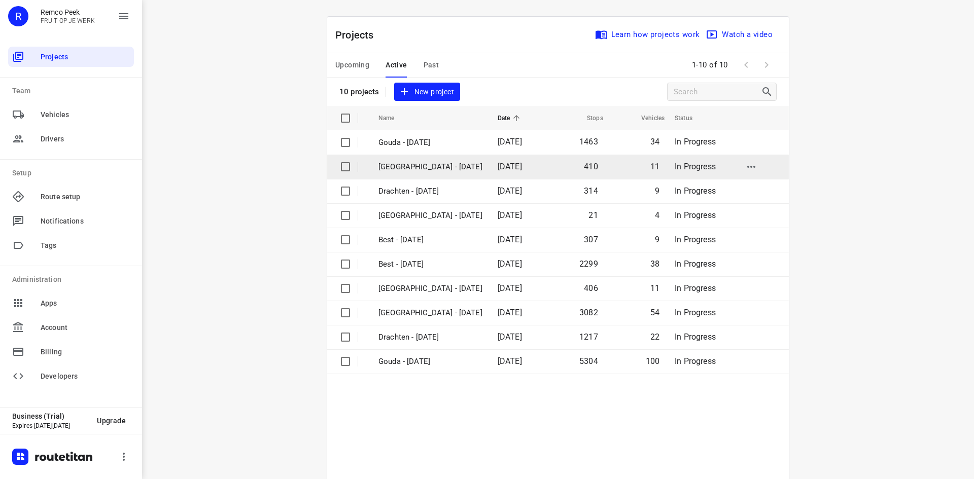
click at [412, 168] on p "[GEOGRAPHIC_DATA] - [DATE]" at bounding box center [430, 167] width 104 height 12
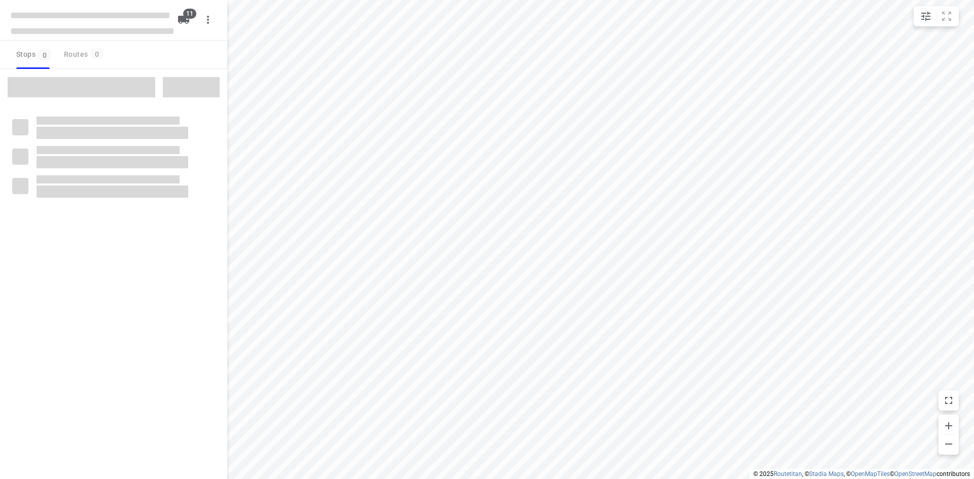
checkbox input "true"
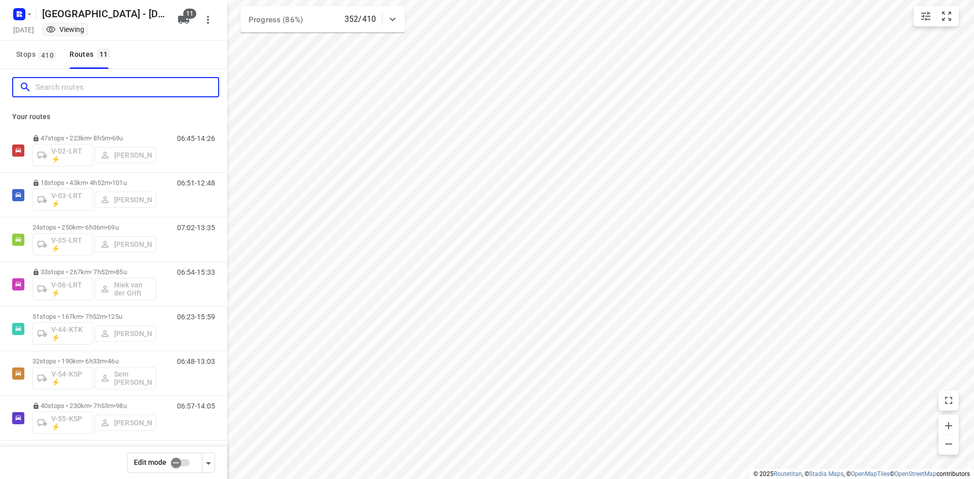
click at [148, 93] on input "Search routes" at bounding box center [127, 88] width 183 height 16
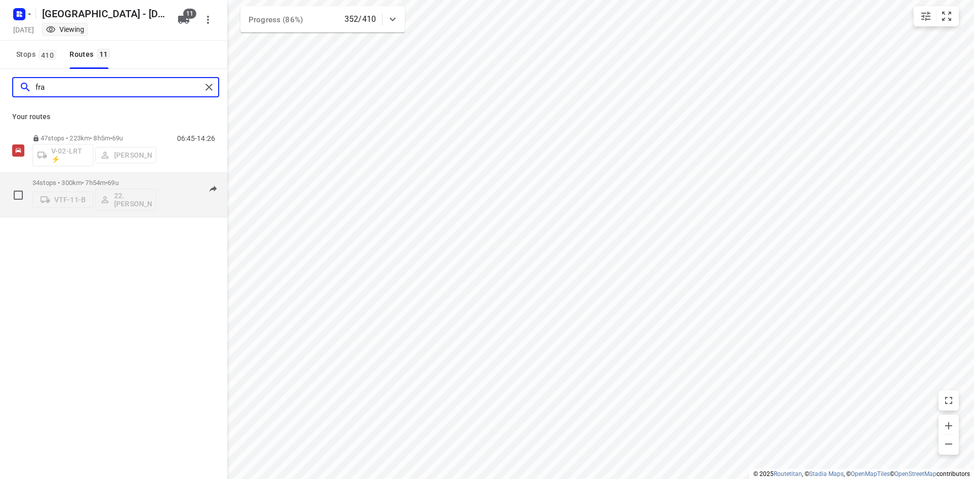
type input "fra"
click at [173, 204] on div "07:54-15:17" at bounding box center [189, 197] width 51 height 37
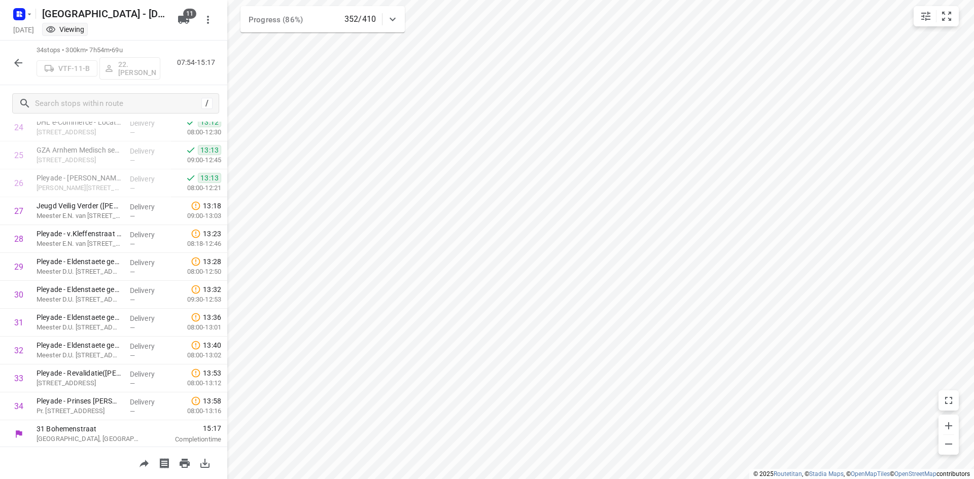
scroll to position [702, 0]
click at [179, 77] on div "34 stops • 300km • 7h54m • 69u VTF-11-B 22. [PERSON_NAME] 07:54-15:17" at bounding box center [113, 63] width 227 height 45
drag, startPoint x: 178, startPoint y: 63, endPoint x: 214, endPoint y: 65, distance: 36.1
click at [214, 65] on p "07:54-15:17" at bounding box center [198, 62] width 42 height 11
click at [215, 64] on p "07:54-15:17" at bounding box center [198, 62] width 42 height 11
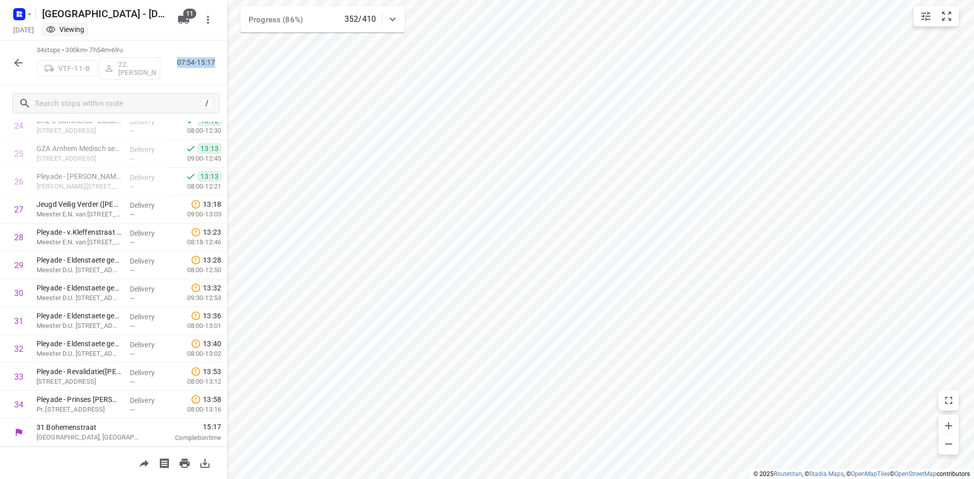
drag, startPoint x: 215, startPoint y: 62, endPoint x: 177, endPoint y: 61, distance: 37.6
click at [177, 61] on p "07:54-15:17" at bounding box center [198, 62] width 42 height 11
click at [194, 77] on div "34 stops • 300km • 7h54m • 69u VTF-11-B 22. [PERSON_NAME] 07:54-15:17" at bounding box center [113, 63] width 227 height 45
drag, startPoint x: 179, startPoint y: 61, endPoint x: 215, endPoint y: 64, distance: 36.1
click at [215, 64] on p "07:54-15:17" at bounding box center [198, 62] width 42 height 11
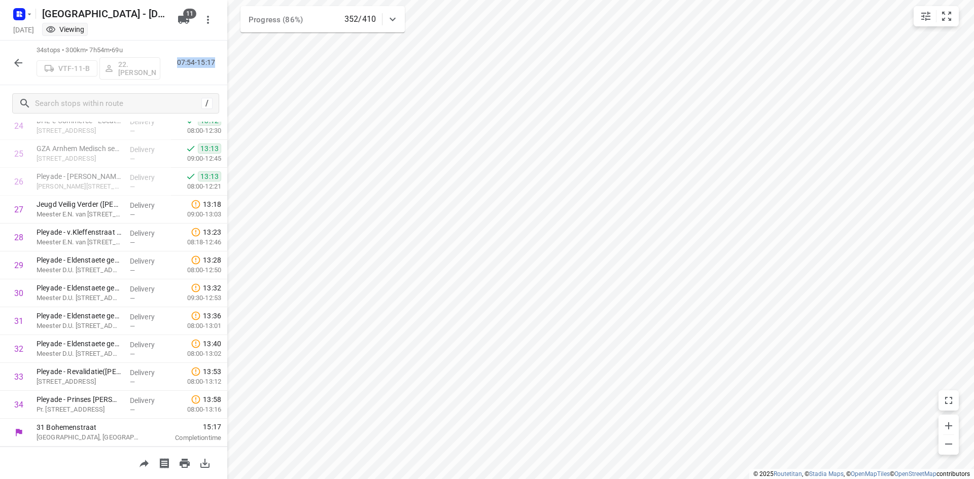
click at [215, 62] on p "07:54-15:17" at bounding box center [198, 62] width 42 height 11
drag, startPoint x: 216, startPoint y: 62, endPoint x: 196, endPoint y: 61, distance: 20.3
click at [196, 61] on p "07:54-15:17" at bounding box center [198, 62] width 42 height 11
click at [200, 63] on p "07:54-15:17" at bounding box center [198, 62] width 42 height 11
drag, startPoint x: 216, startPoint y: 62, endPoint x: 178, endPoint y: 61, distance: 38.1
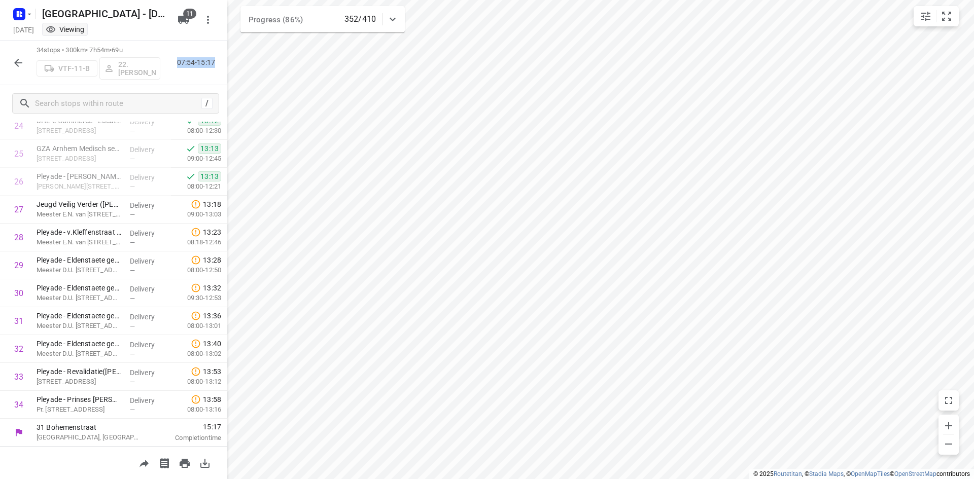
click at [178, 61] on p "07:54-15:17" at bounding box center [198, 62] width 42 height 11
drag, startPoint x: 178, startPoint y: 61, endPoint x: 216, endPoint y: 63, distance: 38.1
click at [216, 63] on p "07:54-15:17" at bounding box center [198, 62] width 42 height 11
click at [214, 61] on p "07:54-15:17" at bounding box center [198, 62] width 42 height 11
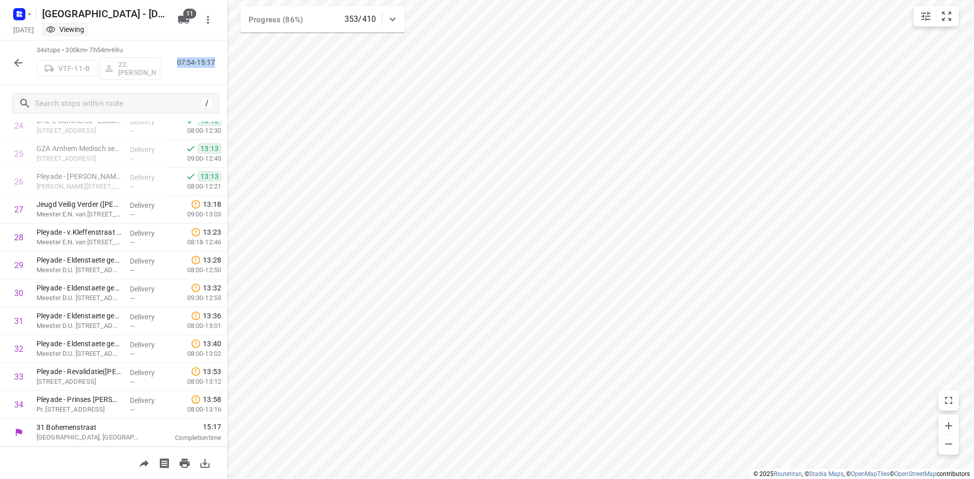
drag, startPoint x: 215, startPoint y: 61, endPoint x: 178, endPoint y: 61, distance: 37.5
click at [178, 61] on p "07:54-15:17" at bounding box center [198, 62] width 42 height 11
click at [183, 80] on div "34 stops • 300km • 7h54m • 69u VTF-11-B 22. [PERSON_NAME] 07:54-15:17" at bounding box center [113, 63] width 227 height 45
click at [199, 72] on div "34 stops • 300km • 7h54m • 69u VTF-11-B 22. [PERSON_NAME] 07:54-15:17" at bounding box center [113, 63] width 227 height 45
drag, startPoint x: 215, startPoint y: 63, endPoint x: 165, endPoint y: 61, distance: 49.7
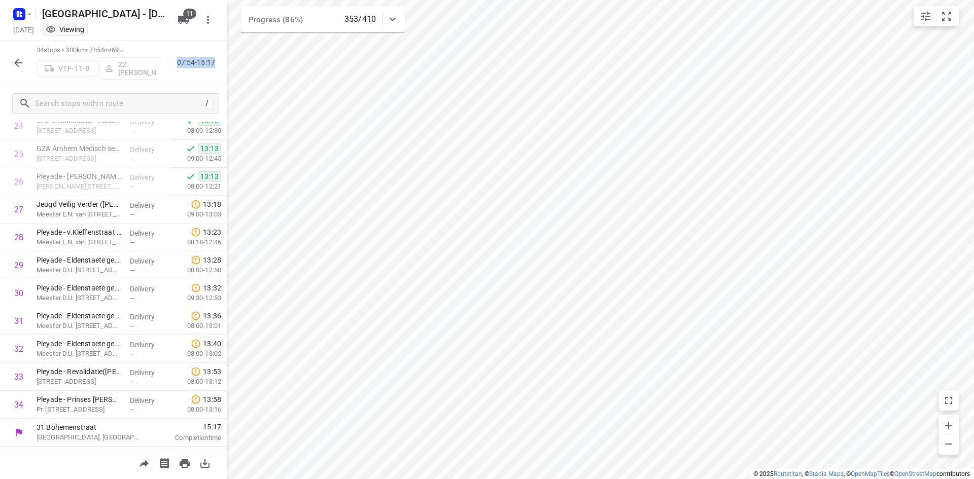
click at [165, 61] on div "34 stops • 300km • 7h54m • 69u VTF-11-B 22. [PERSON_NAME] 07:54-15:17" at bounding box center [113, 63] width 227 height 45
